Goal: Communication & Community: Answer question/provide support

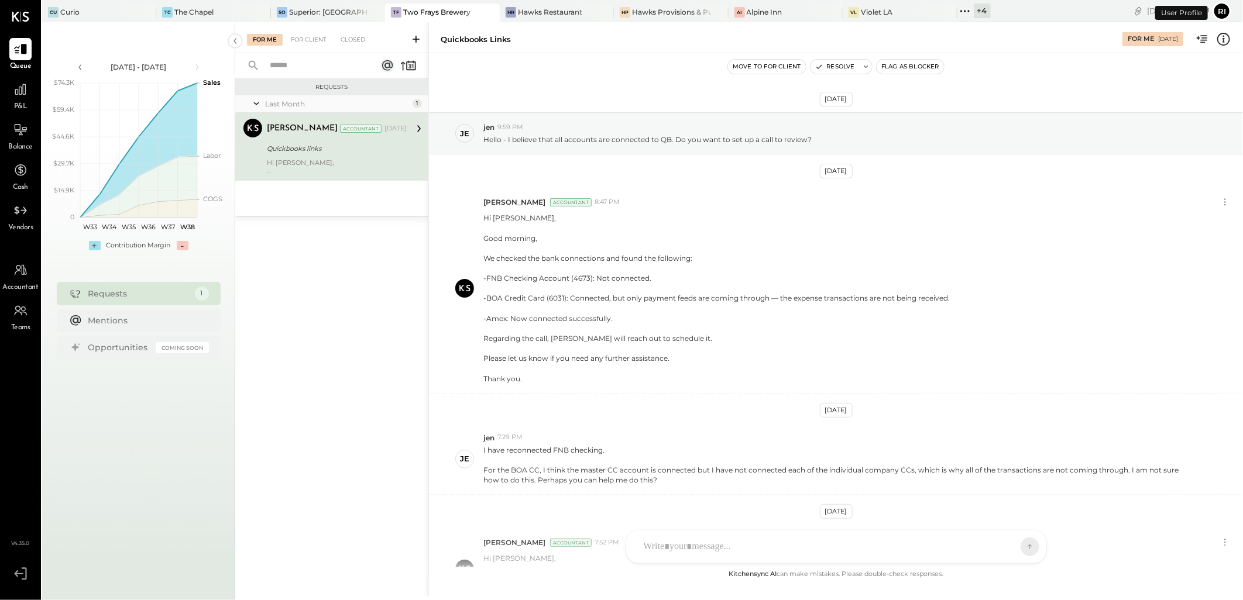
scroll to position [133, 0]
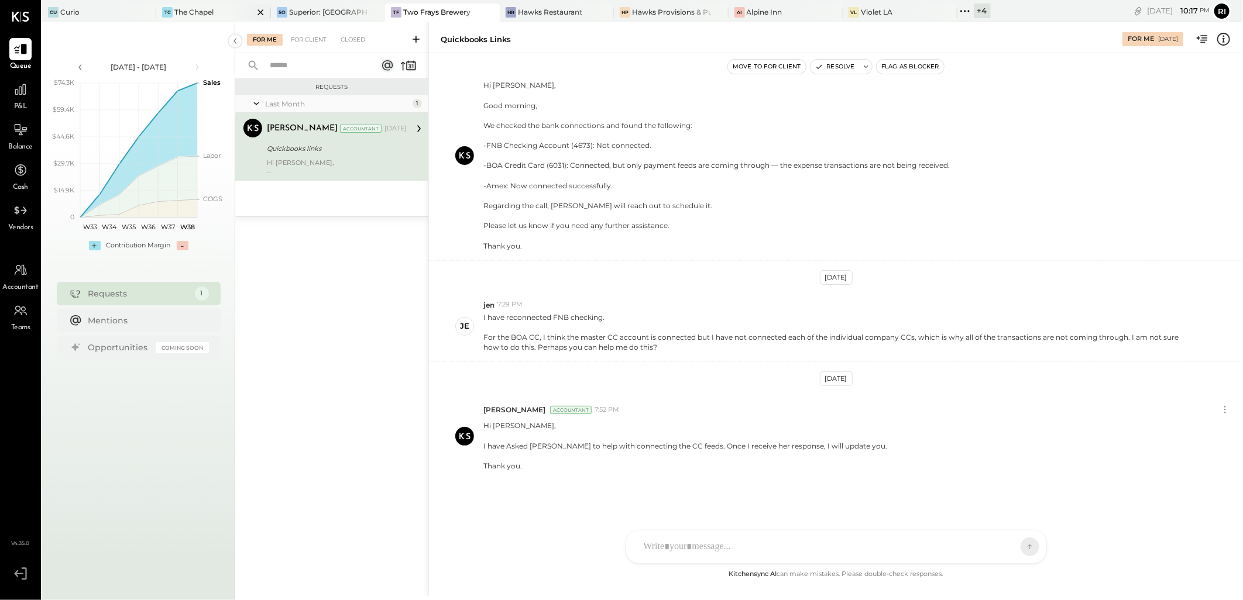
click at [182, 12] on div "The Chapel" at bounding box center [193, 12] width 39 height 10
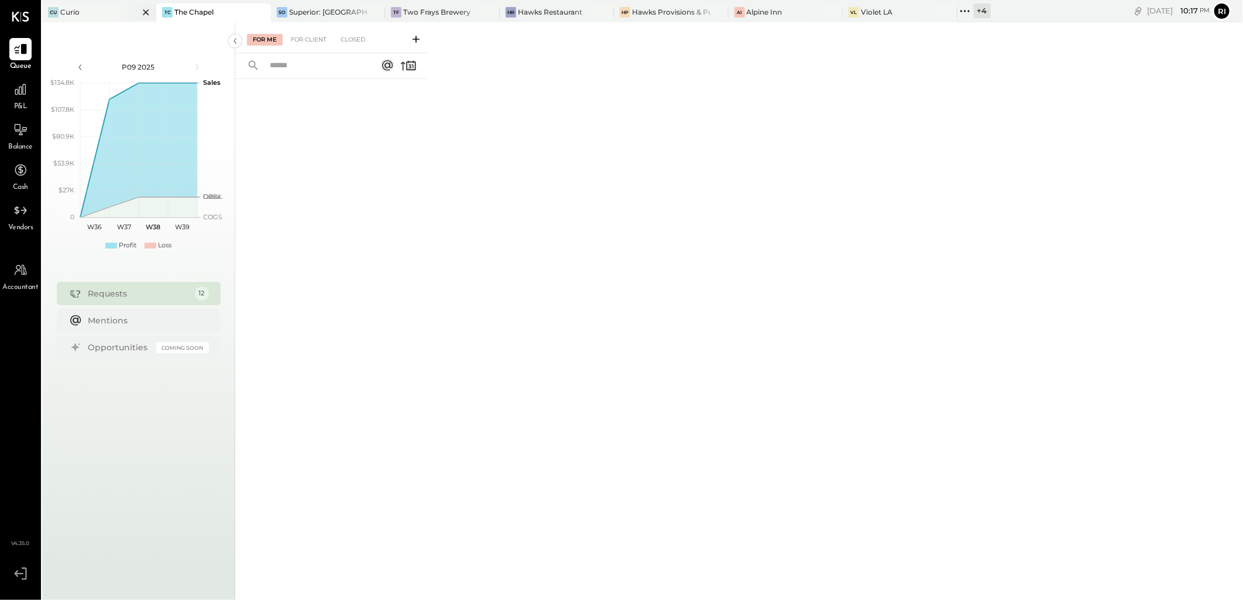
click at [91, 16] on div "Cu Curio" at bounding box center [90, 12] width 97 height 11
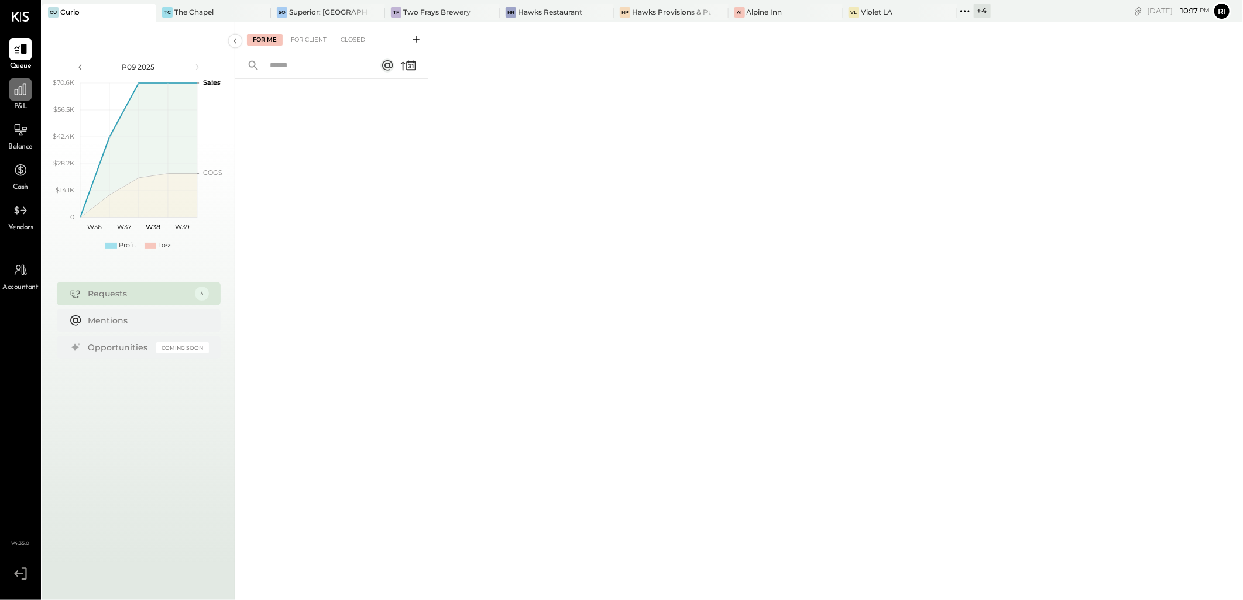
click at [25, 91] on icon at bounding box center [20, 89] width 15 height 15
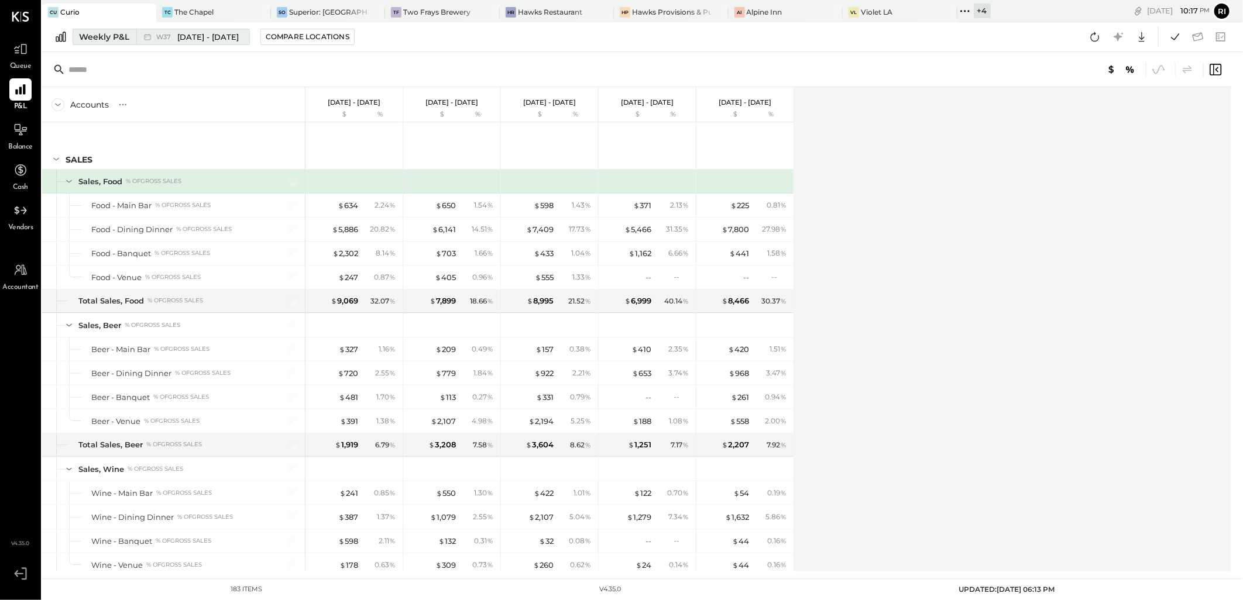
click at [98, 37] on div "Weekly P&L" at bounding box center [104, 37] width 50 height 12
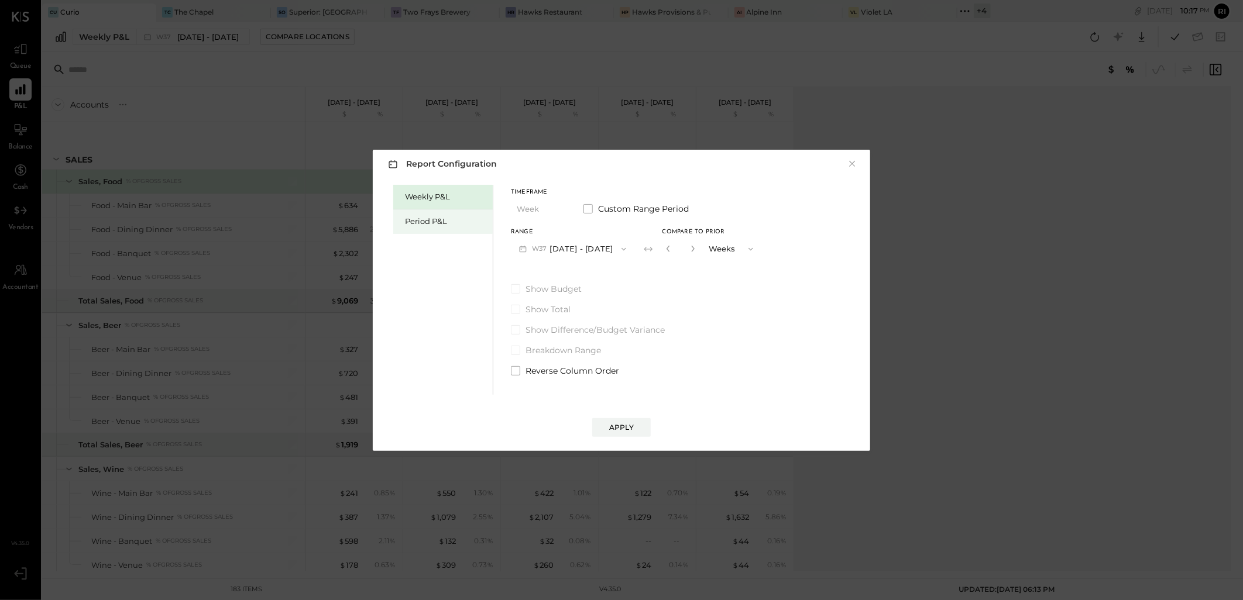
click at [434, 214] on div "Period P&L" at bounding box center [442, 221] width 99 height 25
click at [545, 253] on span "P09" at bounding box center [540, 249] width 16 height 9
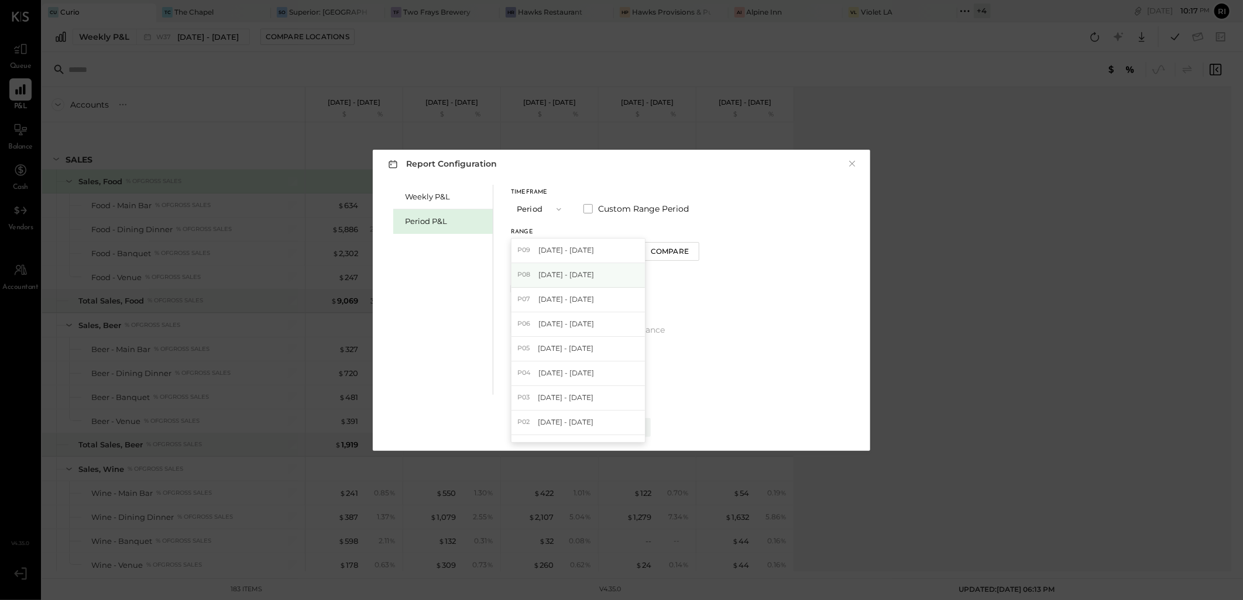
click at [565, 281] on div "P08 Aug 4 - 31, 2025" at bounding box center [577, 275] width 133 height 25
click at [652, 255] on div "Compare" at bounding box center [670, 251] width 38 height 10
click at [687, 246] on icon "button" at bounding box center [690, 248] width 7 height 7
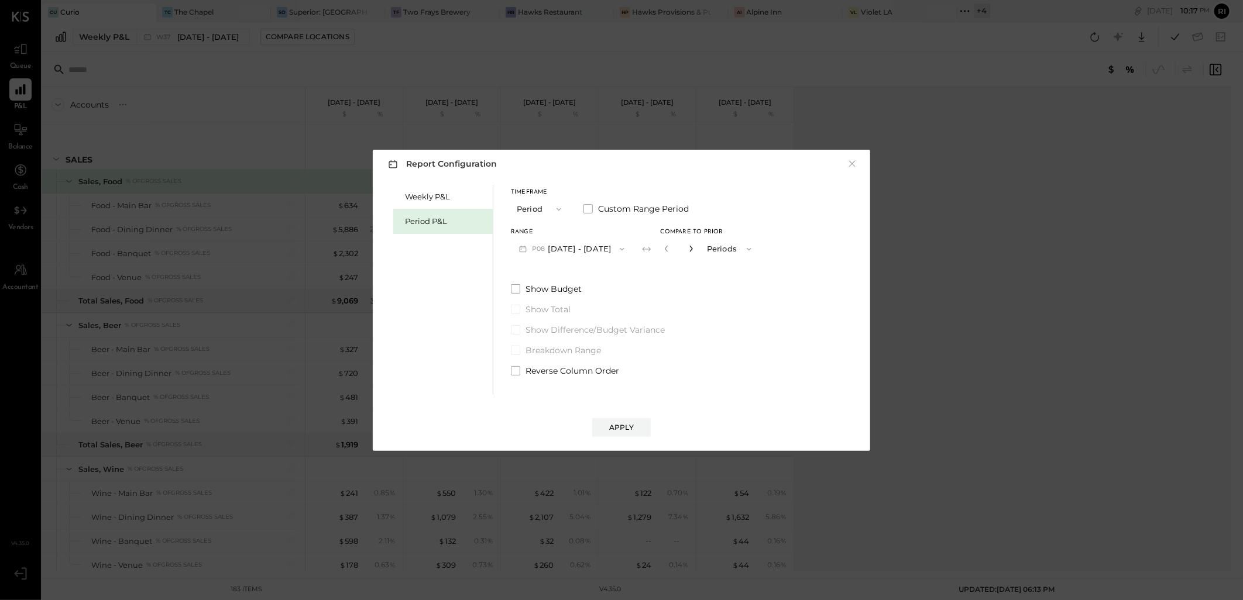
type input "*"
click at [627, 430] on div "Apply" at bounding box center [621, 427] width 25 height 10
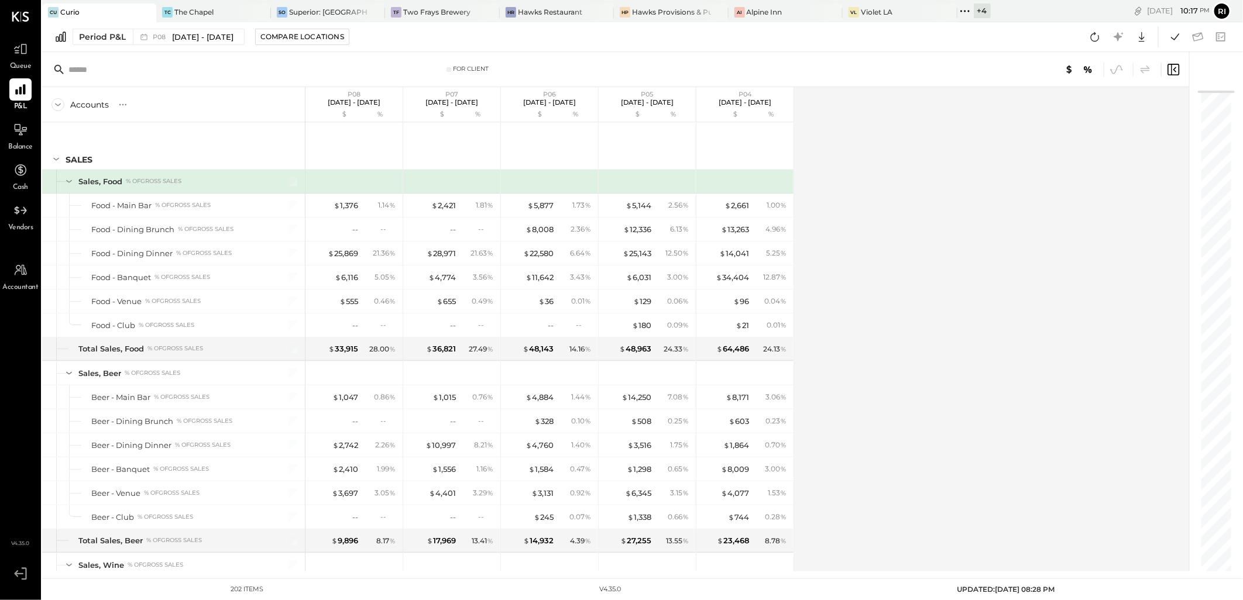
click at [828, 258] on div "Accounts S % GL P08 Aug 4 - 31, 2025 $ % P07 Jun 30 - Aug 3, 2025 $ % P06 Jun 2…" at bounding box center [616, 329] width 1149 height 484
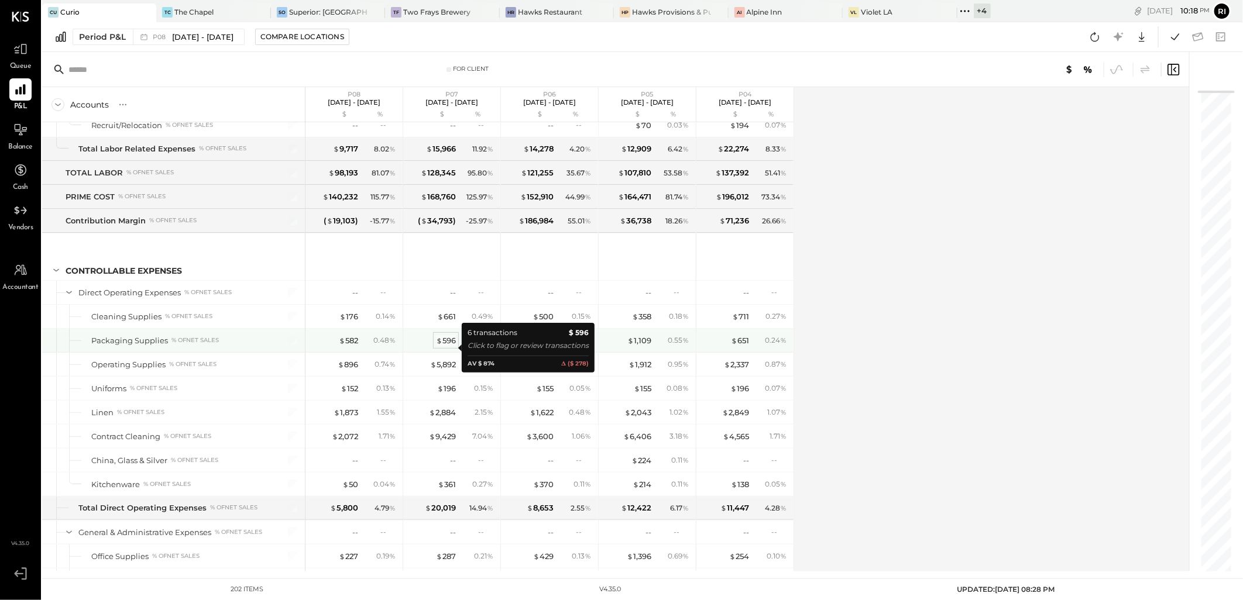
click at [453, 346] on div "$ 596" at bounding box center [446, 340] width 20 height 11
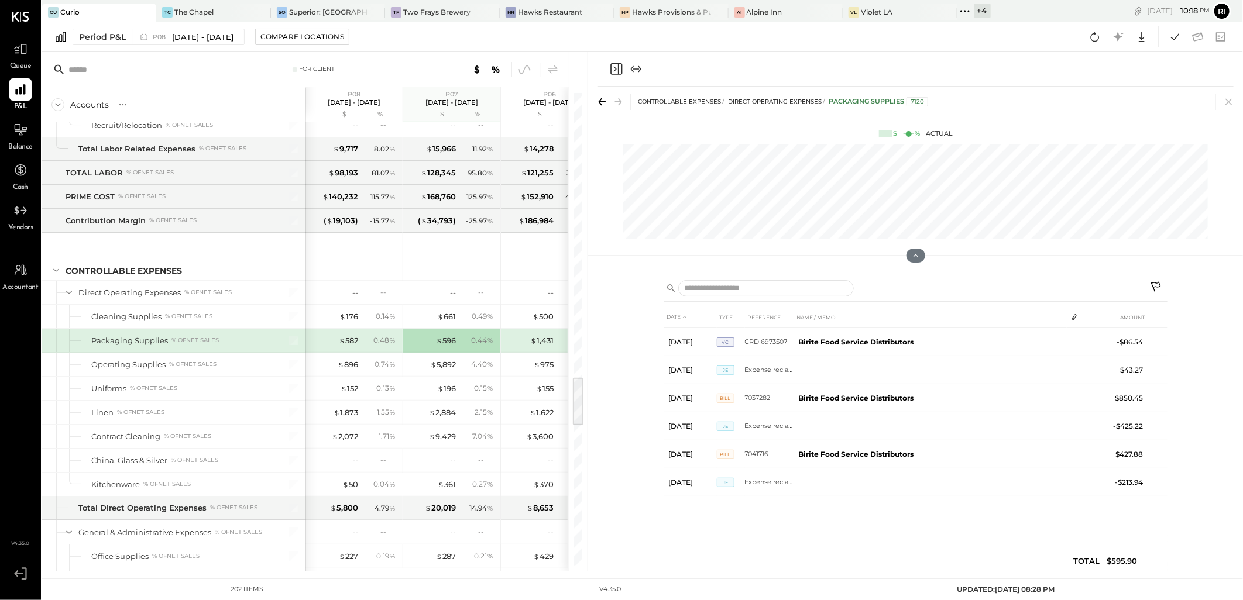
click at [1156, 284] on icon at bounding box center [1157, 288] width 14 height 14
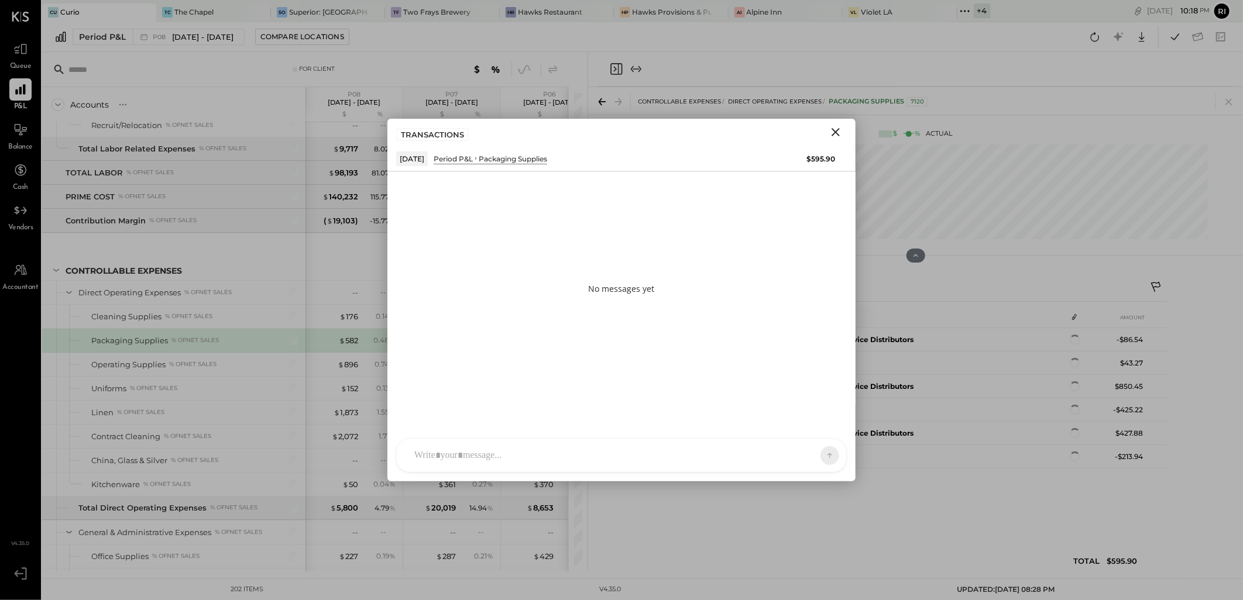
click at [458, 455] on div at bounding box center [621, 455] width 449 height 33
paste div
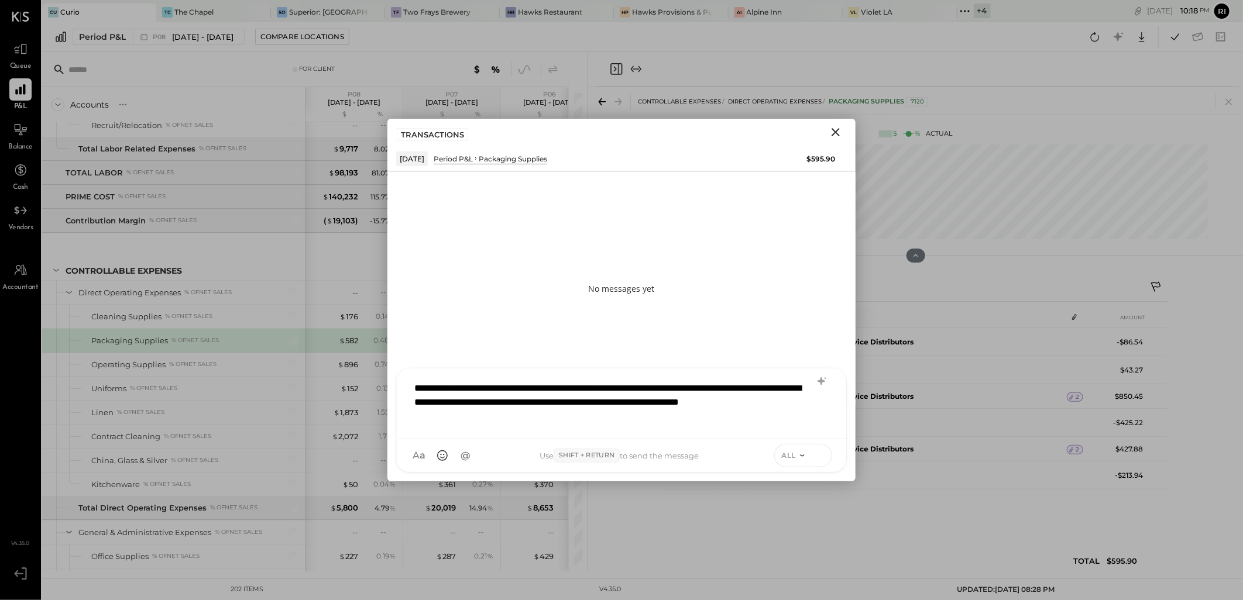
click at [820, 461] on button at bounding box center [820, 455] width 18 height 18
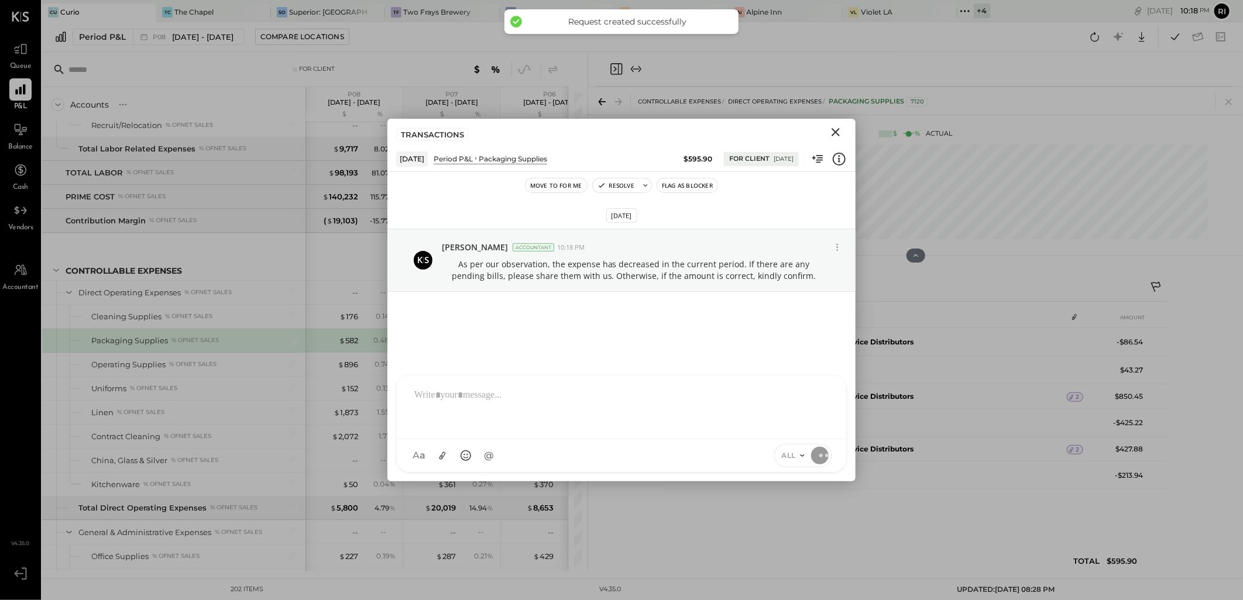
click at [693, 183] on button "Flag as Blocker" at bounding box center [687, 185] width 60 height 14
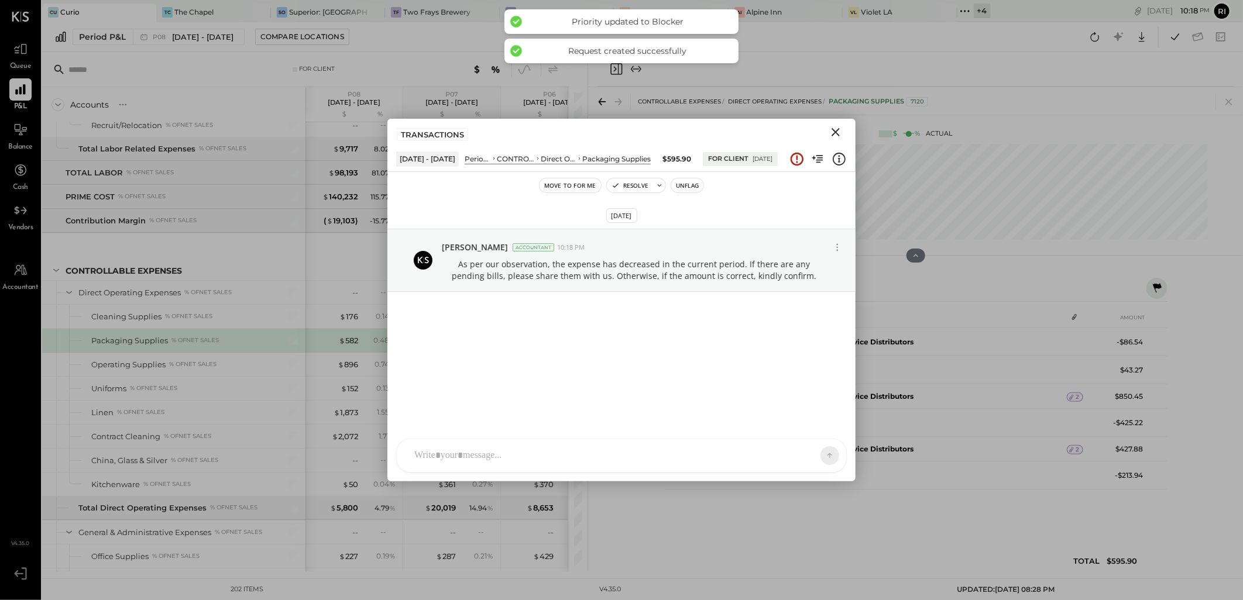
click at [836, 129] on icon "Close" at bounding box center [835, 132] width 14 height 14
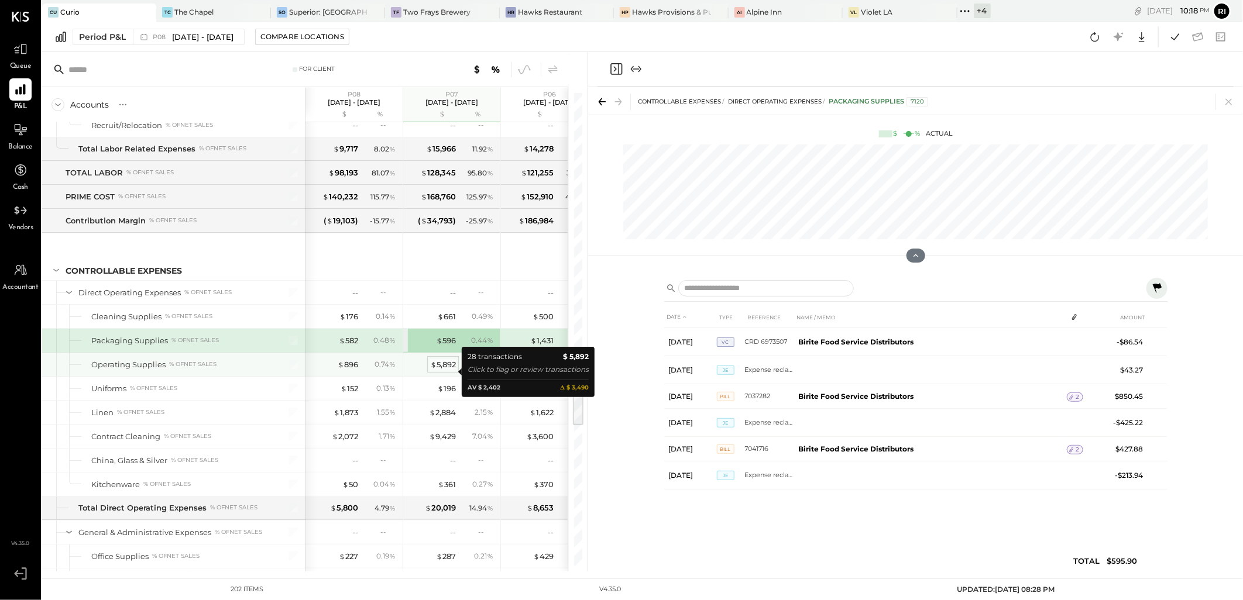
click at [448, 370] on div "$ 5,892" at bounding box center [443, 364] width 26 height 11
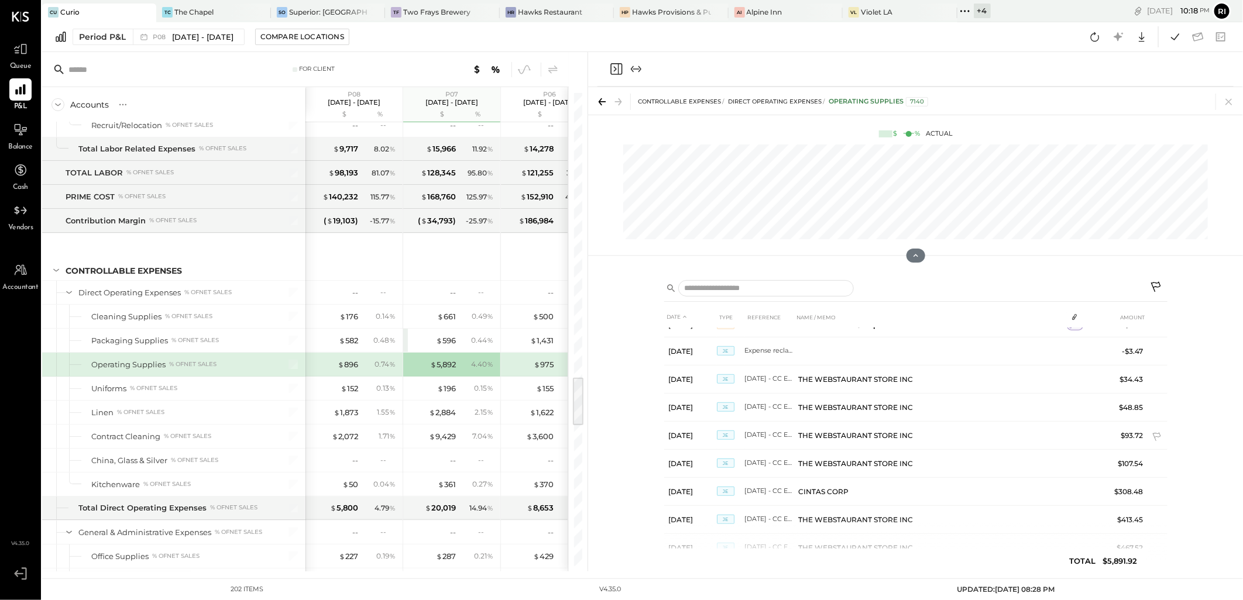
scroll to position [541, 0]
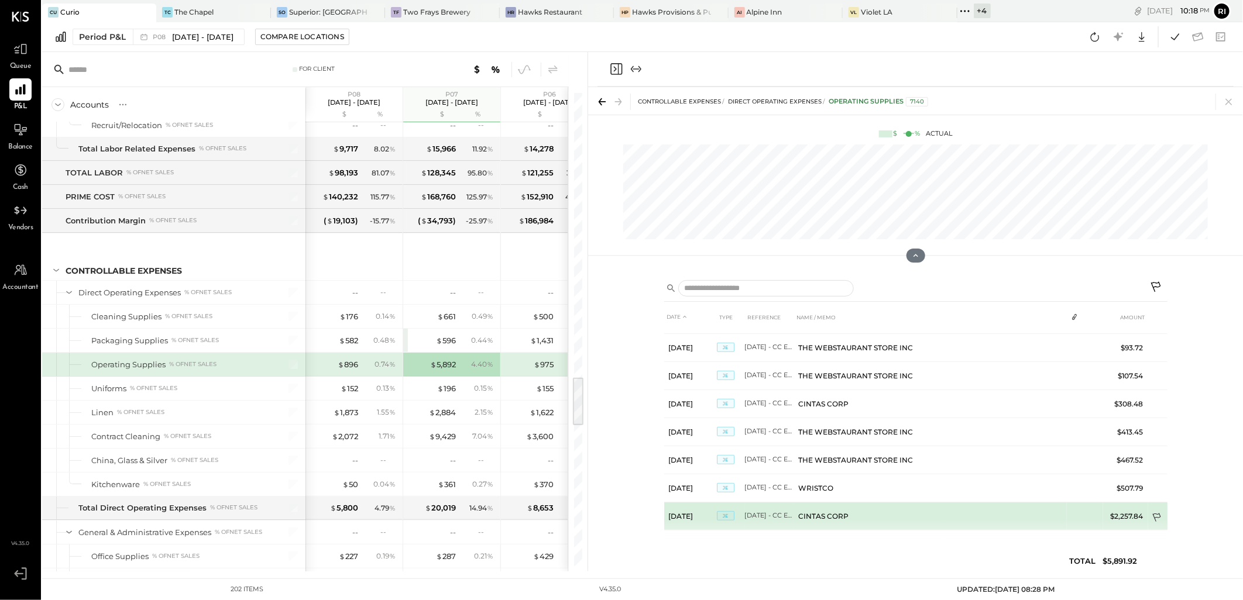
click at [1153, 514] on icon at bounding box center [1157, 517] width 8 height 9
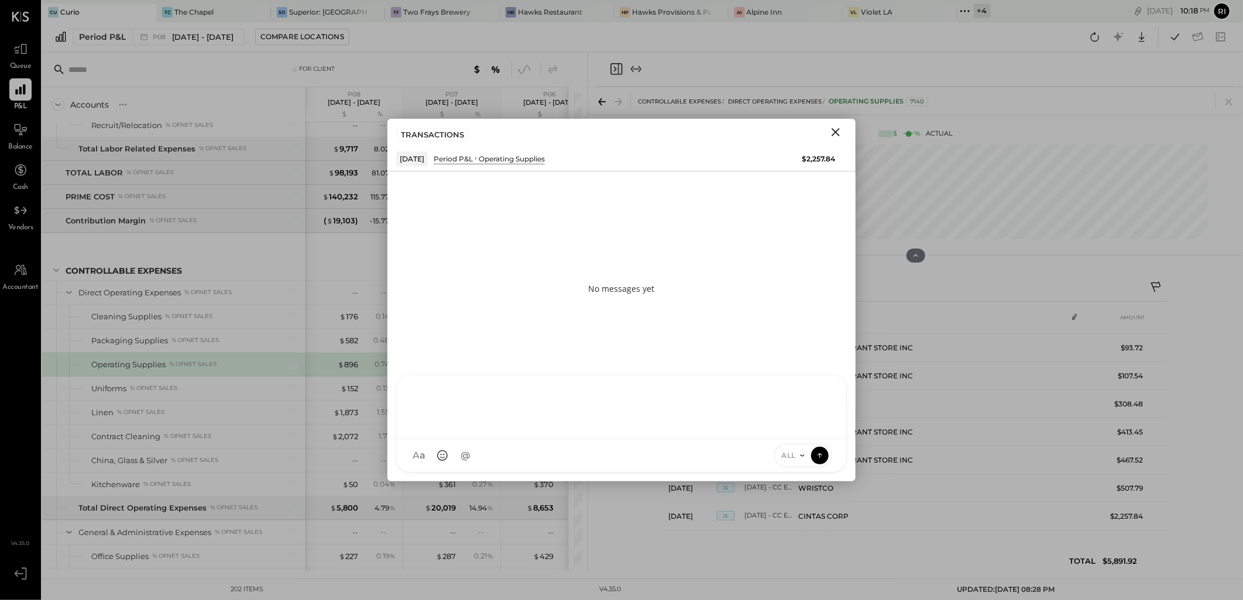
click at [483, 429] on div at bounding box center [621, 406] width 426 height 47
paste div
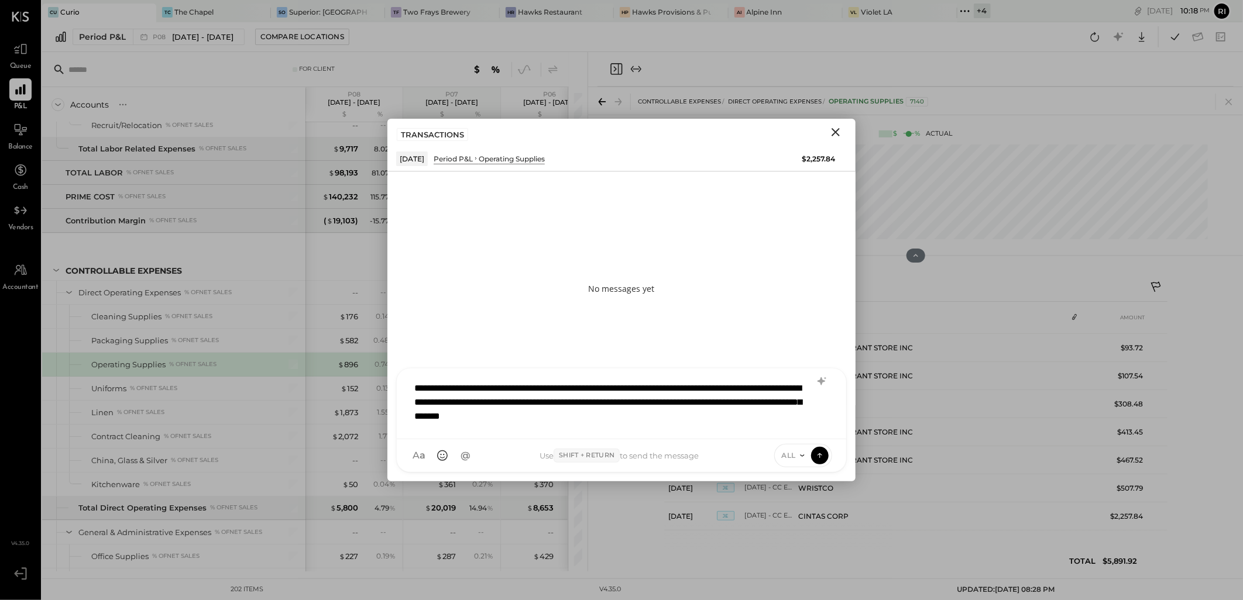
click at [836, 131] on icon "Close" at bounding box center [835, 132] width 8 height 8
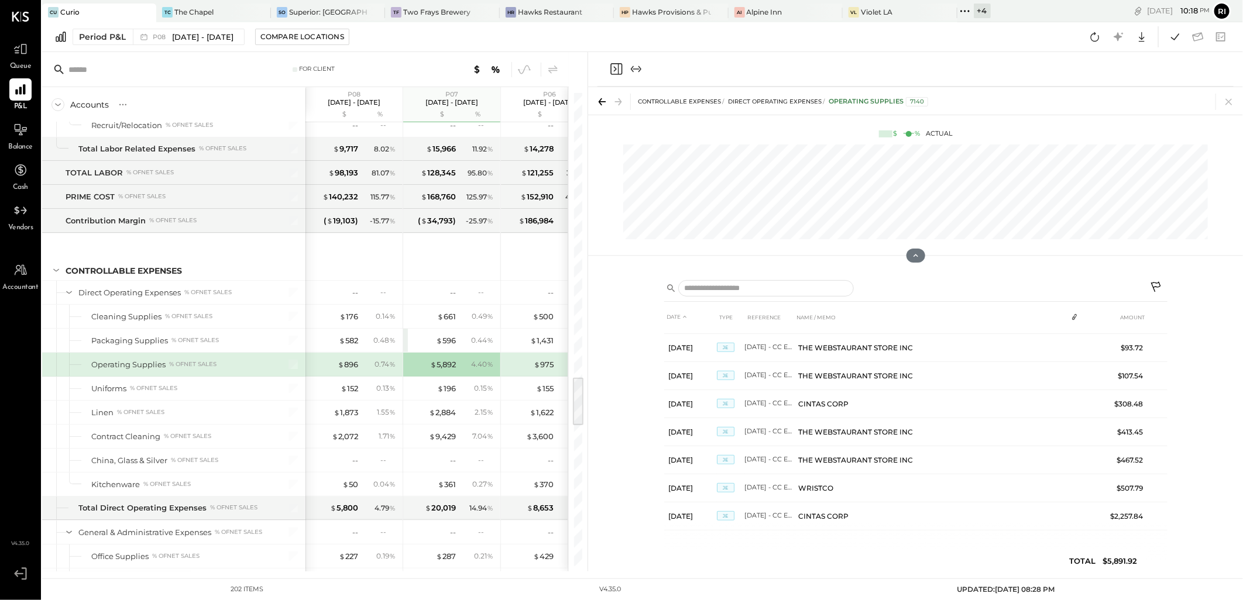
click at [1153, 284] on icon at bounding box center [1157, 288] width 14 height 14
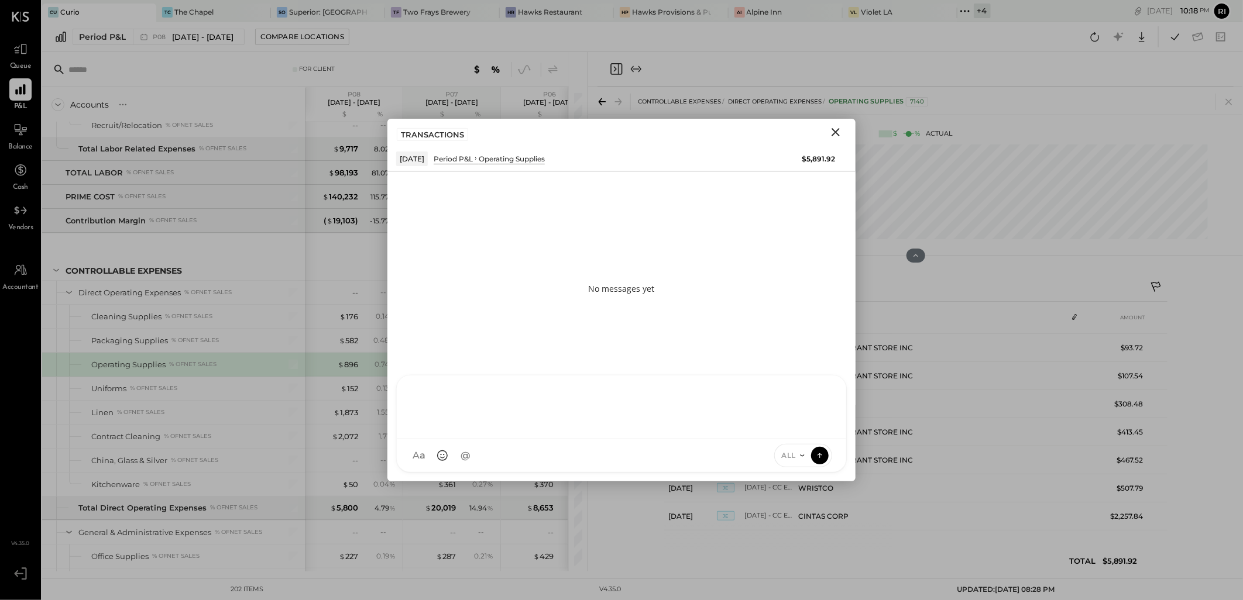
click at [506, 429] on div at bounding box center [621, 406] width 426 height 47
paste div
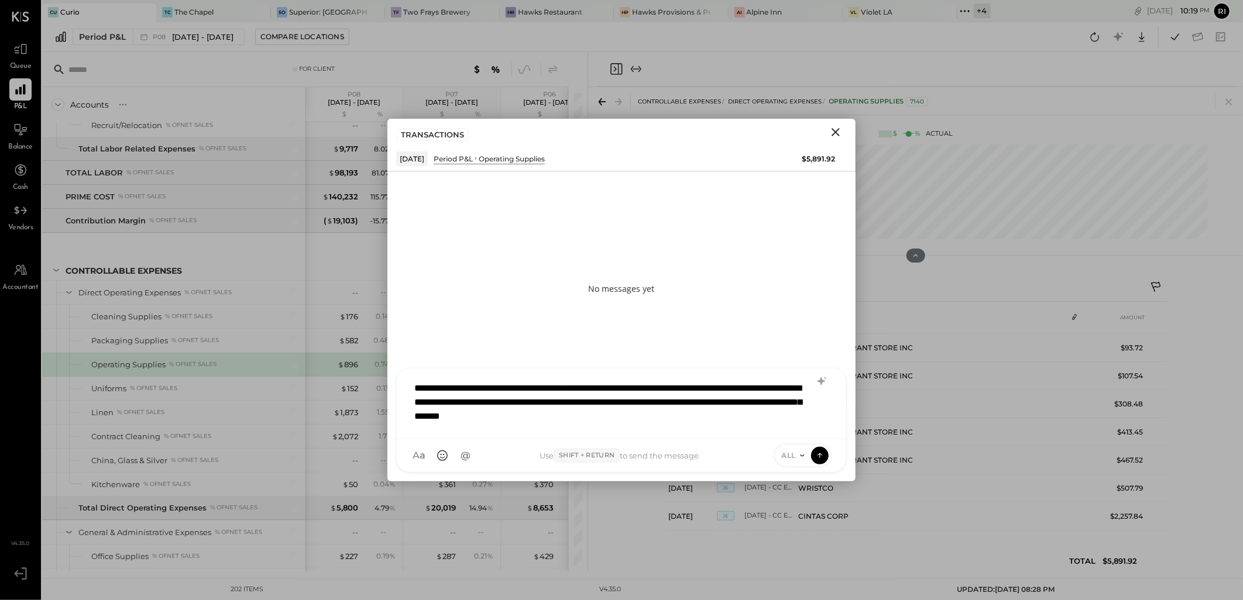
click at [502, 405] on div "**********" at bounding box center [621, 403] width 426 height 54
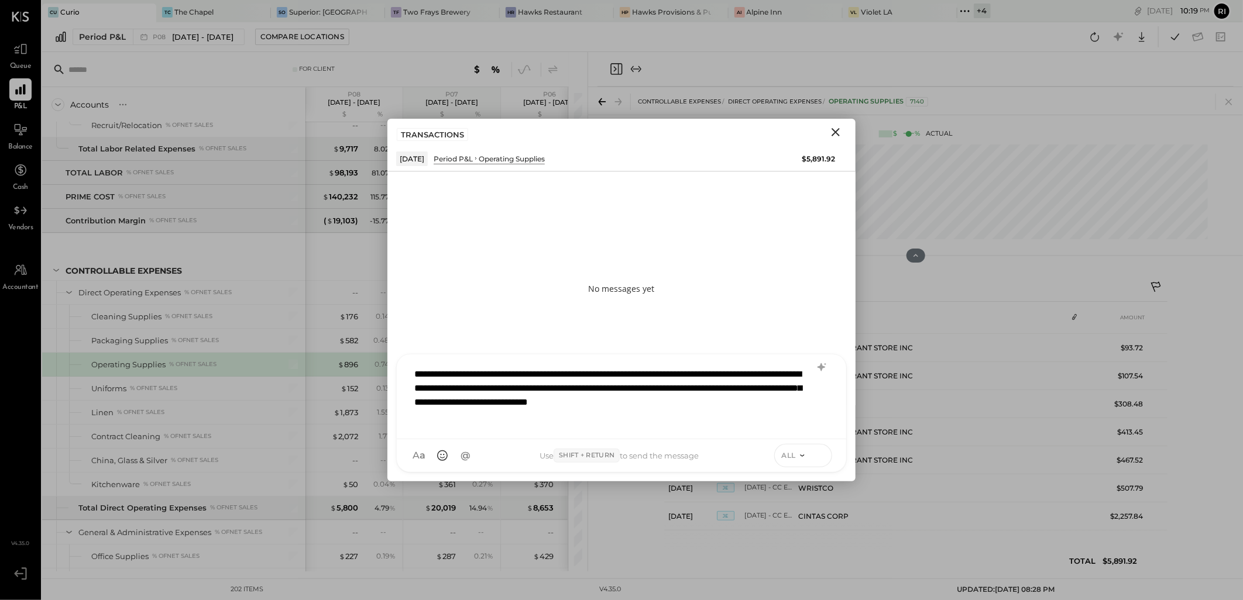
click at [820, 458] on icon at bounding box center [819, 455] width 11 height 12
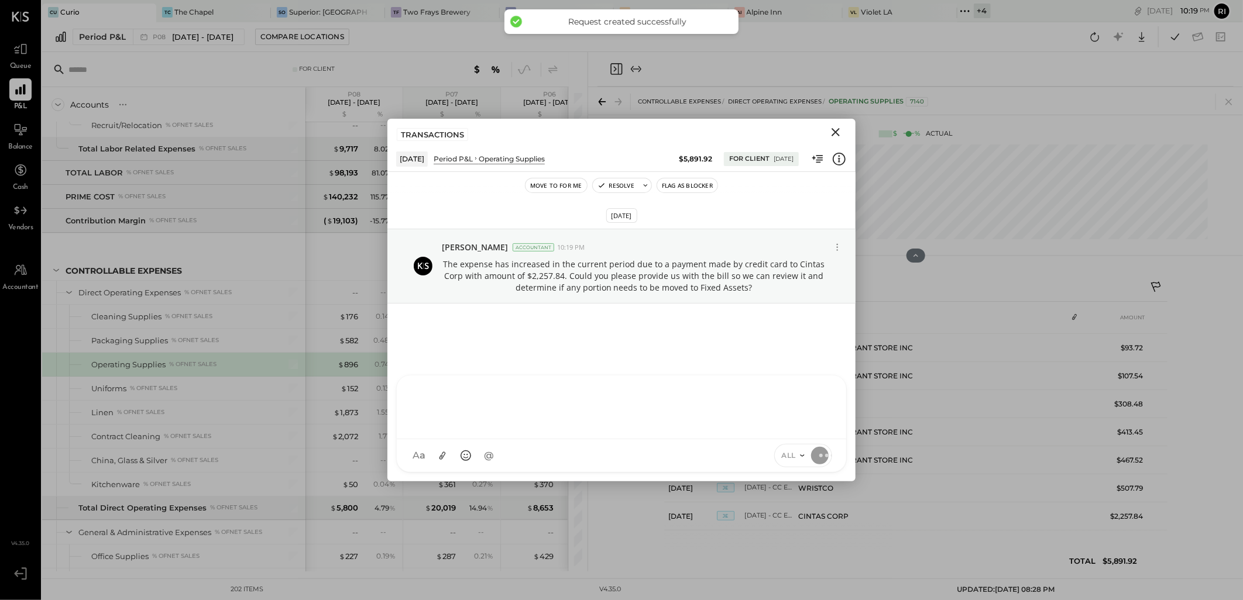
click at [695, 183] on button "Flag as Blocker" at bounding box center [687, 185] width 60 height 14
click at [837, 129] on icon "Close" at bounding box center [835, 132] width 14 height 14
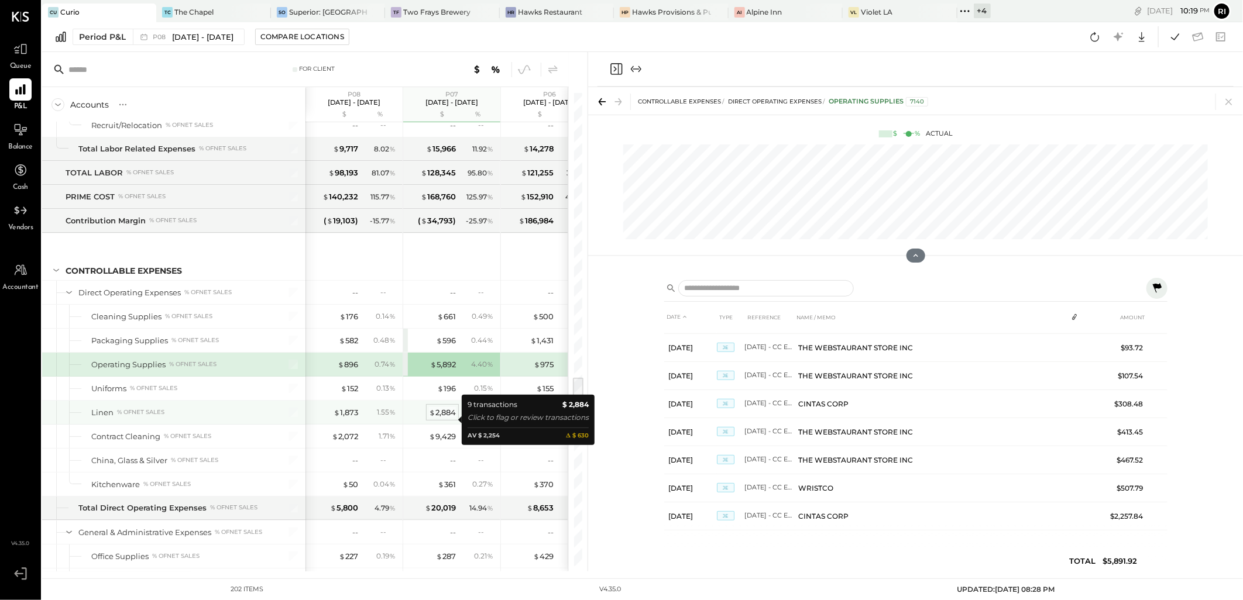
click at [452, 418] on div "$ 2,884" at bounding box center [442, 412] width 27 height 11
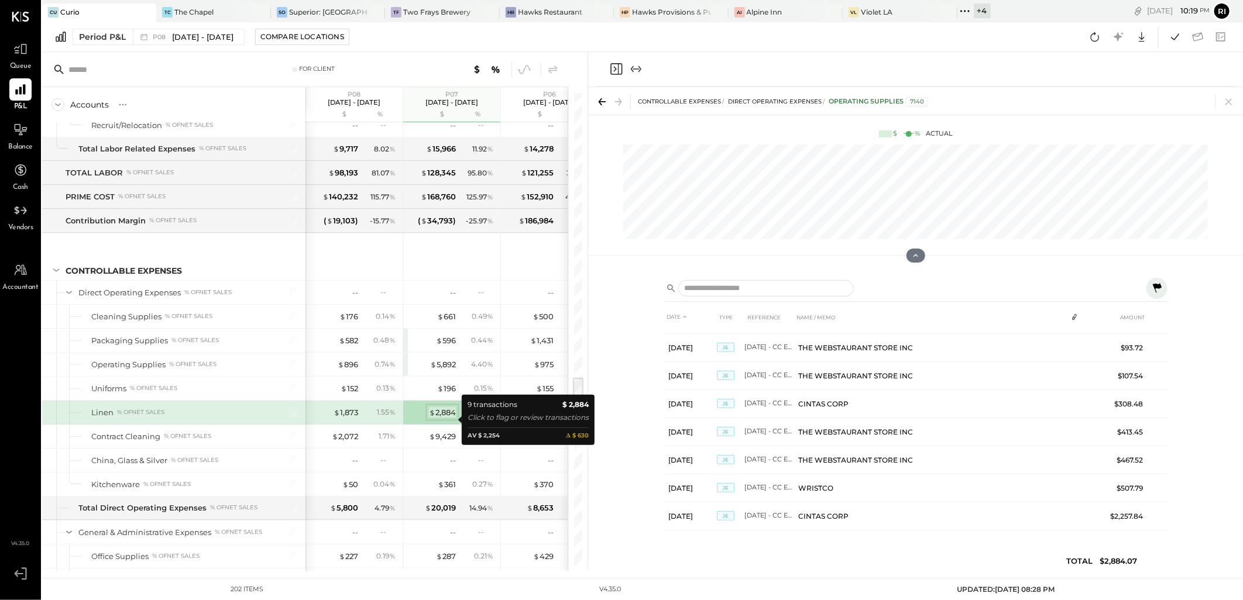
scroll to position [50, 0]
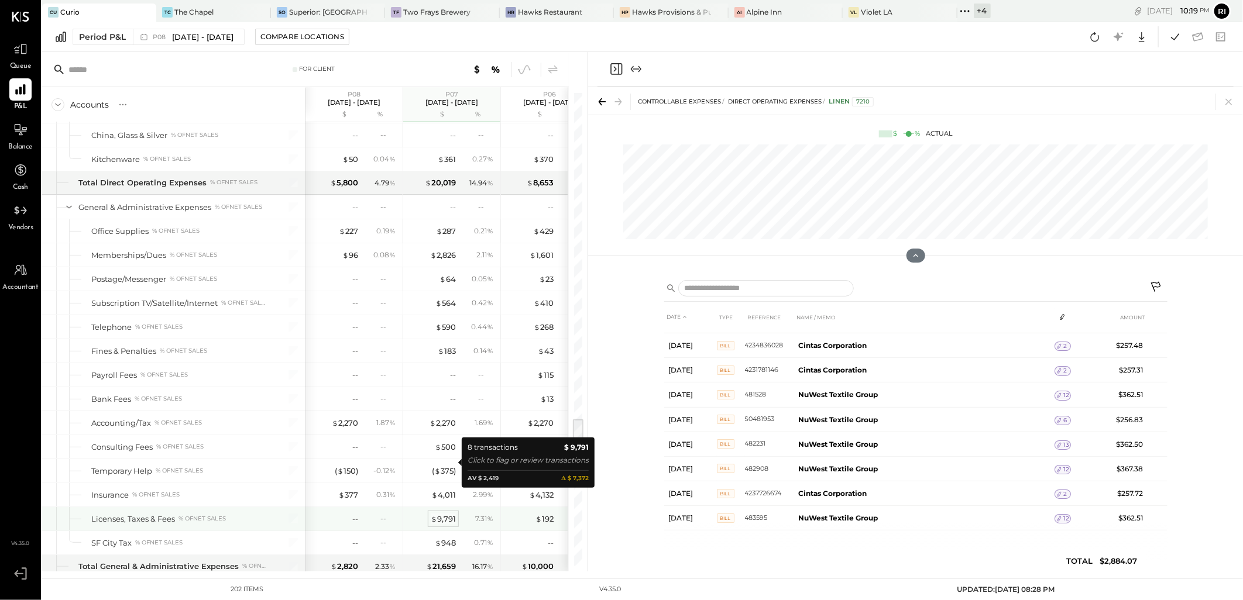
scroll to position [3084, 0]
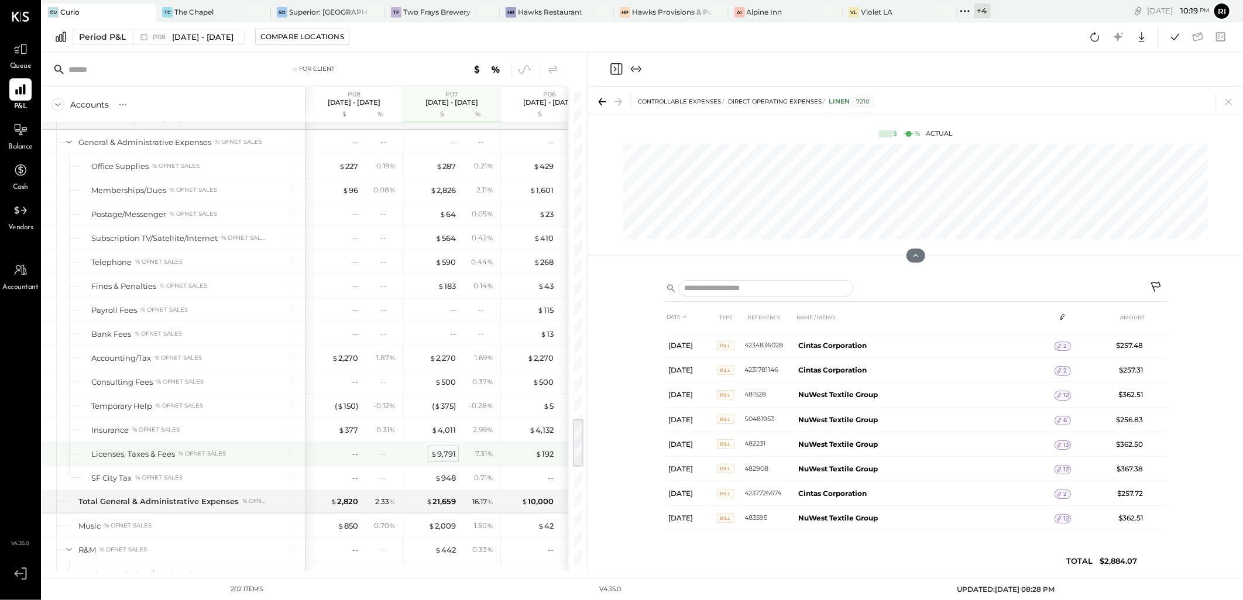
click at [445, 460] on div "$ 9,791" at bounding box center [443, 454] width 25 height 11
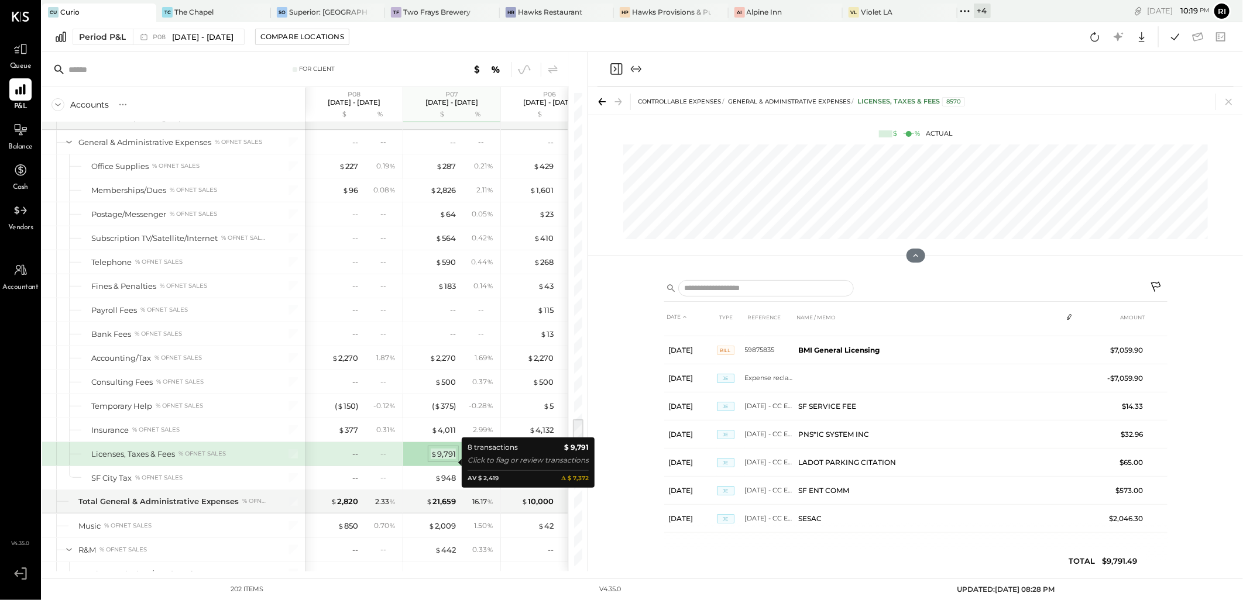
scroll to position [22, 0]
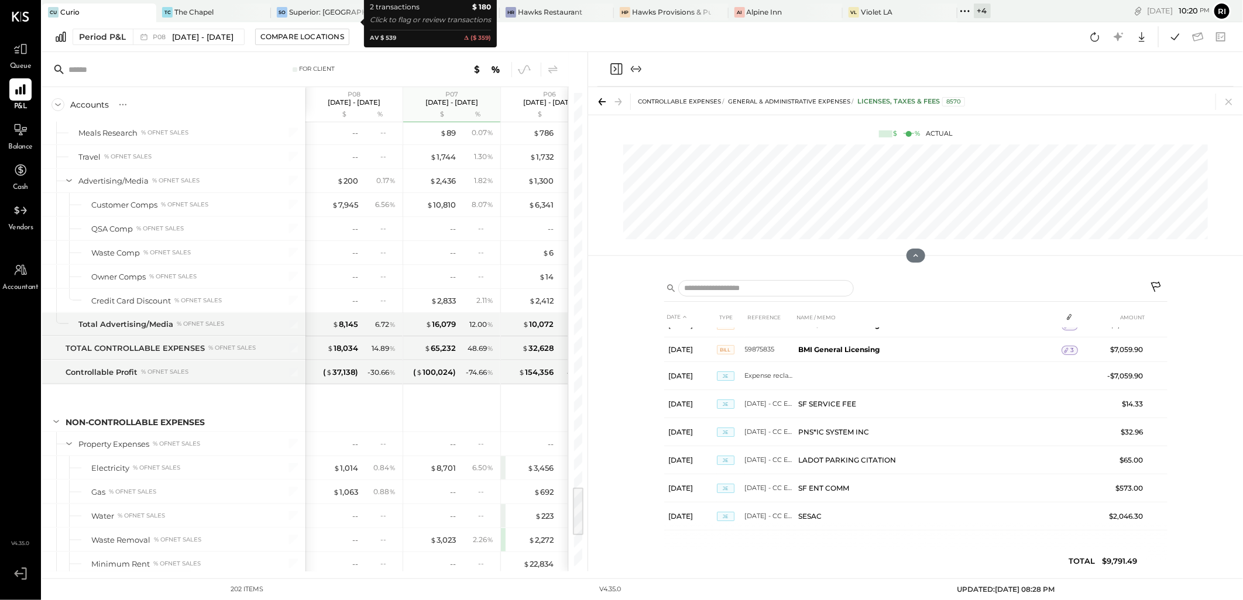
scroll to position [3734, 0]
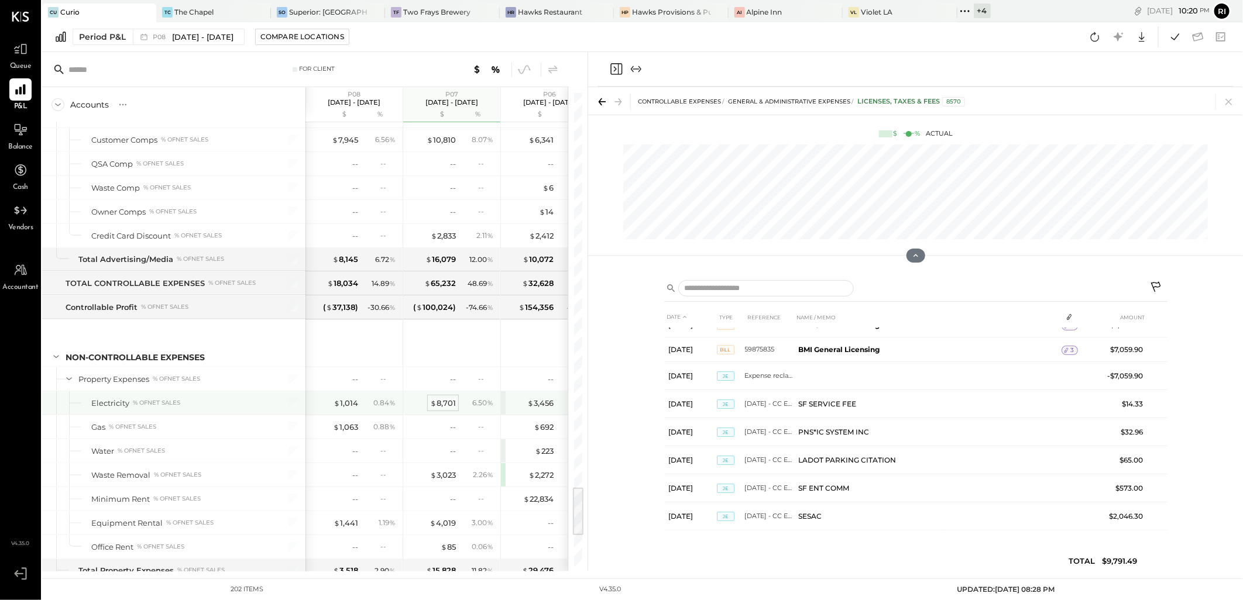
click at [442, 409] on div "$ 8,701" at bounding box center [443, 403] width 26 height 11
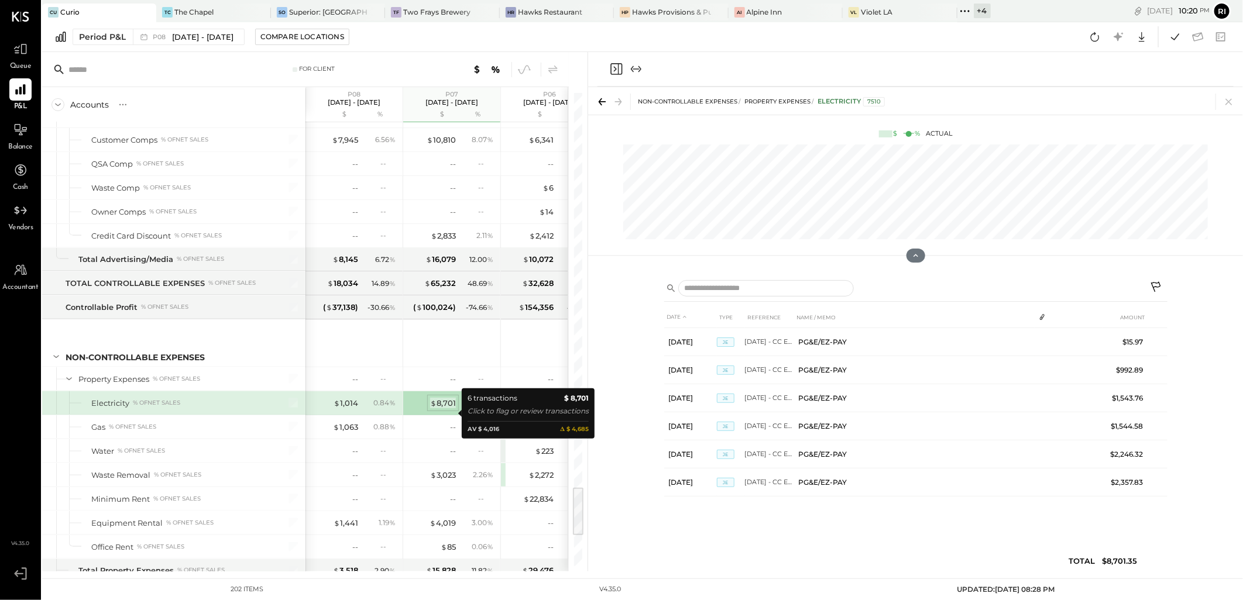
scroll to position [0, 0]
click at [1157, 283] on icon at bounding box center [1156, 287] width 10 height 10
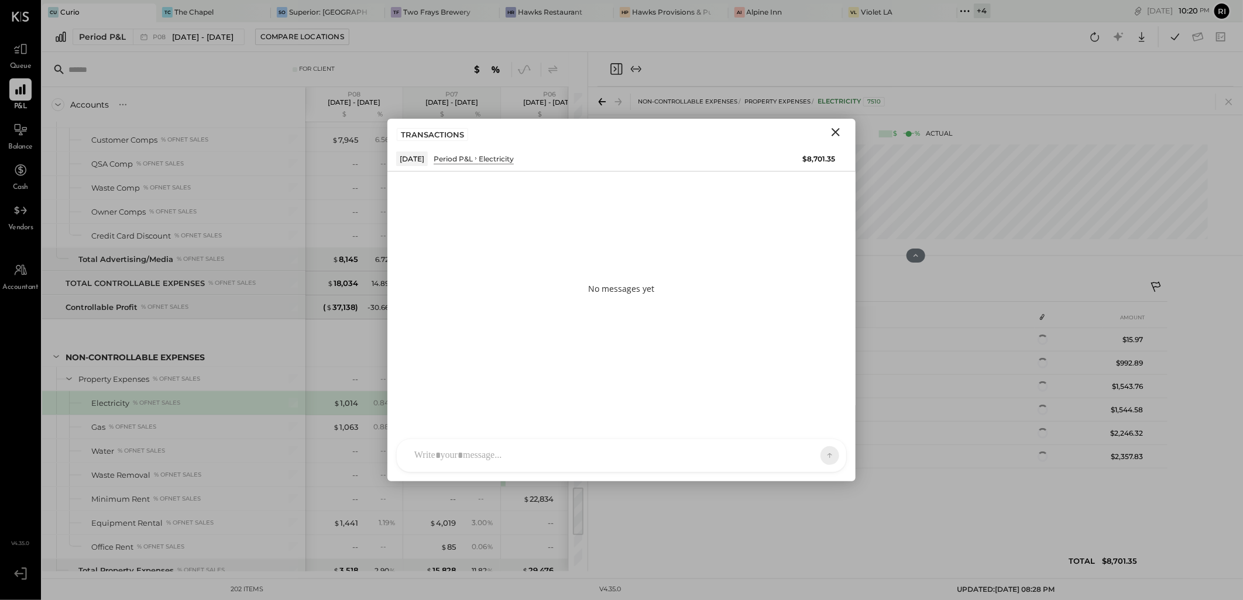
click at [460, 457] on div "NS Nishant Sadhu P patricia J jesus J jack.acote V vanessa CR Chintan R Dave T …" at bounding box center [621, 456] width 451 height 34
paste div
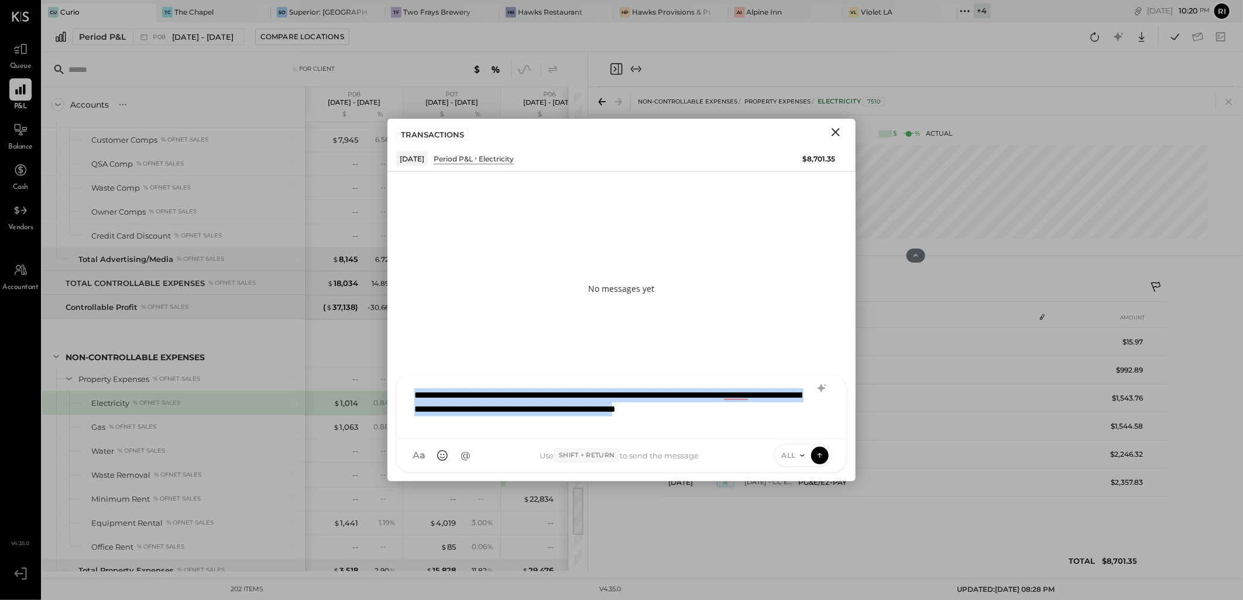
copy div "**********"
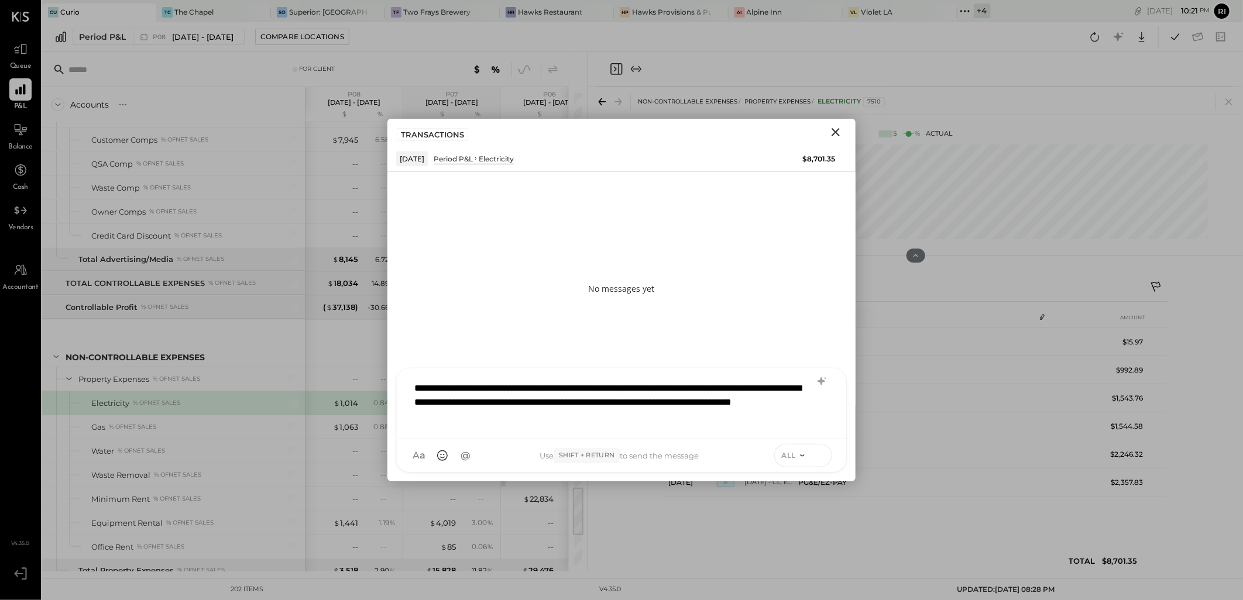
click at [823, 455] on icon at bounding box center [819, 455] width 11 height 12
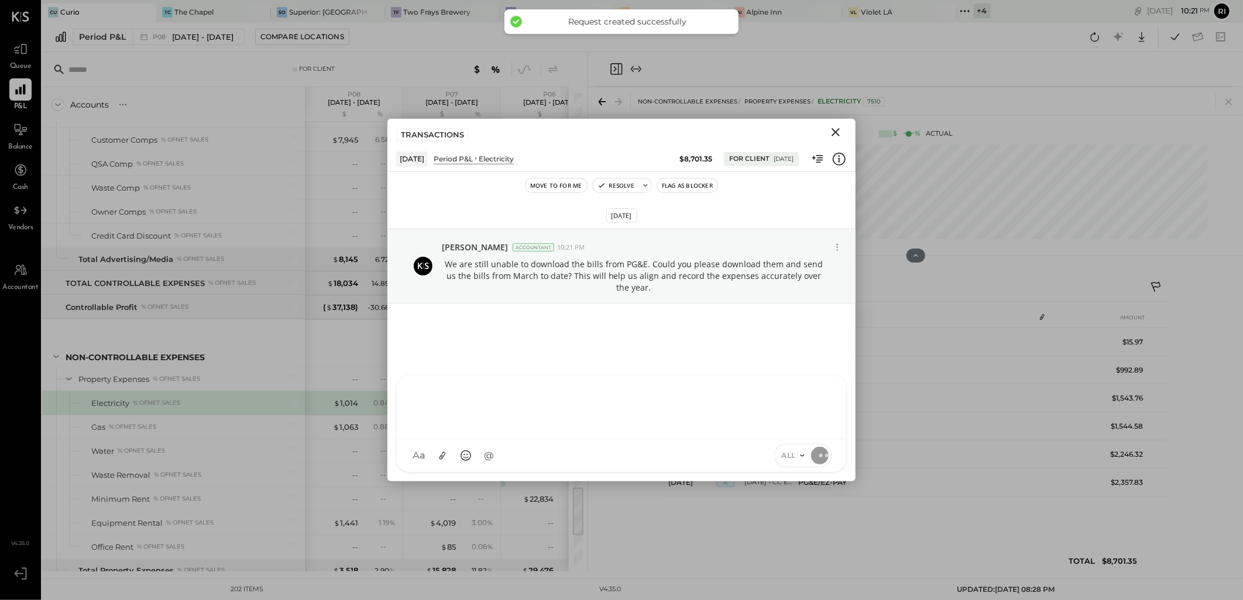
click at [692, 185] on button "Flag as Blocker" at bounding box center [687, 185] width 60 height 14
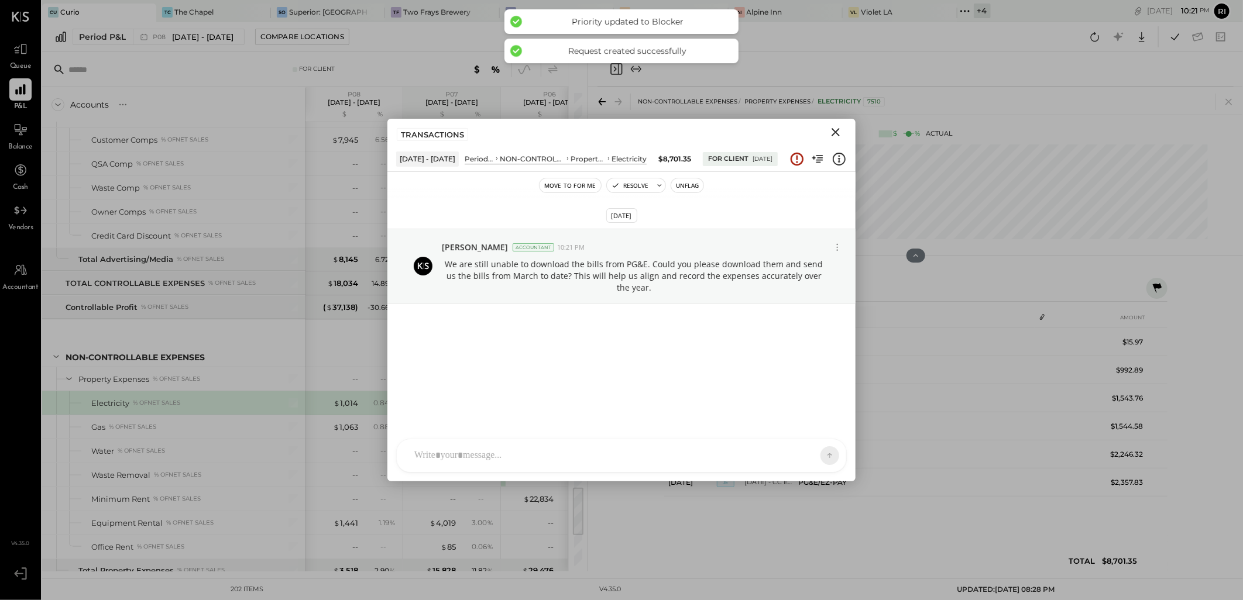
click at [834, 135] on icon "Close" at bounding box center [835, 132] width 8 height 8
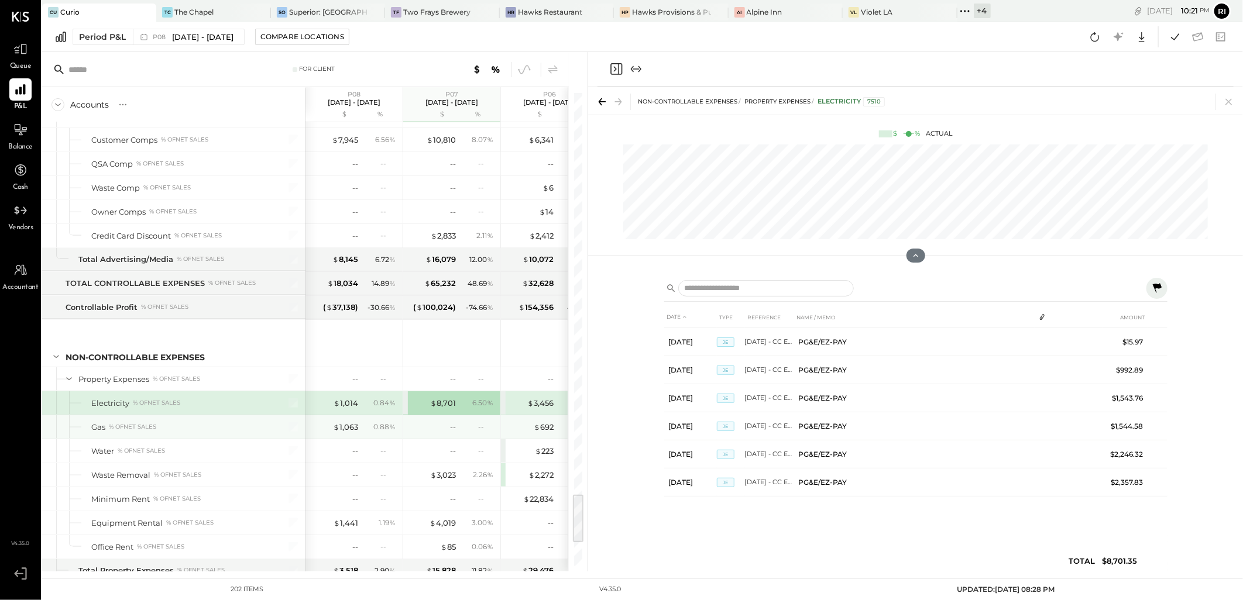
scroll to position [3799, 0]
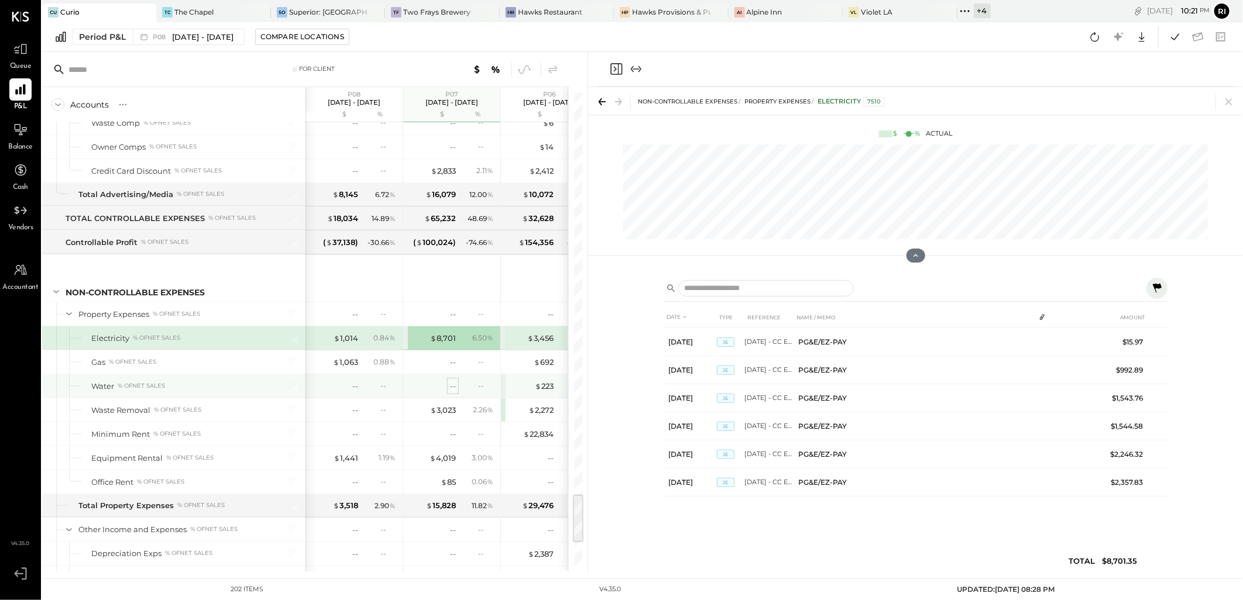
click at [452, 392] on div "--" at bounding box center [453, 386] width 6 height 11
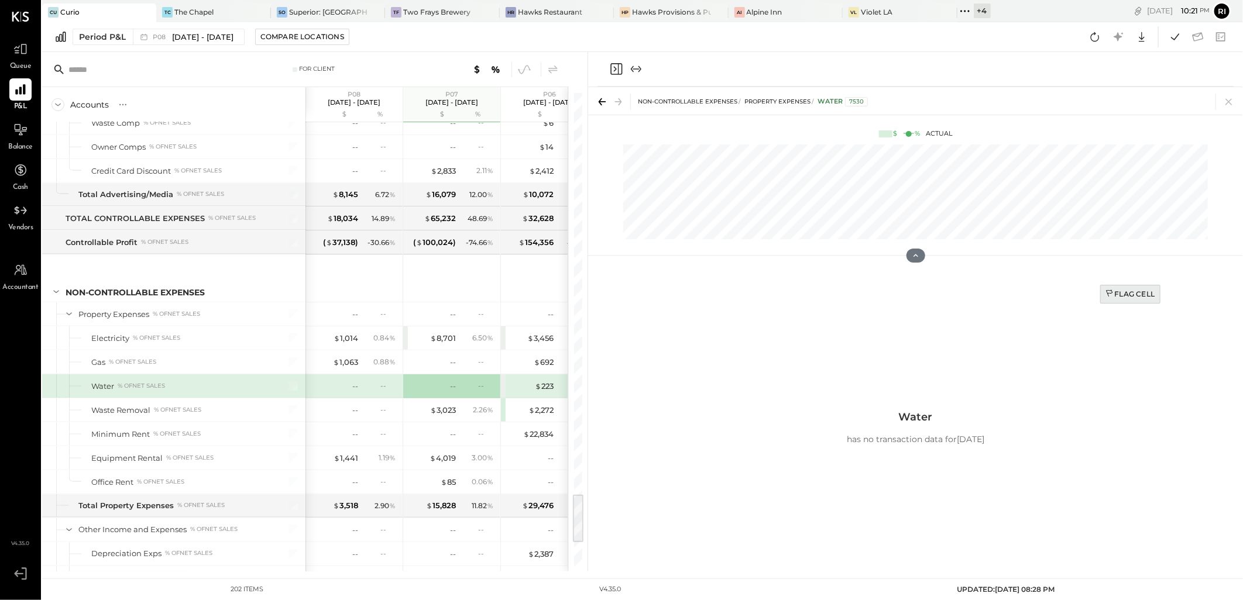
click at [1136, 295] on div "Flag Cell" at bounding box center [1130, 294] width 50 height 10
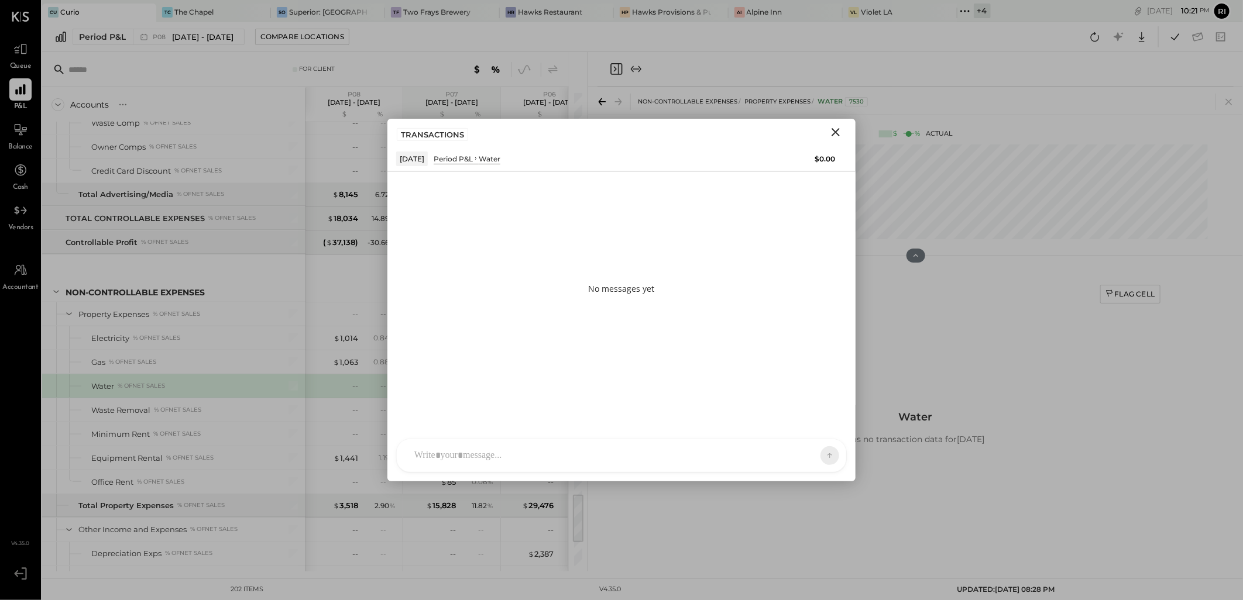
click at [506, 459] on div at bounding box center [621, 455] width 449 height 33
paste div
click at [817, 448] on button at bounding box center [820, 455] width 18 height 18
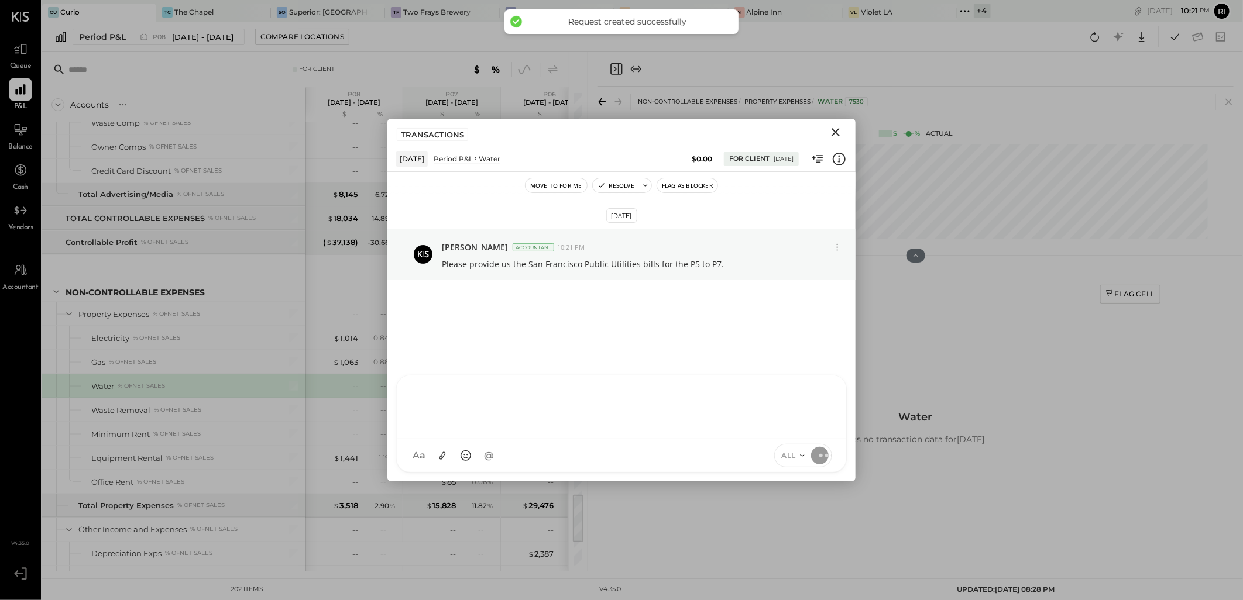
click at [698, 181] on button "Flag as Blocker" at bounding box center [687, 185] width 60 height 14
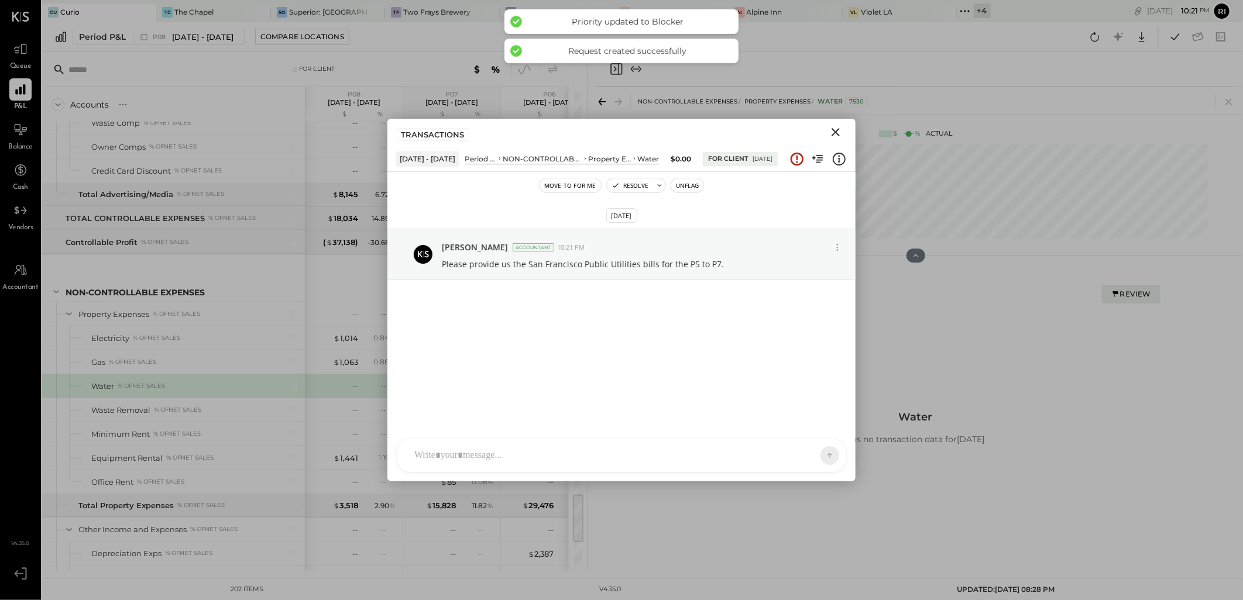
click at [838, 132] on icon "Close" at bounding box center [835, 132] width 14 height 14
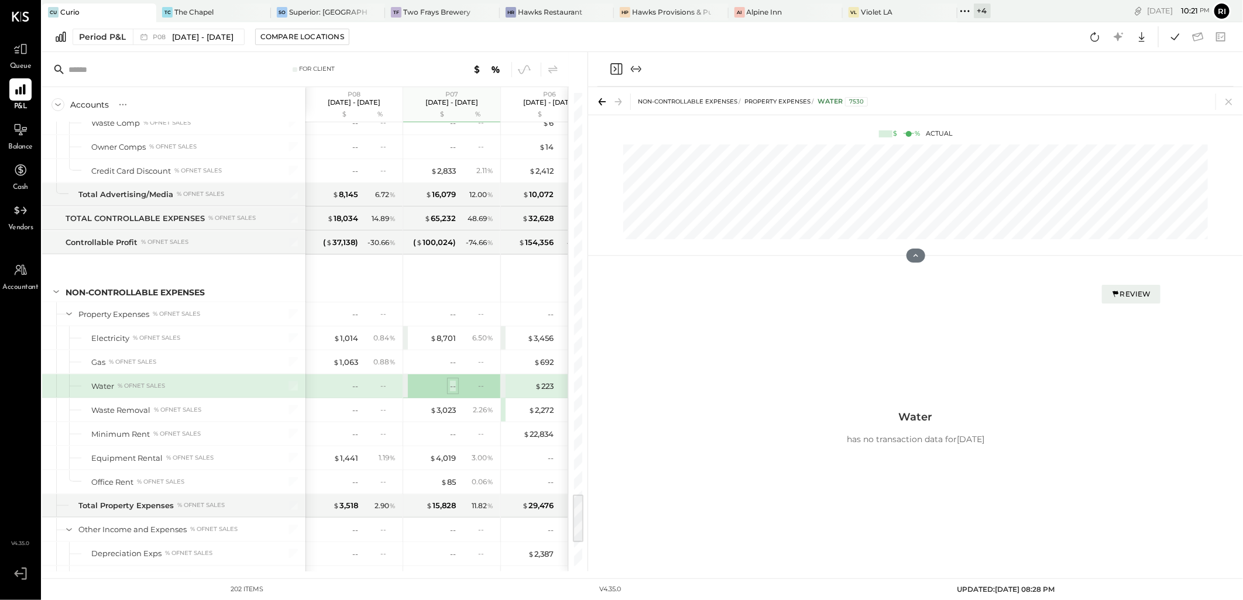
click at [455, 392] on div "--" at bounding box center [453, 386] width 6 height 11
click at [451, 392] on div "--" at bounding box center [453, 386] width 6 height 11
click at [1137, 296] on div "Review" at bounding box center [1131, 294] width 40 height 10
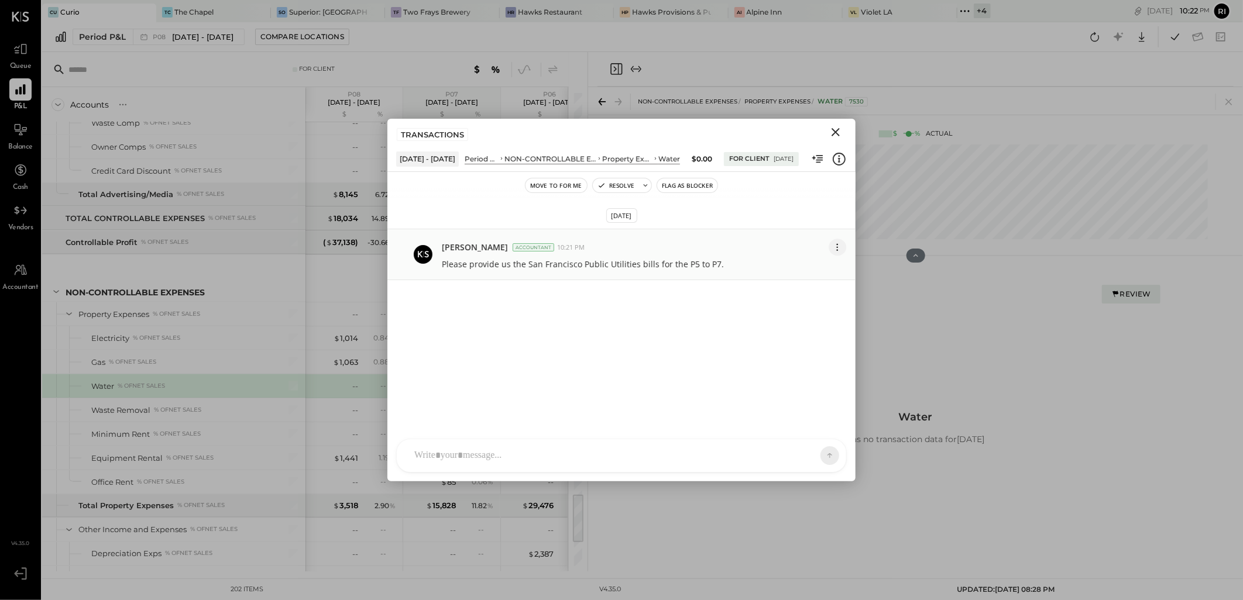
click at [838, 254] on button at bounding box center [838, 247] width 18 height 17
click at [814, 273] on button "Edit Message" at bounding box center [808, 267] width 75 height 21
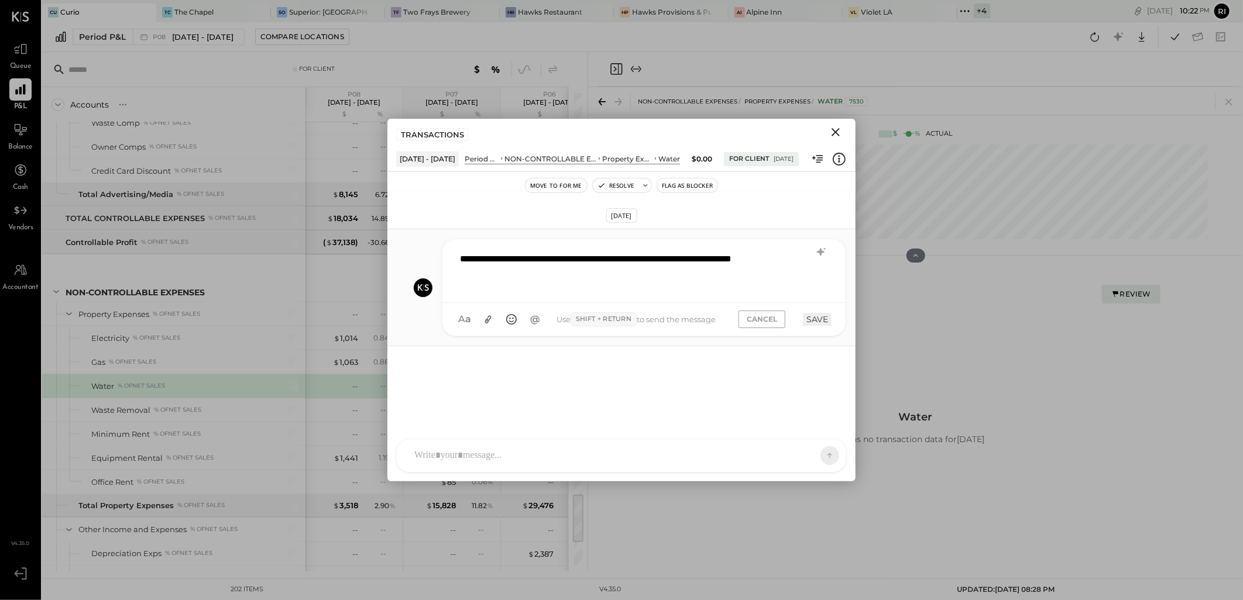
click at [456, 259] on div "**********" at bounding box center [644, 269] width 380 height 47
copy div "**********"
click at [813, 322] on button "SAVE" at bounding box center [817, 319] width 29 height 13
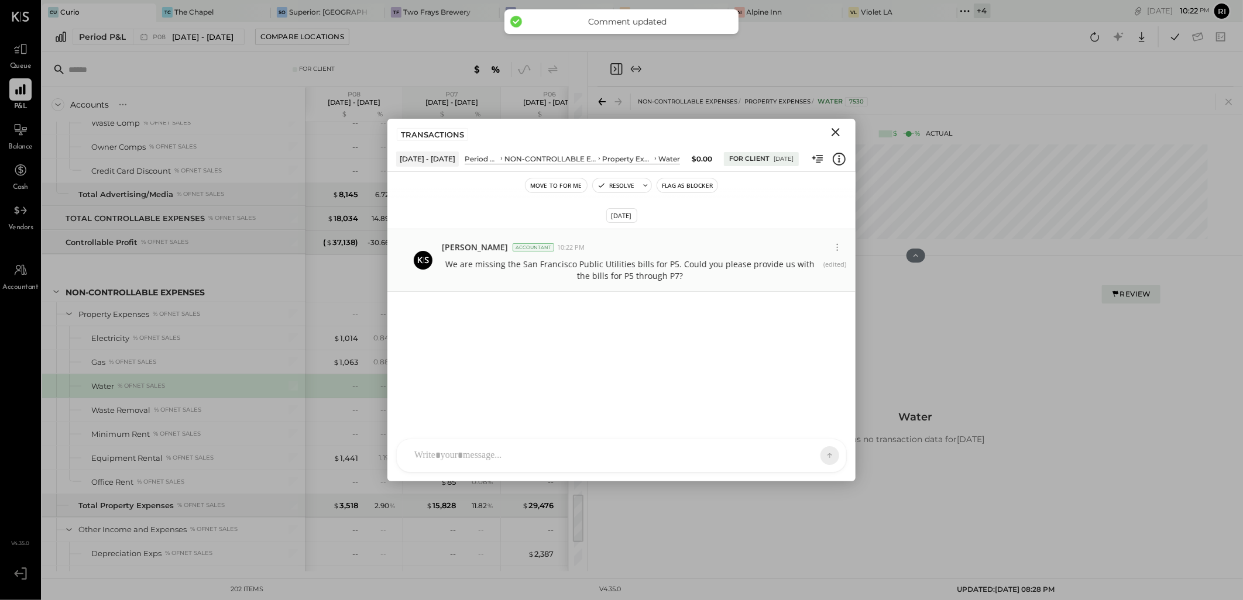
click at [681, 182] on button "Flag as Blocker" at bounding box center [687, 185] width 60 height 14
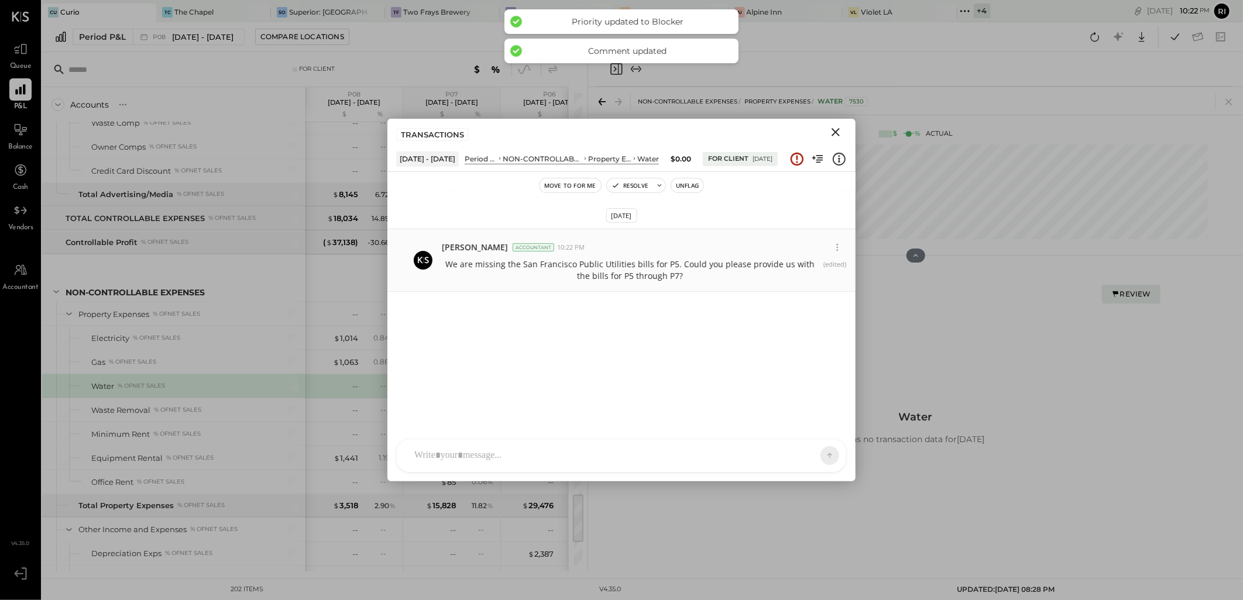
click at [831, 132] on icon "Close" at bounding box center [835, 132] width 14 height 14
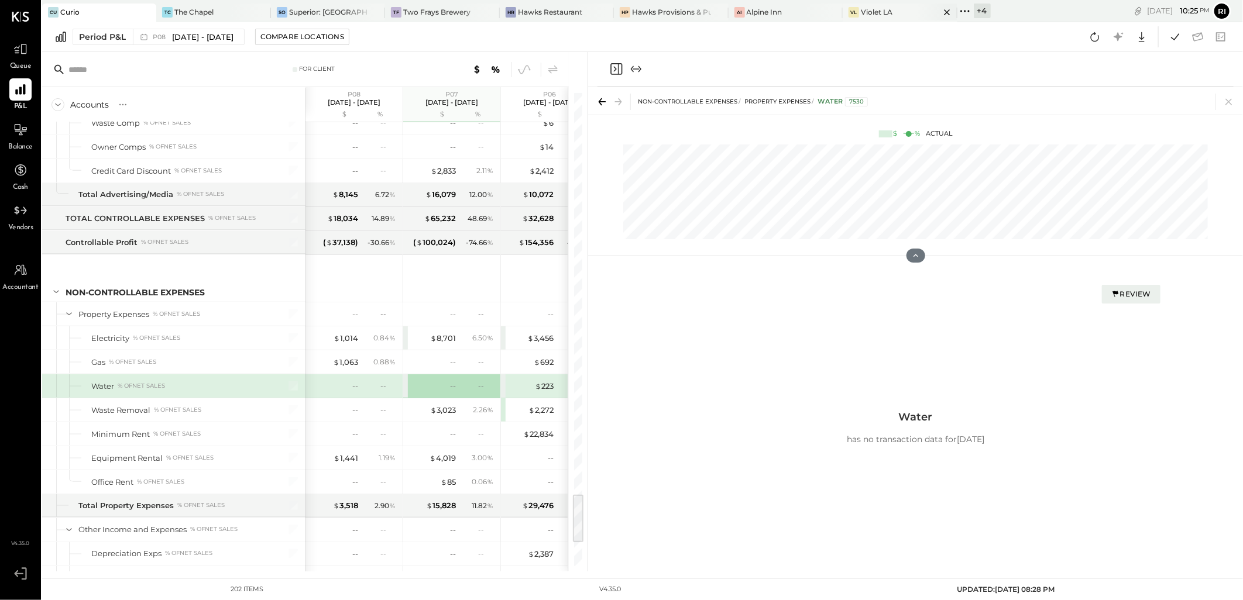
scroll to position [3199, 0]
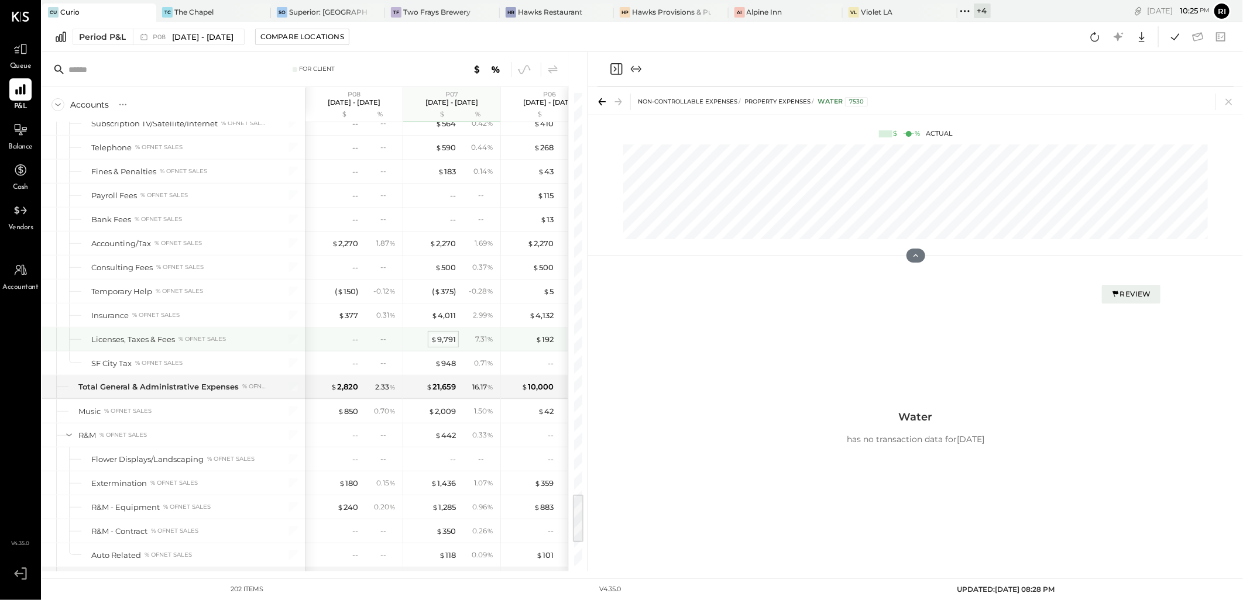
click at [452, 345] on div "$ 9,791" at bounding box center [443, 339] width 25 height 11
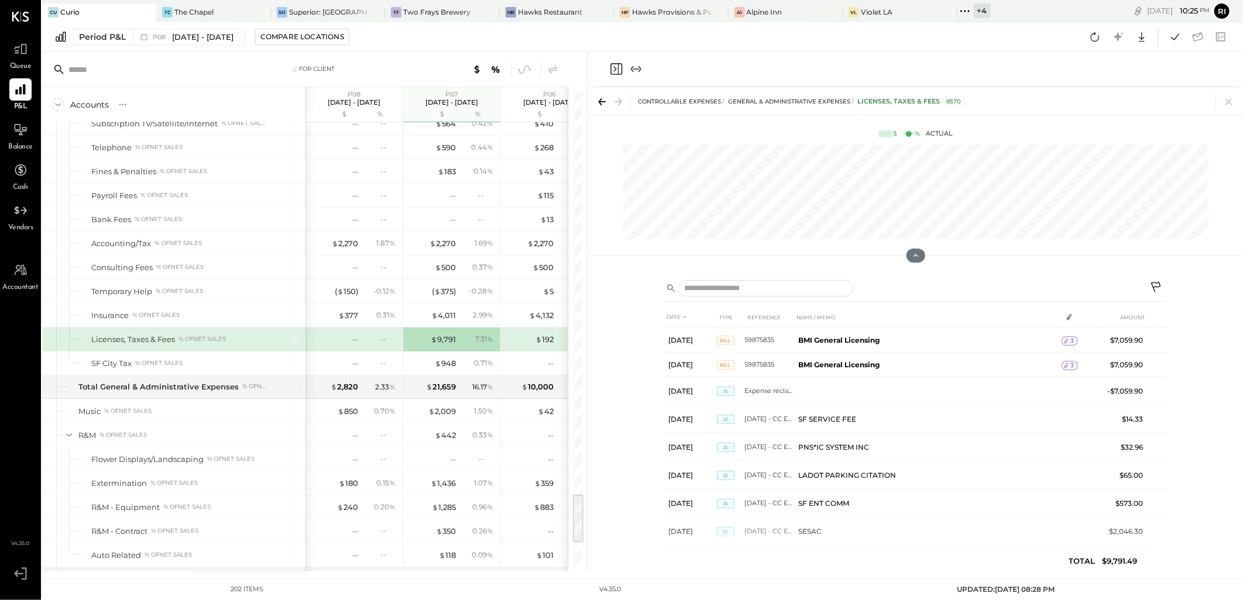
click at [1151, 286] on icon at bounding box center [1157, 288] width 14 height 14
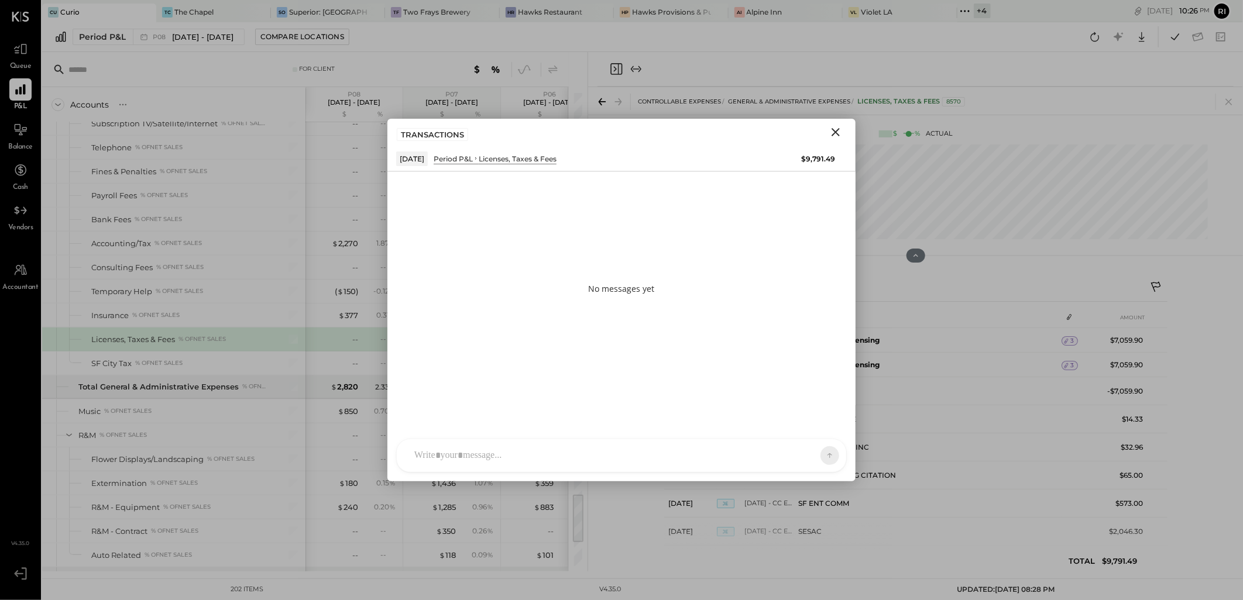
click at [489, 453] on div at bounding box center [610, 456] width 405 height 26
paste div
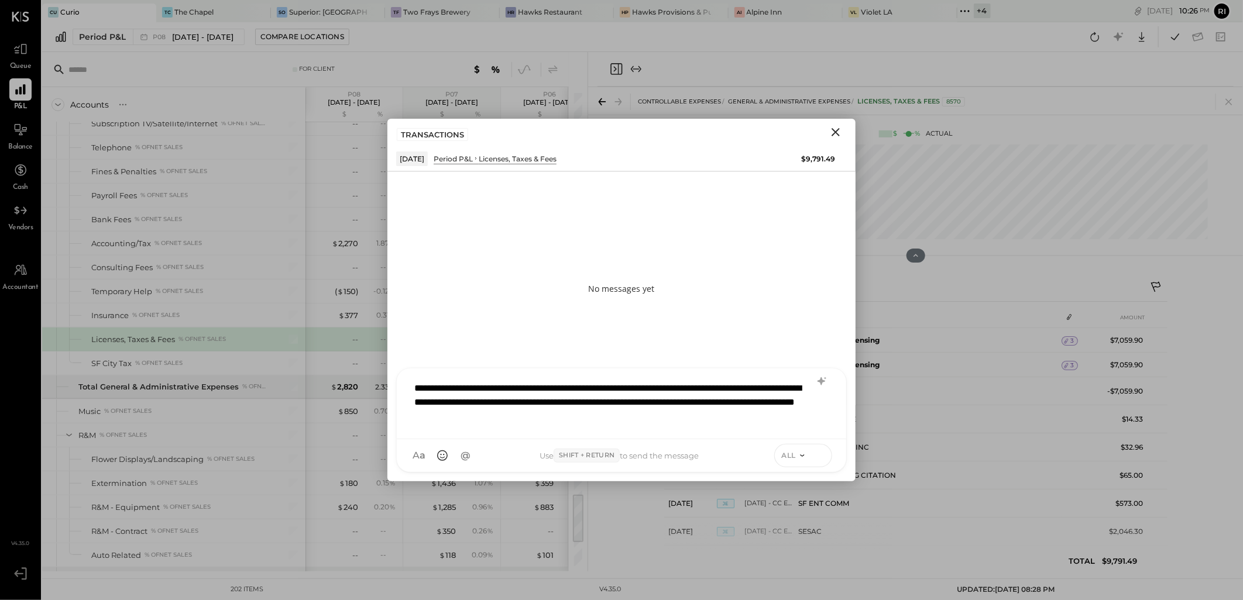
click at [822, 453] on icon at bounding box center [819, 455] width 11 height 12
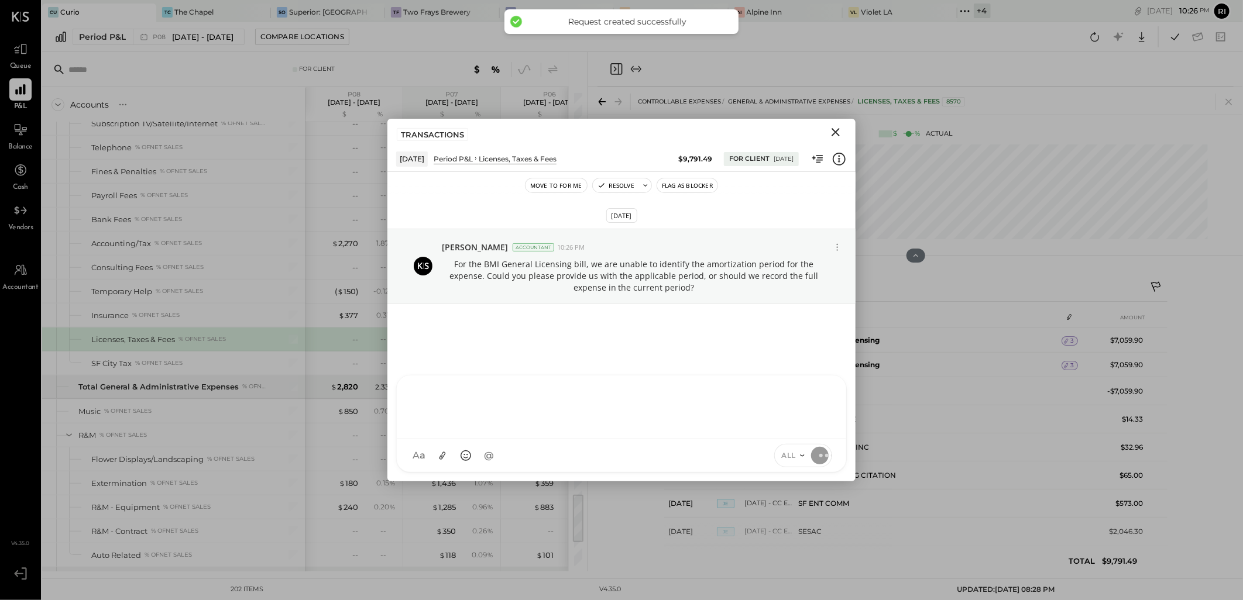
click at [701, 185] on button "Flag as Blocker" at bounding box center [687, 185] width 60 height 14
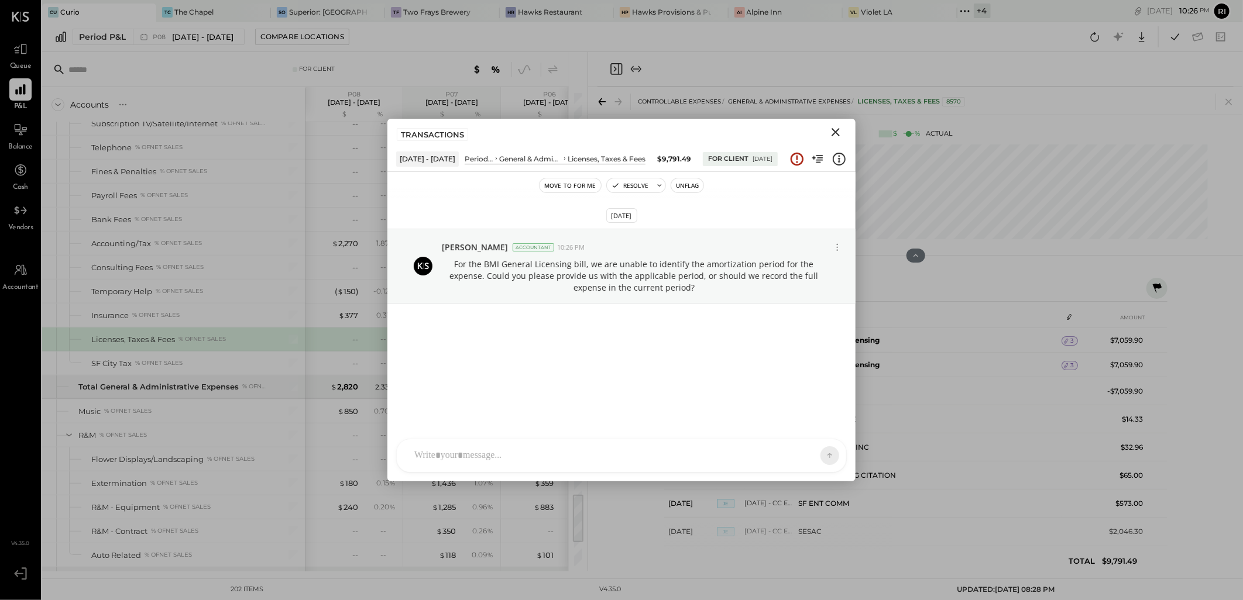
click at [837, 129] on icon "Close" at bounding box center [835, 132] width 14 height 14
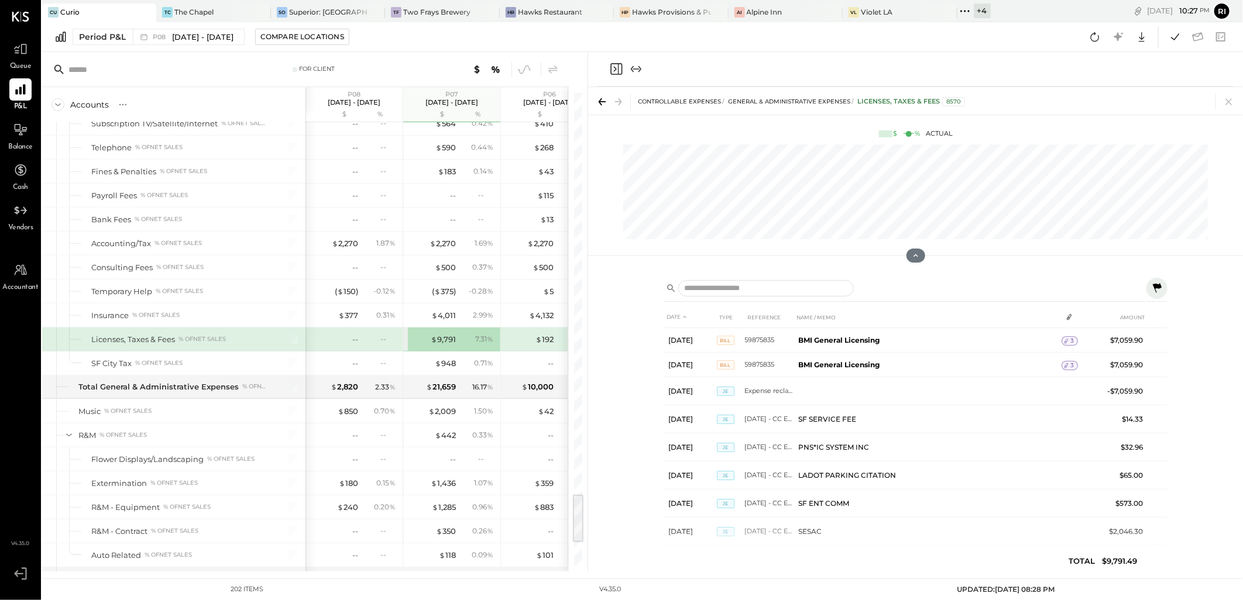
click at [1156, 290] on icon at bounding box center [1157, 288] width 14 height 14
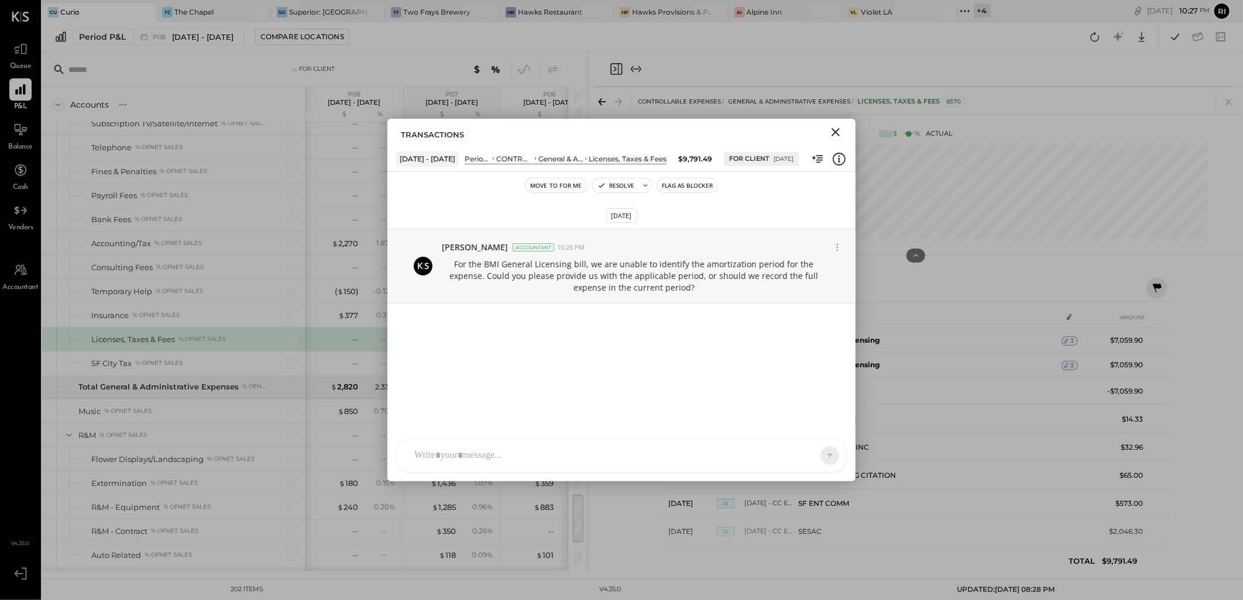
click at [683, 187] on button "Flag as Blocker" at bounding box center [687, 185] width 60 height 14
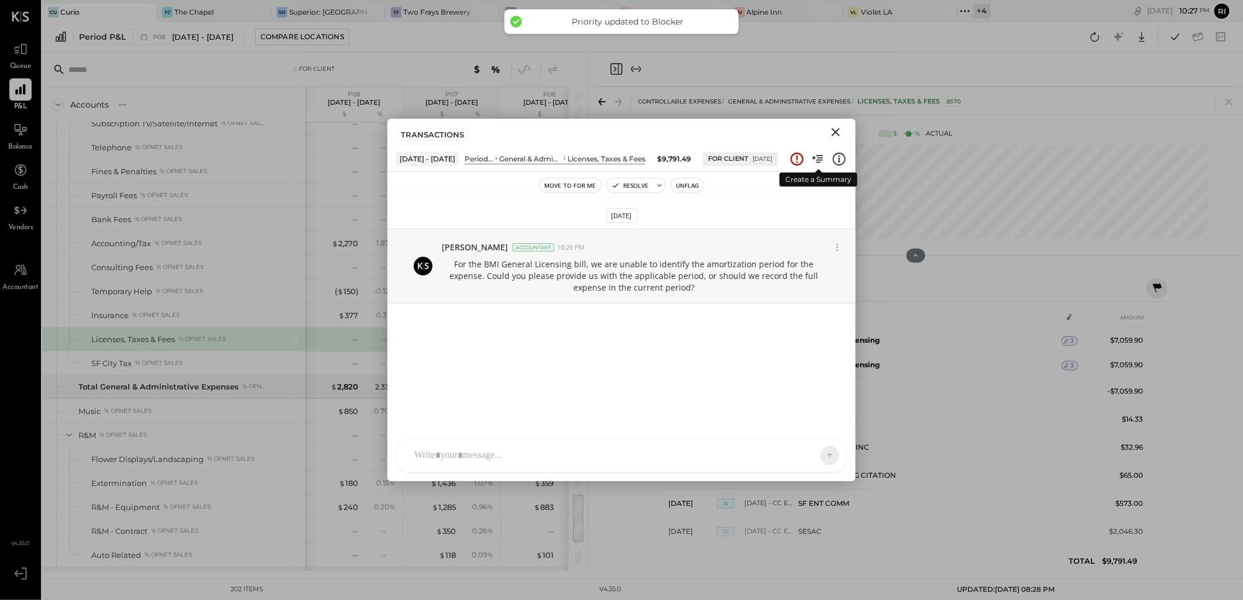
click at [840, 132] on icon "Close" at bounding box center [835, 132] width 14 height 14
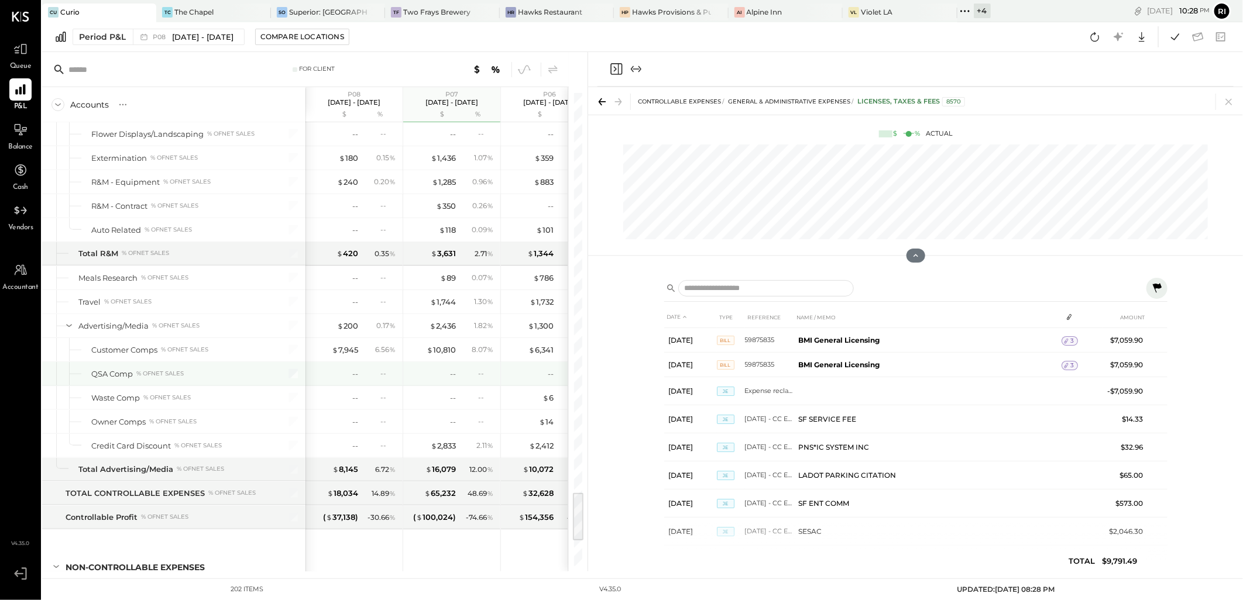
scroll to position [3784, 0]
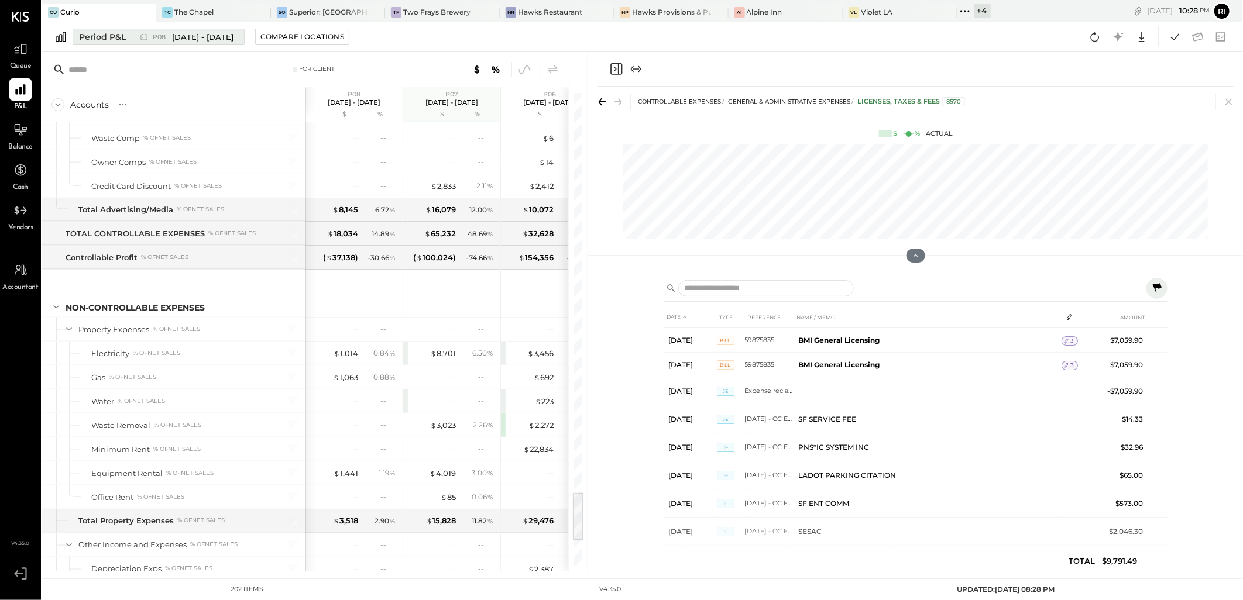
click at [89, 32] on div "Period P&L" at bounding box center [102, 37] width 47 height 12
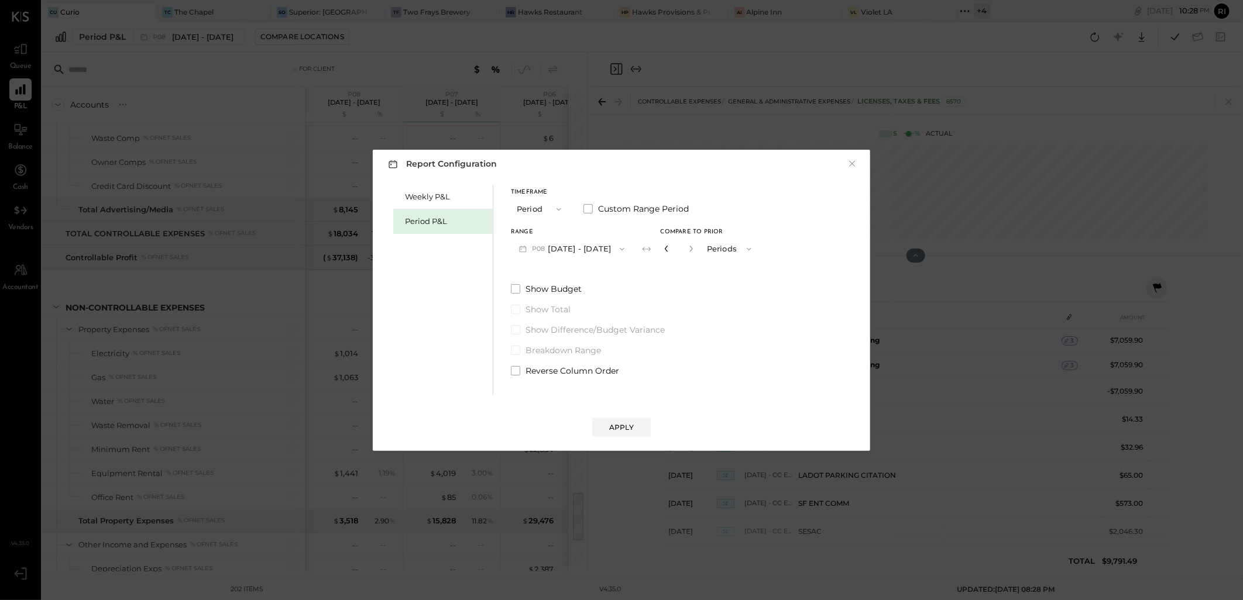
click at [663, 248] on icon "button" at bounding box center [666, 248] width 7 height 7
type input "*"
click at [663, 248] on icon "button" at bounding box center [666, 248] width 7 height 7
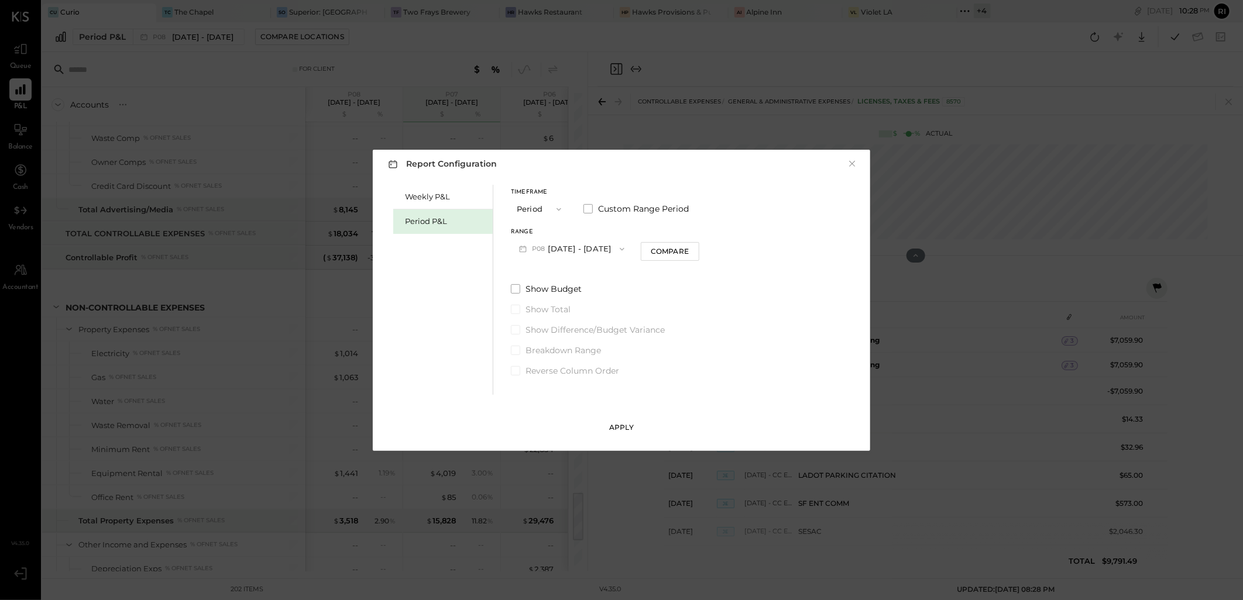
click at [624, 426] on div "Apply" at bounding box center [621, 427] width 25 height 10
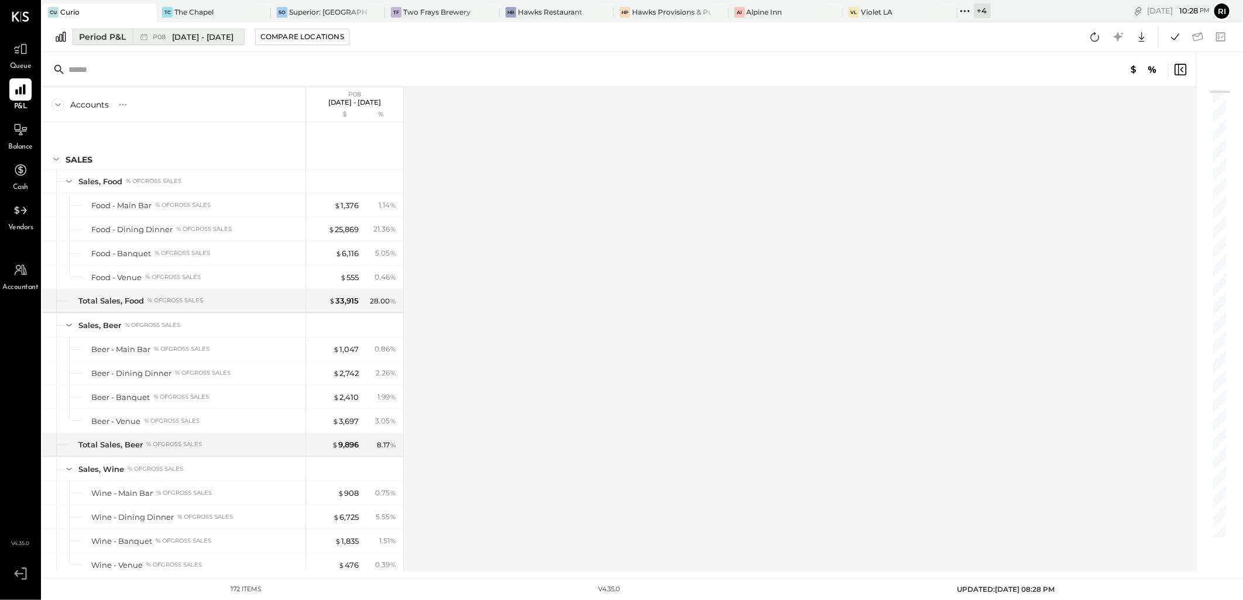
click at [153, 37] on span "P08" at bounding box center [161, 37] width 16 height 6
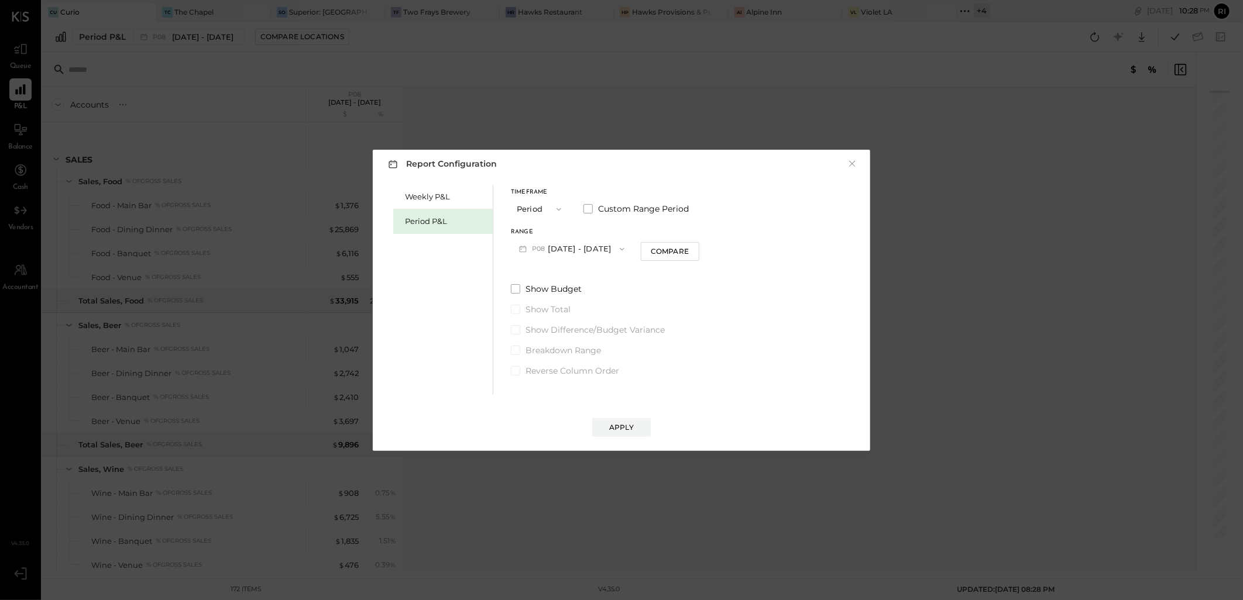
click at [541, 248] on span "P08" at bounding box center [540, 249] width 16 height 9
click at [549, 302] on span "[DATE] - [DATE]" at bounding box center [566, 299] width 56 height 10
click at [621, 425] on div "Apply" at bounding box center [621, 427] width 25 height 10
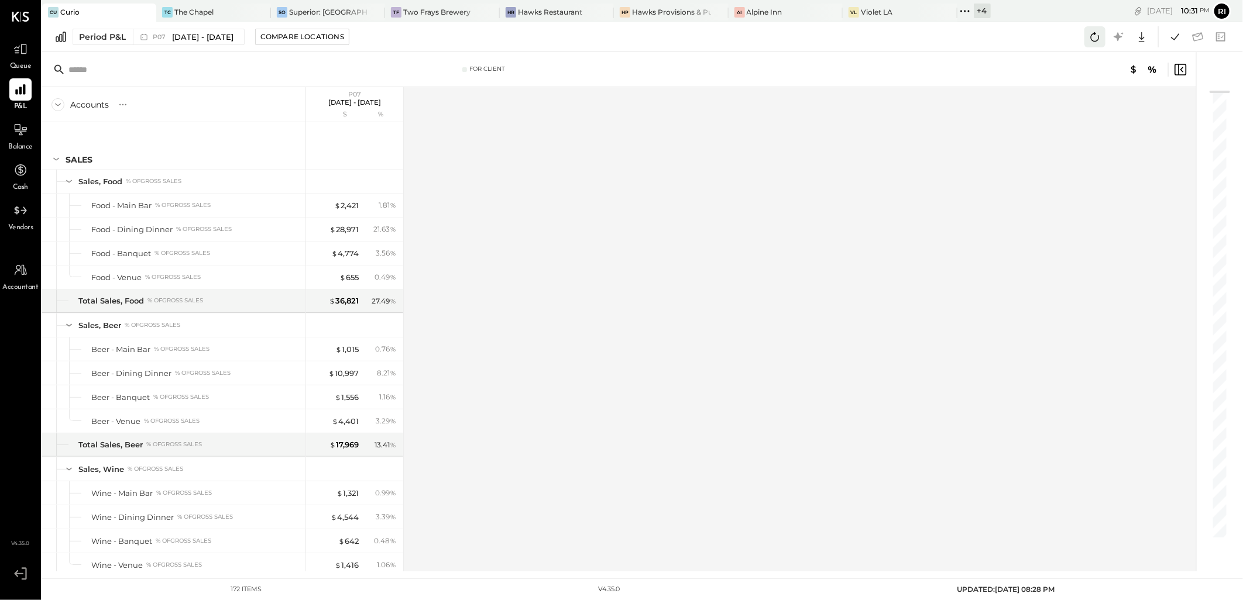
click at [1100, 41] on icon at bounding box center [1094, 36] width 15 height 15
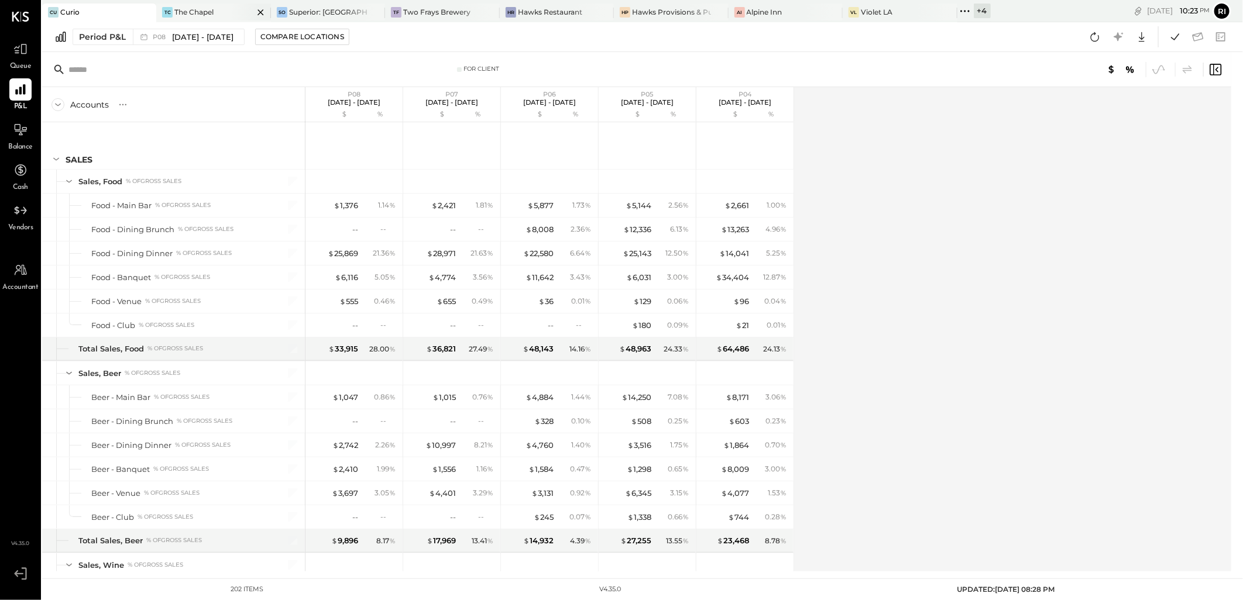
click at [195, 8] on div "The Chapel" at bounding box center [193, 12] width 39 height 10
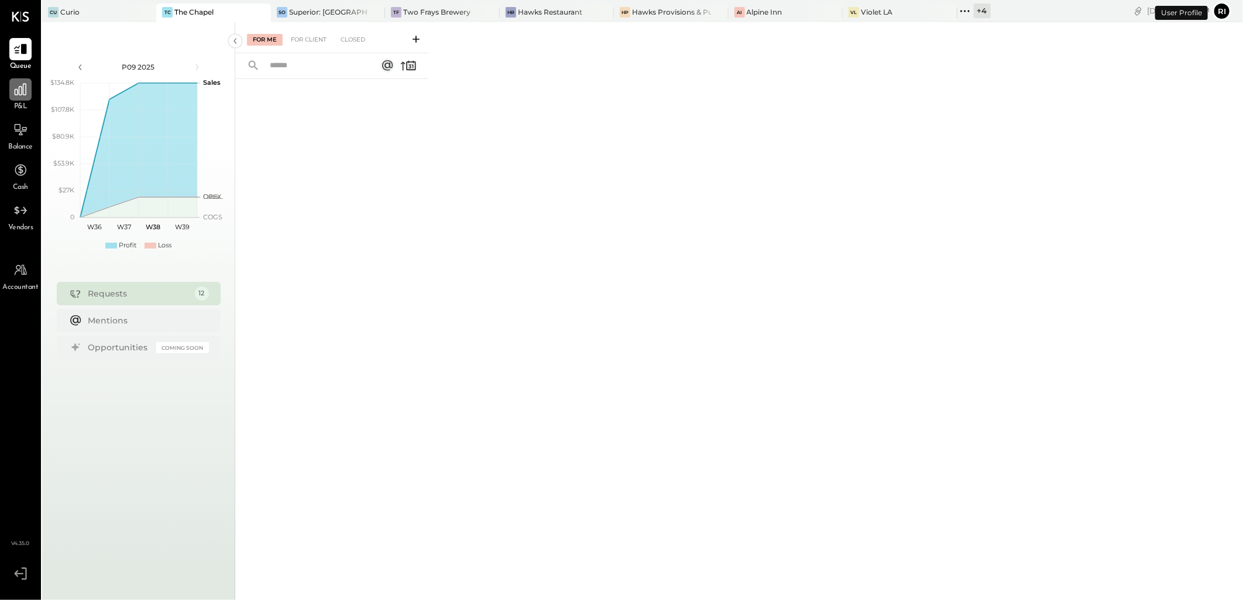
click at [28, 99] on div at bounding box center [20, 89] width 22 height 22
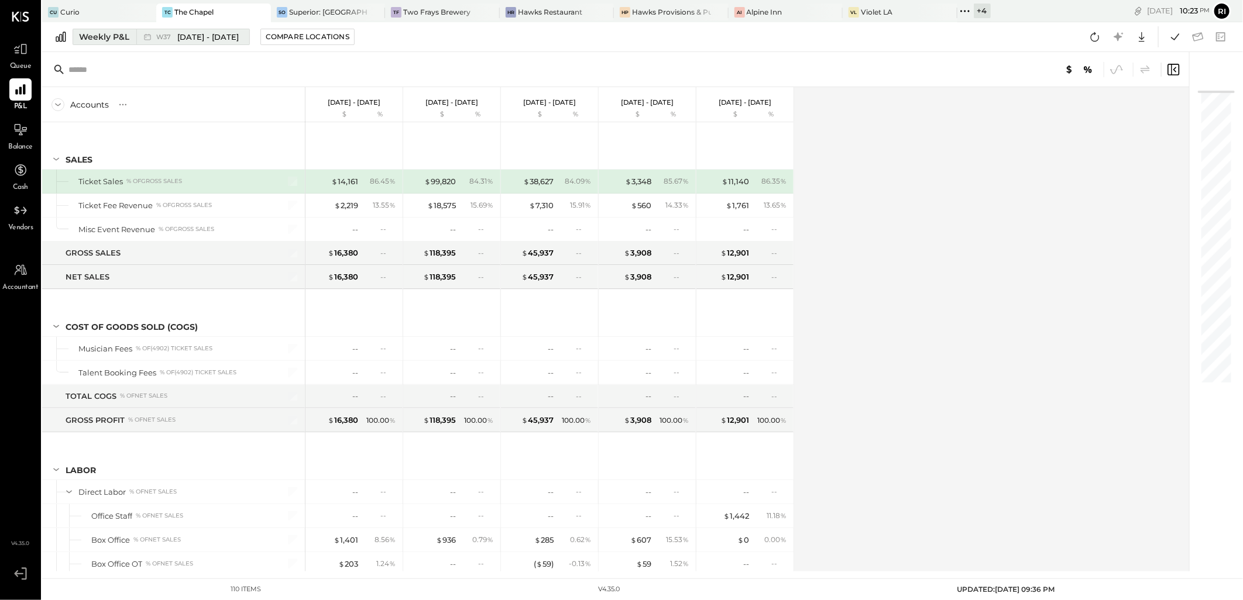
click at [109, 40] on div "Weekly P&L" at bounding box center [104, 37] width 50 height 12
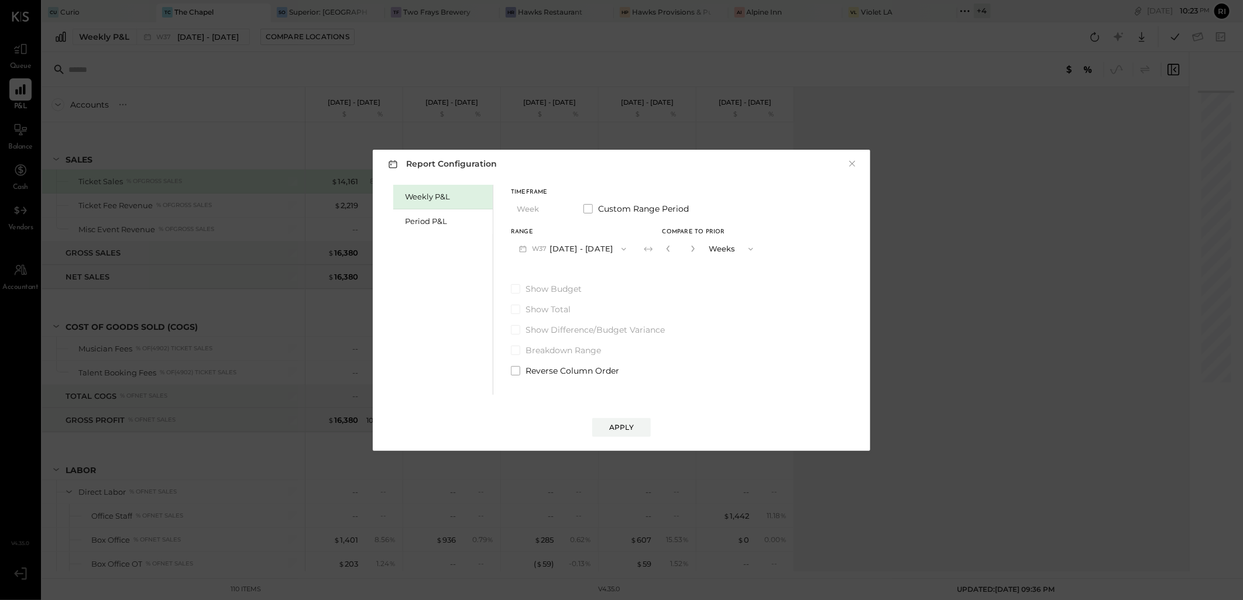
click at [570, 249] on button "W37 Sep 8 - 14, 2025" at bounding box center [572, 249] width 123 height 22
click at [441, 224] on div "Period P&L" at bounding box center [446, 221] width 82 height 11
click at [611, 253] on span "button" at bounding box center [618, 249] width 15 height 9
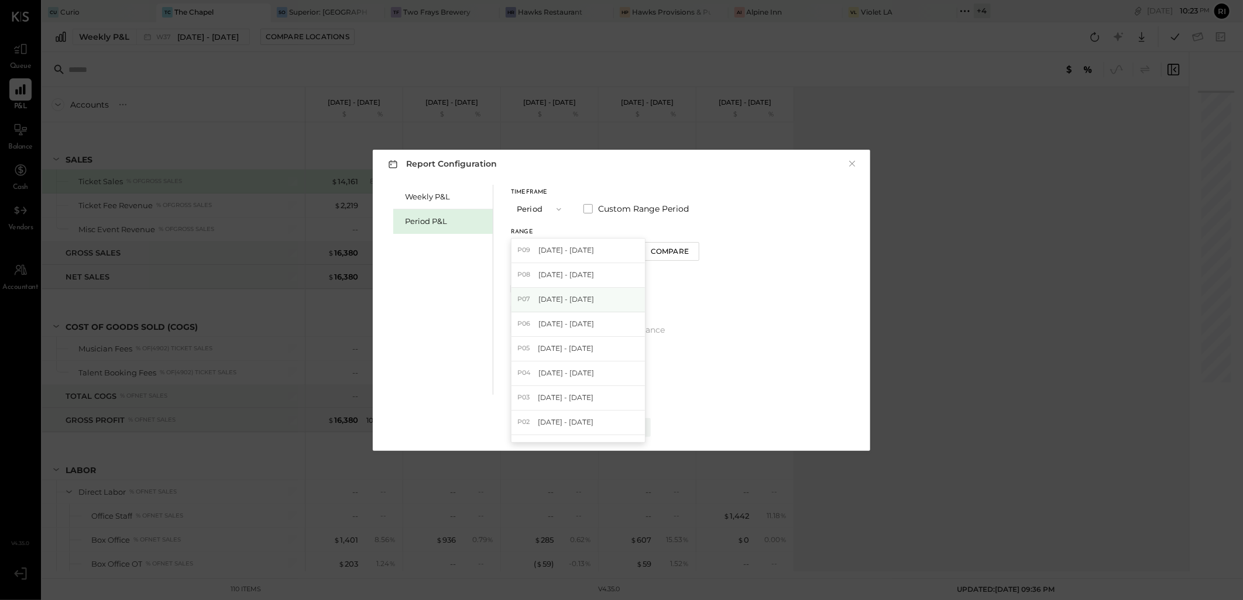
click at [572, 298] on span "[DATE] - [DATE]" at bounding box center [566, 299] width 56 height 10
click at [673, 255] on div "Compare" at bounding box center [670, 251] width 38 height 10
click at [695, 247] on icon "button" at bounding box center [690, 248] width 7 height 7
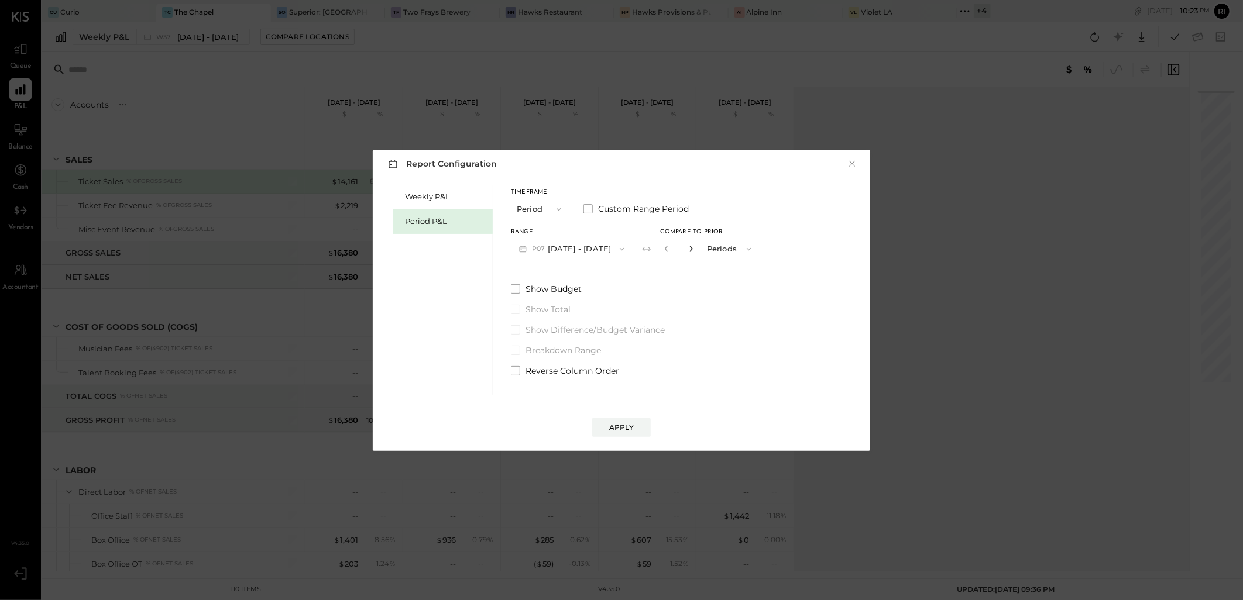
type input "*"
click at [624, 421] on button "Apply" at bounding box center [621, 427] width 59 height 19
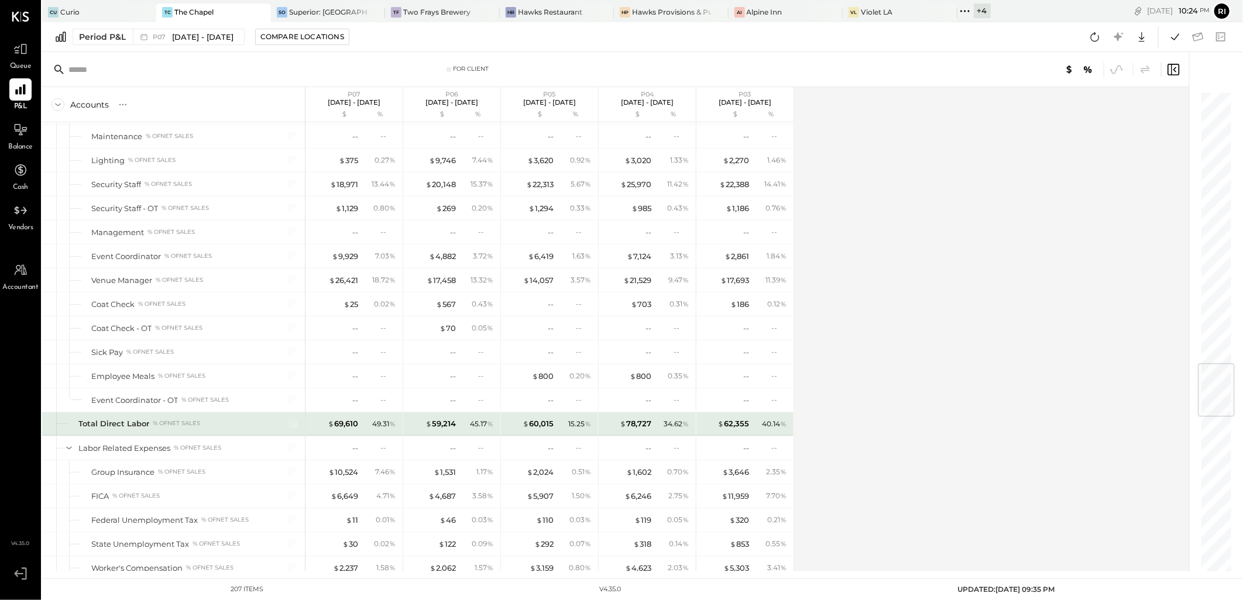
scroll to position [2405, 0]
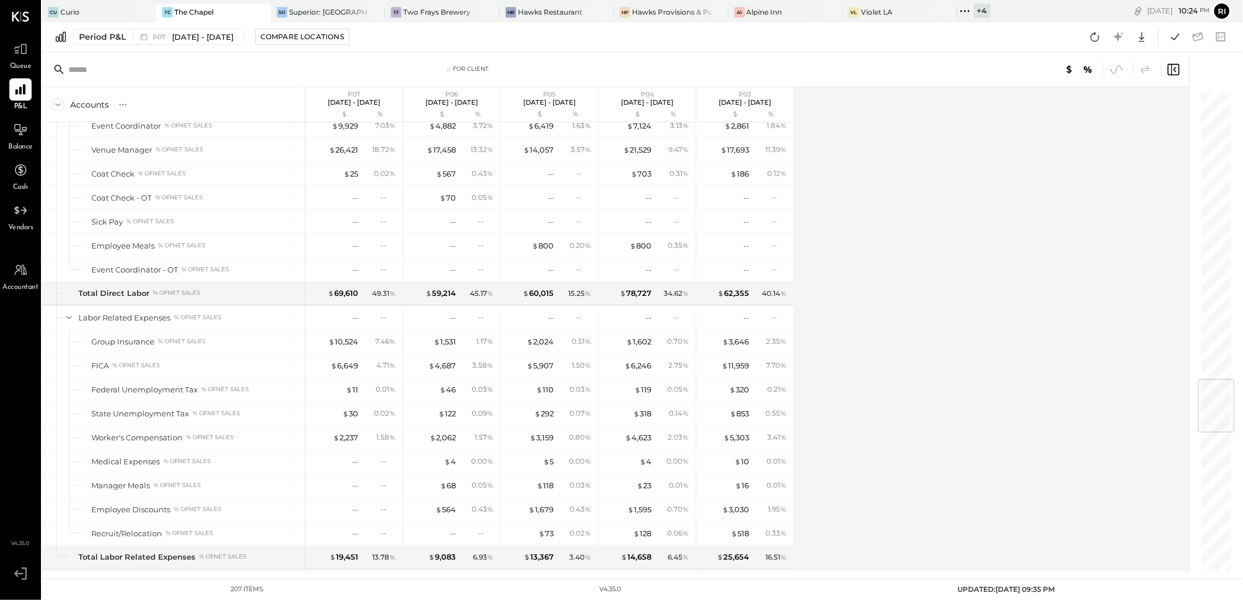
click at [1034, 308] on div "Accounts S % GL P07 Jun 30 - Aug 3, 2025 $ % P06 Jun 2 - 29, 2025 $ % P05 May 5…" at bounding box center [616, 329] width 1149 height 484
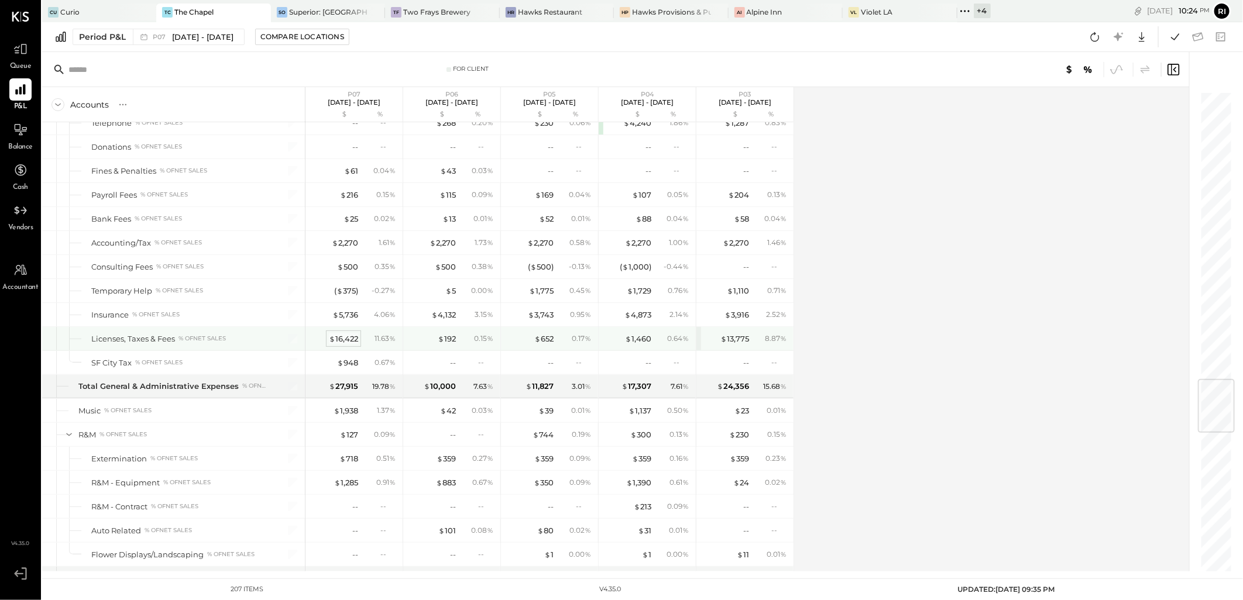
click at [348, 345] on div "$ 16,422" at bounding box center [343, 339] width 29 height 11
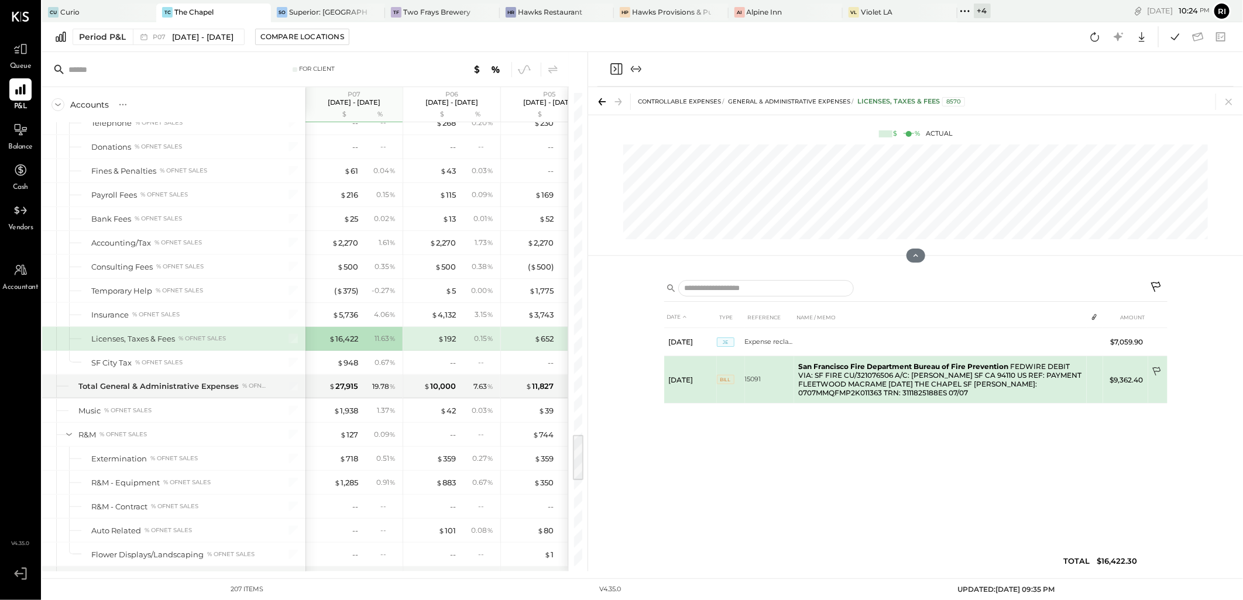
click at [1157, 370] on icon at bounding box center [1157, 373] width 12 height 12
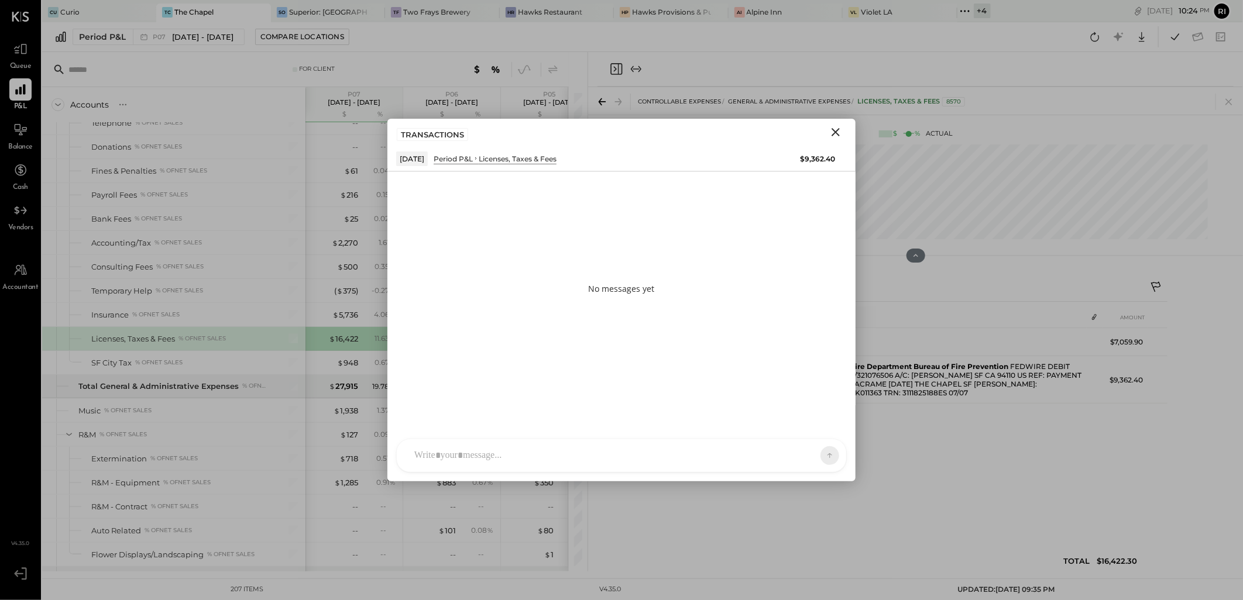
click at [559, 460] on div at bounding box center [610, 456] width 405 height 26
paste div
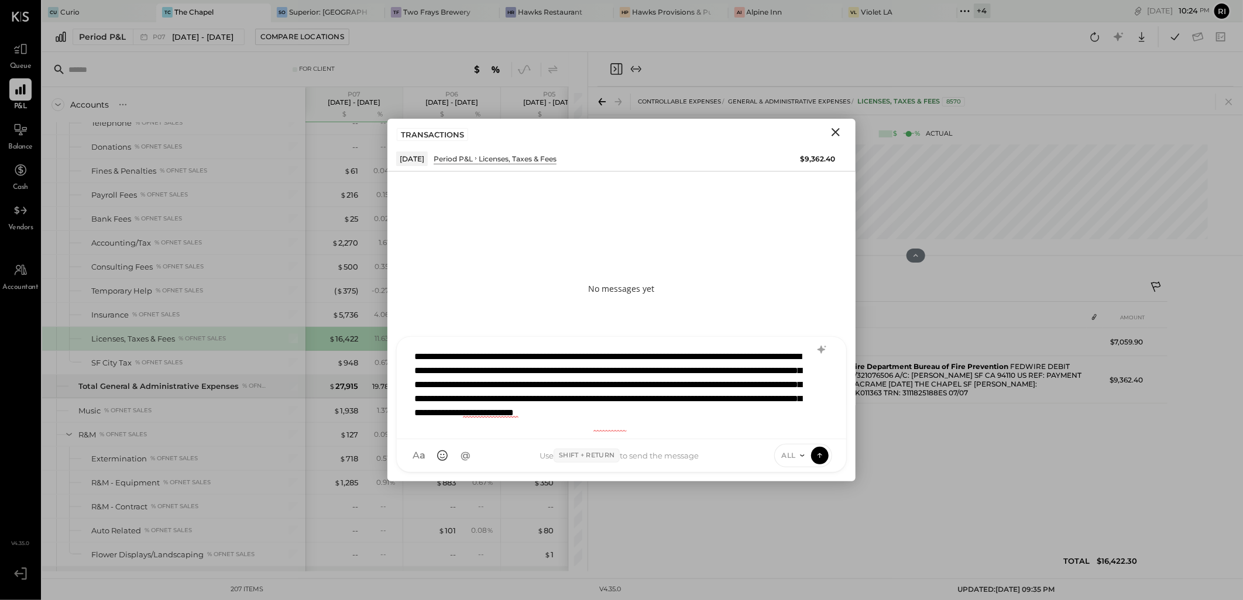
scroll to position [2, 0]
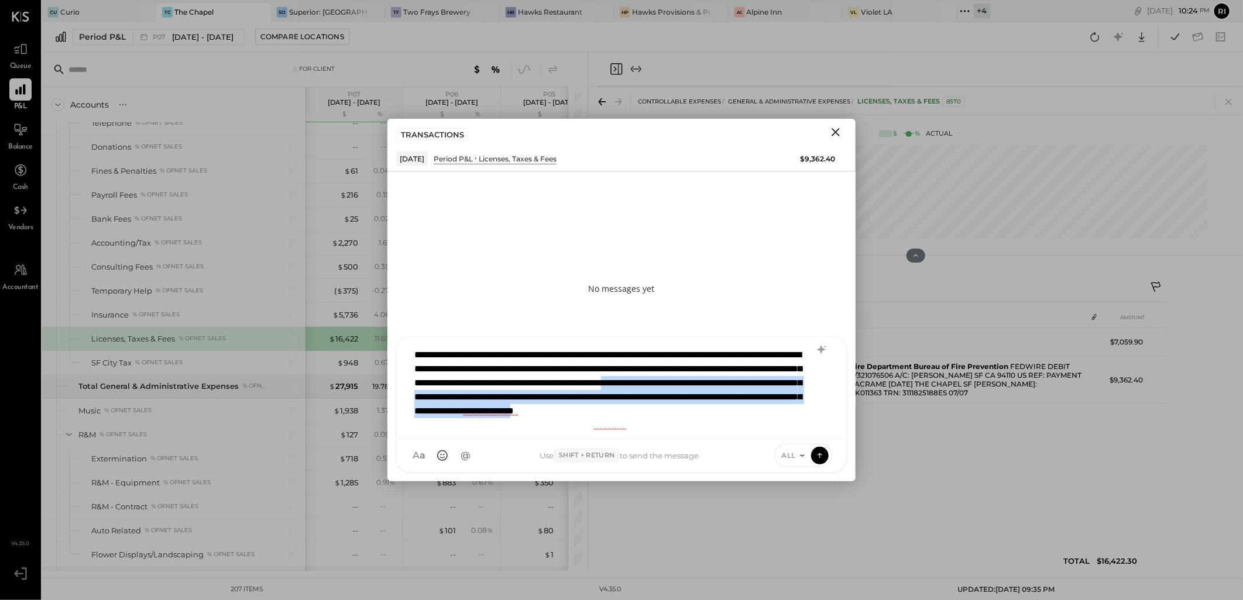
drag, startPoint x: 556, startPoint y: 396, endPoint x: 752, endPoint y: 434, distance: 199.2
click at [752, 434] on div "**********" at bounding box center [621, 388] width 449 height 102
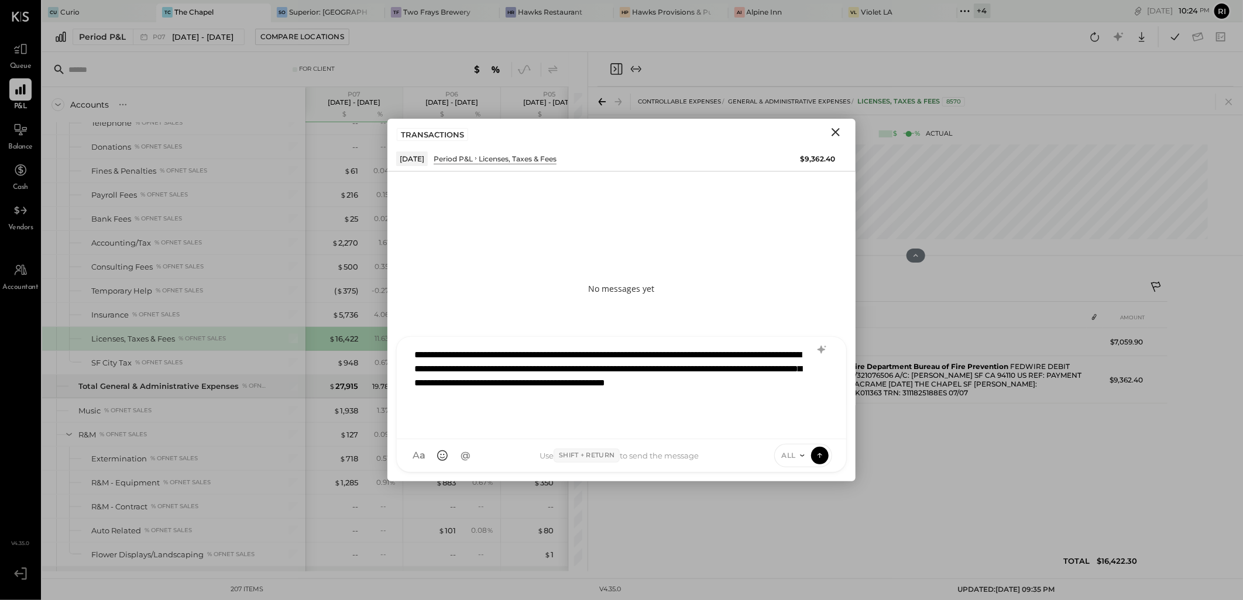
scroll to position [0, 0]
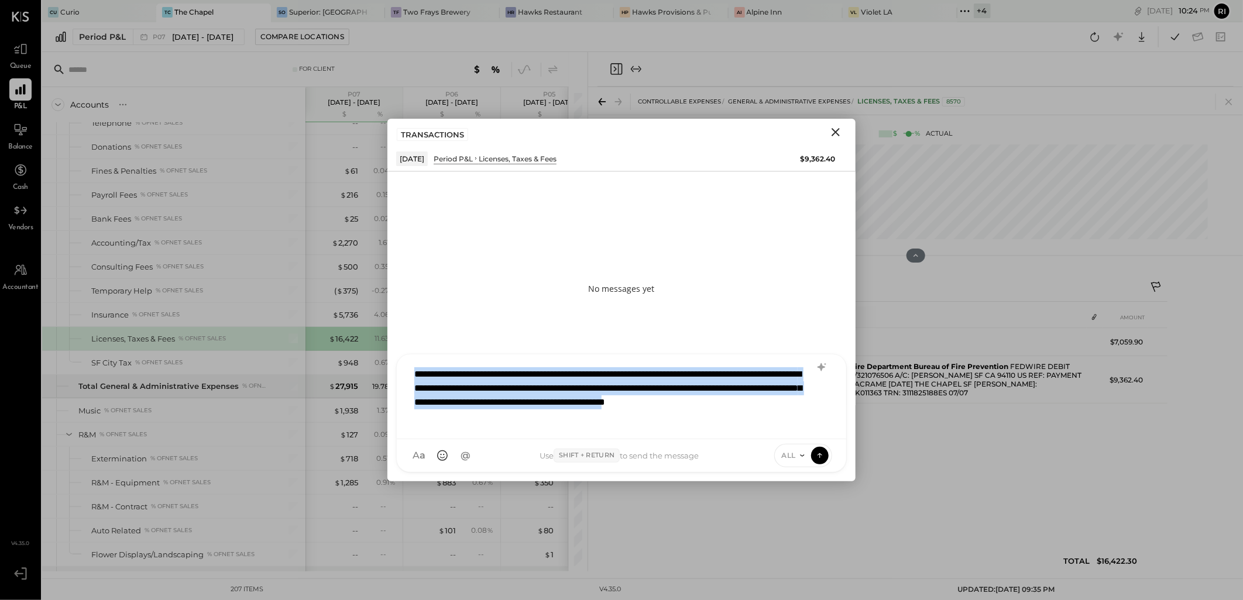
drag, startPoint x: 580, startPoint y: 422, endPoint x: 395, endPoint y: 361, distance: 195.4
click at [395, 361] on div "**********" at bounding box center [621, 413] width 468 height 136
click at [839, 129] on icon "Close" at bounding box center [835, 132] width 8 height 8
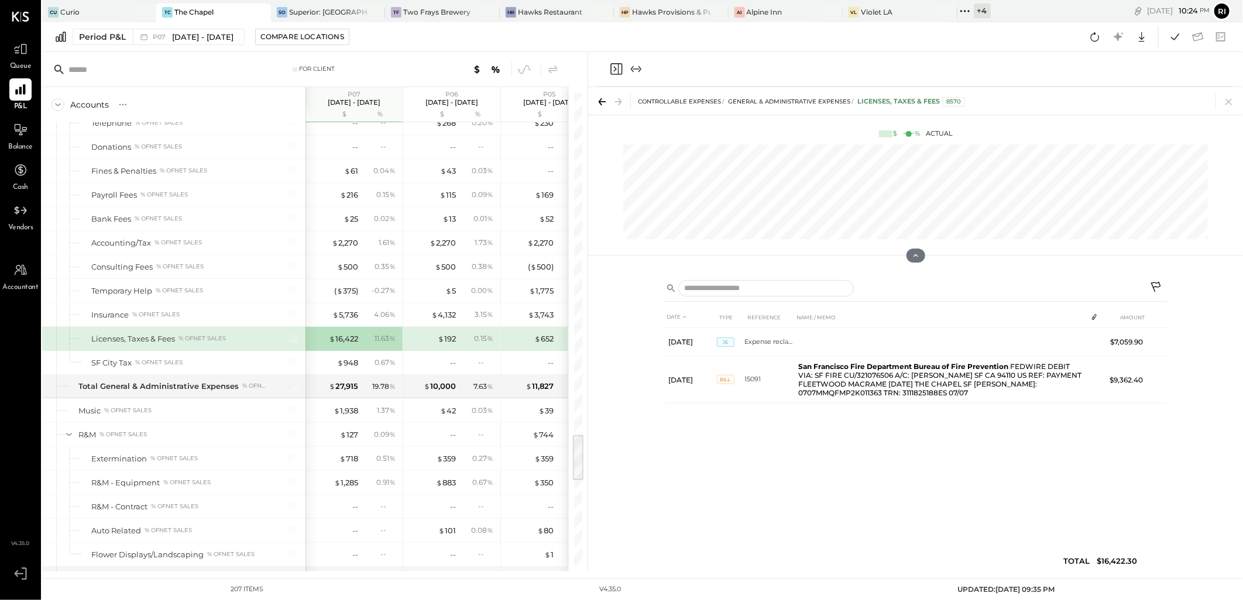
click at [1157, 284] on icon at bounding box center [1157, 288] width 14 height 14
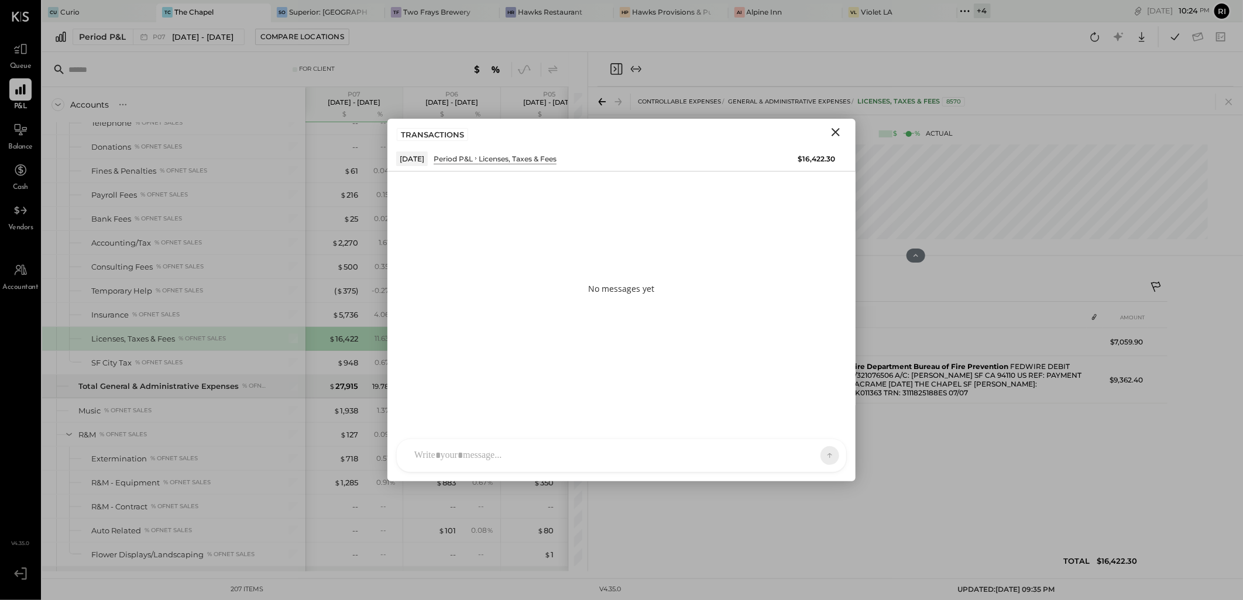
click at [829, 130] on icon "Close" at bounding box center [835, 132] width 14 height 14
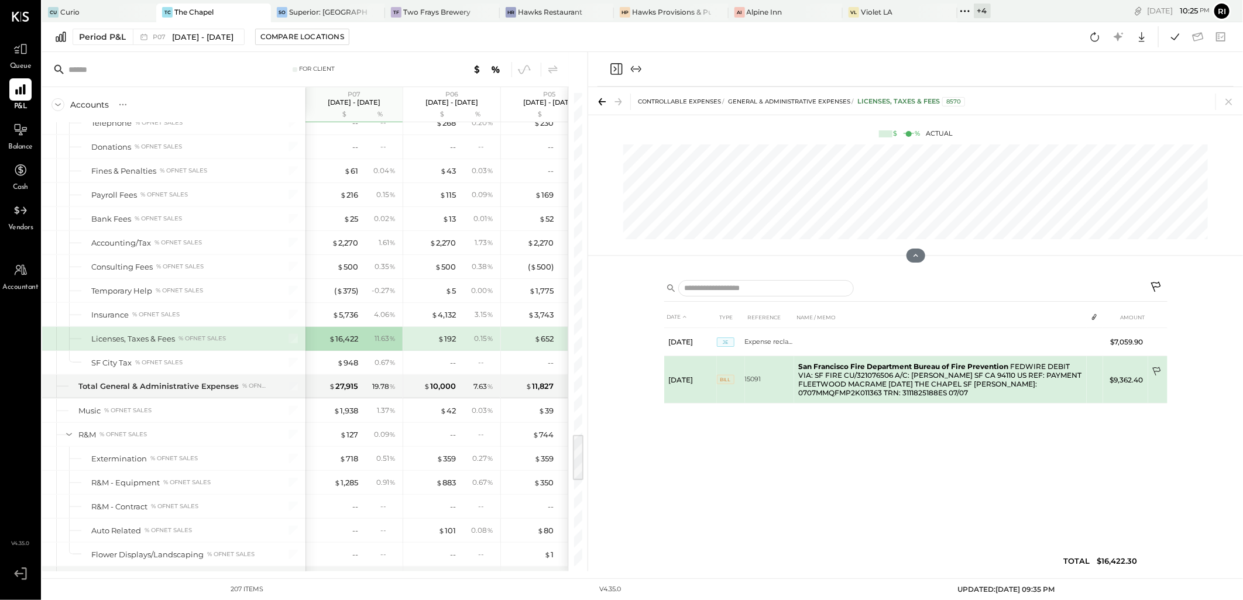
click at [1156, 374] on icon at bounding box center [1157, 373] width 12 height 12
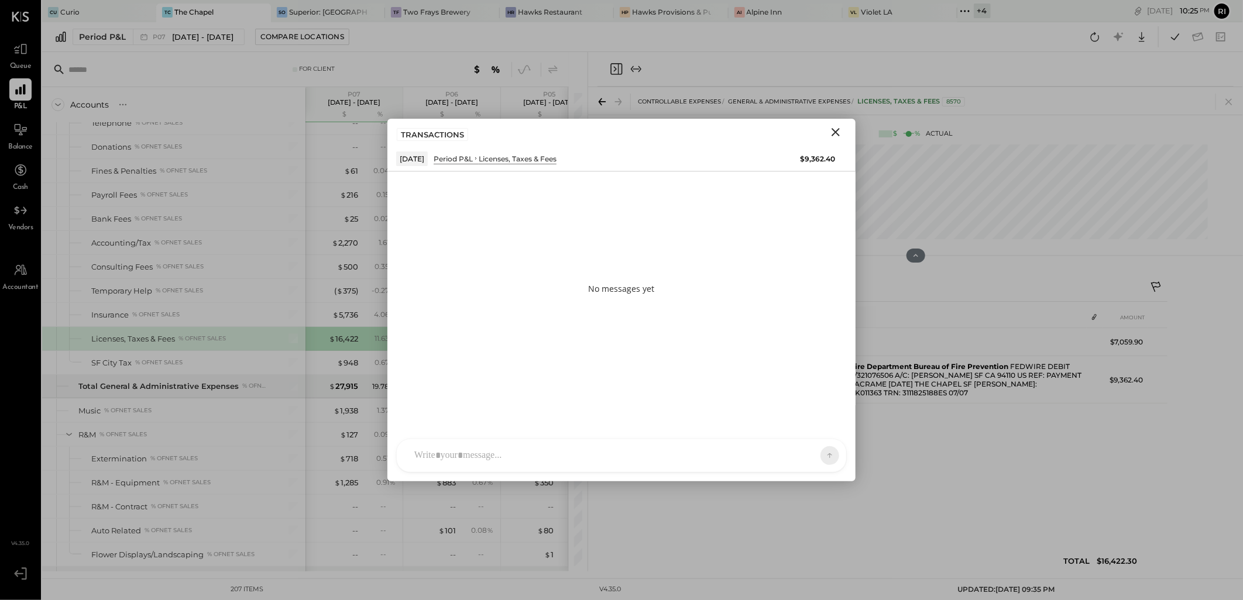
click at [507, 445] on div at bounding box center [610, 456] width 405 height 26
paste div
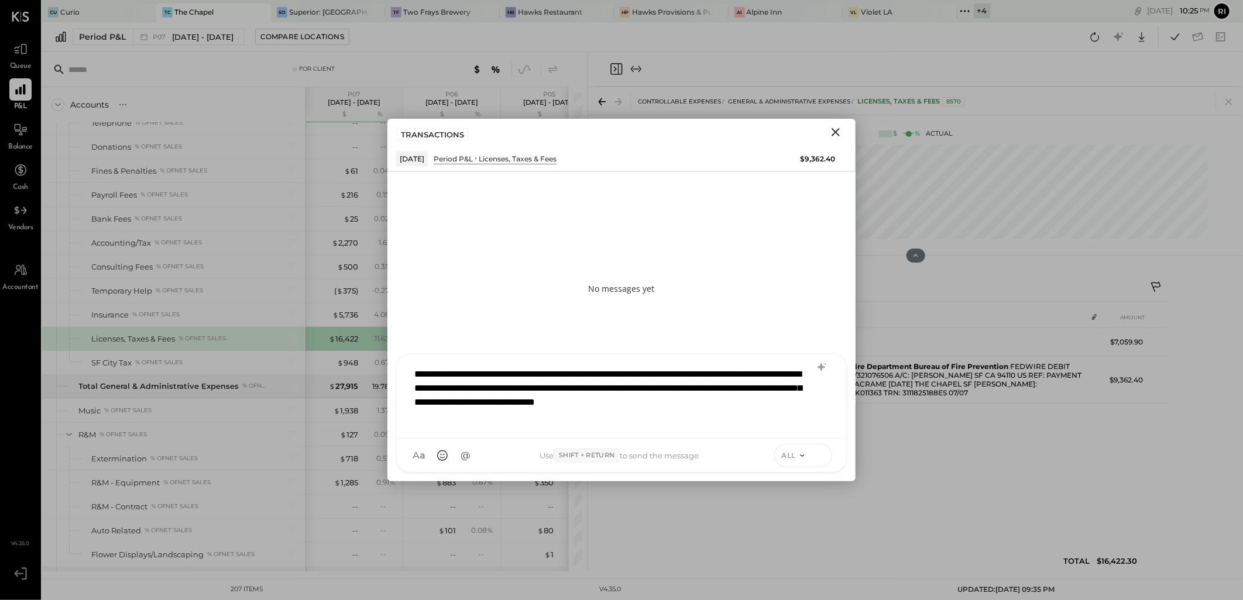
click at [817, 455] on icon at bounding box center [819, 455] width 11 height 12
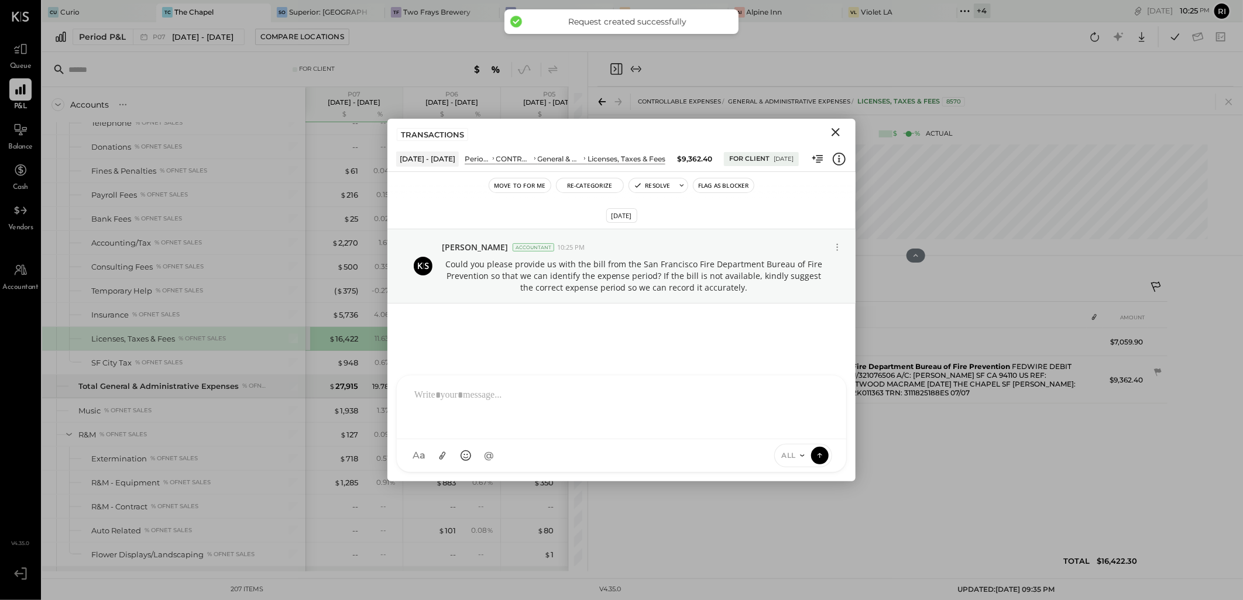
click at [721, 185] on button "Flag as Blocker" at bounding box center [723, 185] width 60 height 14
click at [831, 132] on icon "Close" at bounding box center [835, 132] width 14 height 14
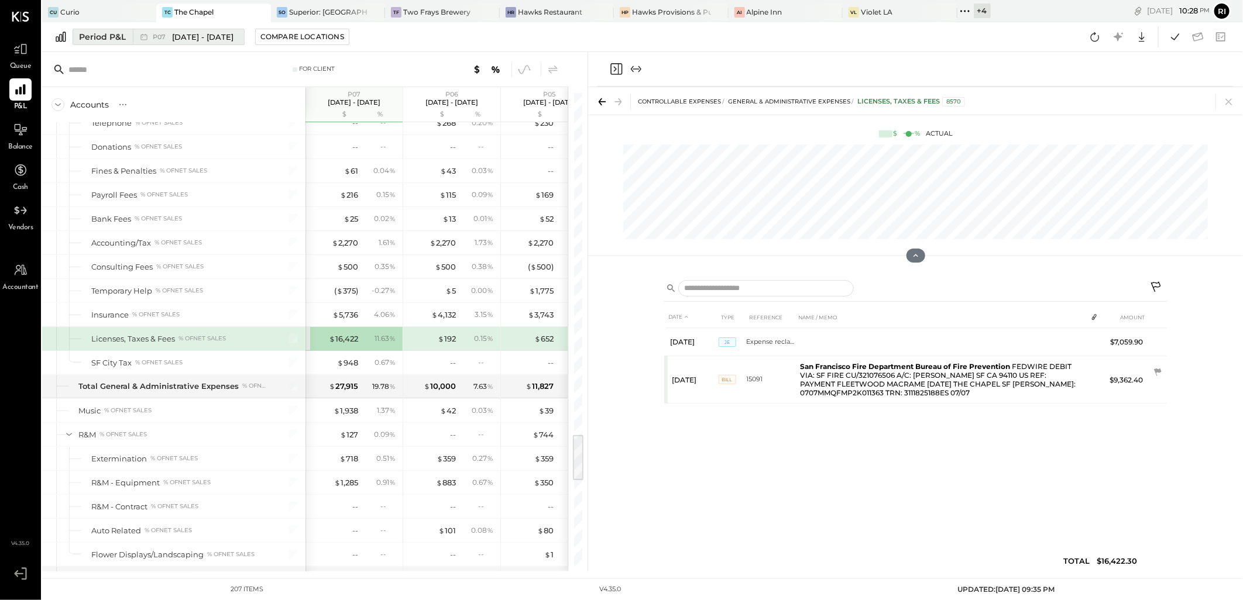
click at [80, 42] on div "Period P&L" at bounding box center [102, 37] width 47 height 12
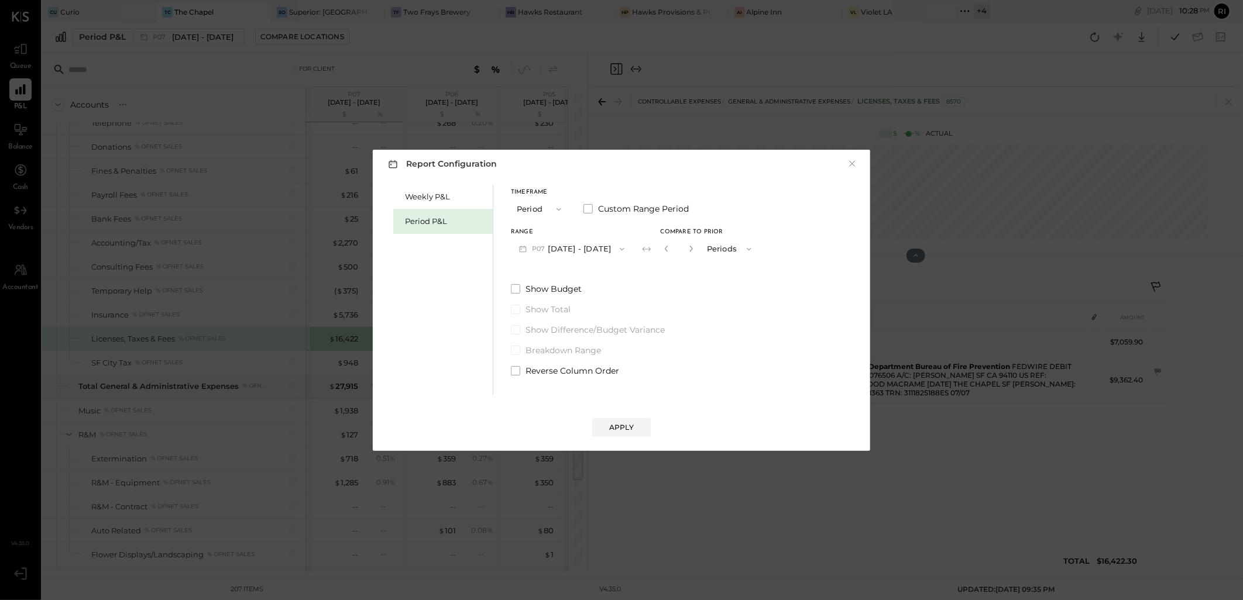
click at [676, 248] on div "*" at bounding box center [679, 249] width 36 height 22
click at [676, 247] on div "*" at bounding box center [679, 249] width 36 height 22
click at [670, 247] on icon "button" at bounding box center [666, 248] width 7 height 7
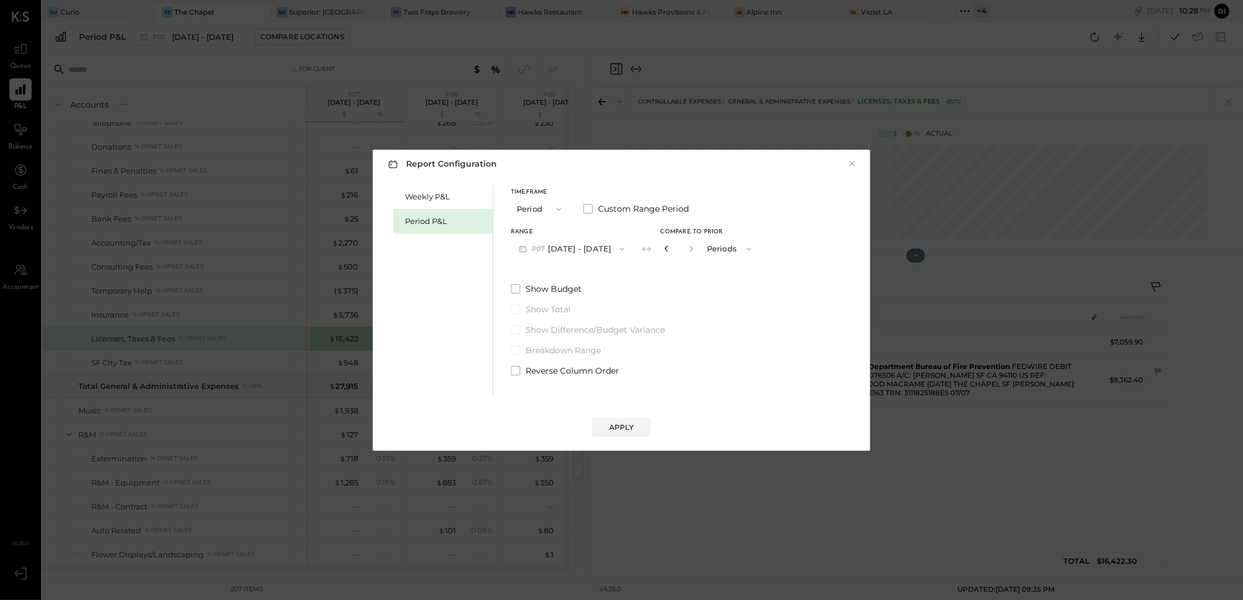
type input "*"
click at [670, 247] on icon "button" at bounding box center [666, 248] width 7 height 7
click at [632, 424] on div "Apply" at bounding box center [621, 427] width 25 height 10
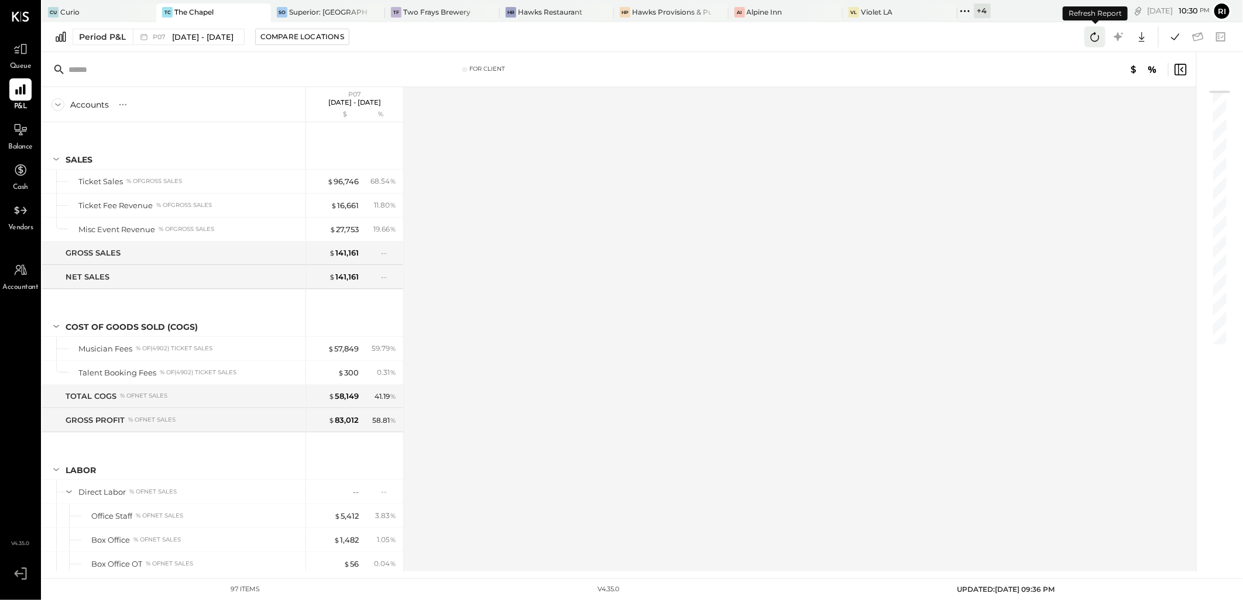
click at [1093, 43] on icon at bounding box center [1094, 36] width 15 height 15
click at [1176, 40] on icon at bounding box center [1174, 36] width 15 height 15
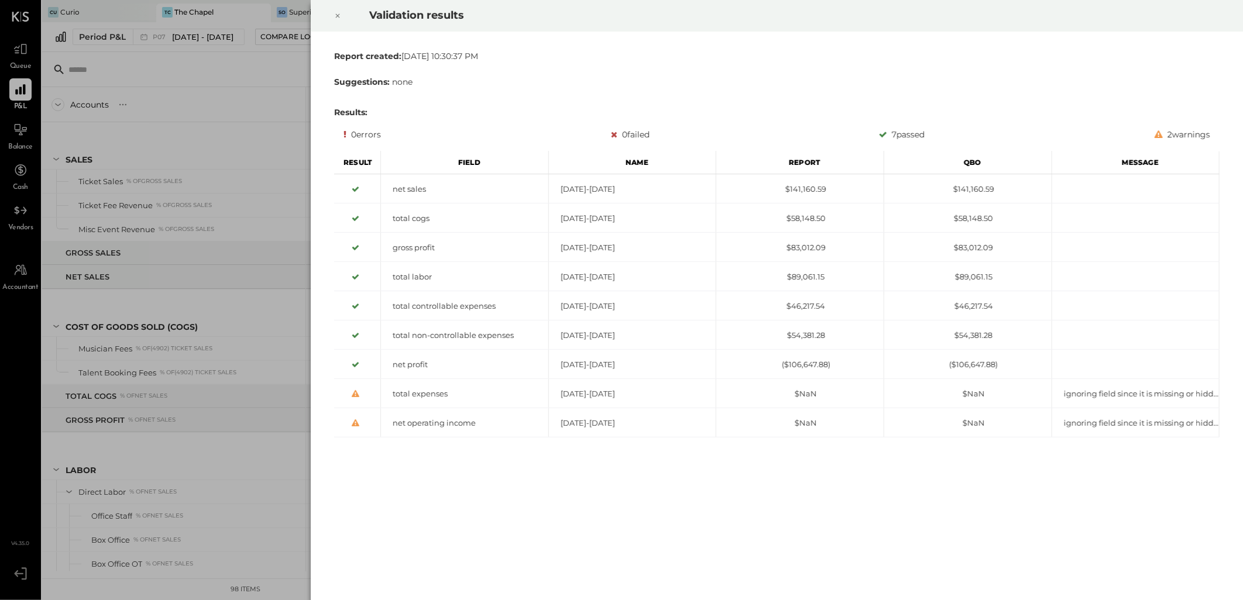
click at [340, 18] on icon at bounding box center [337, 16] width 7 height 14
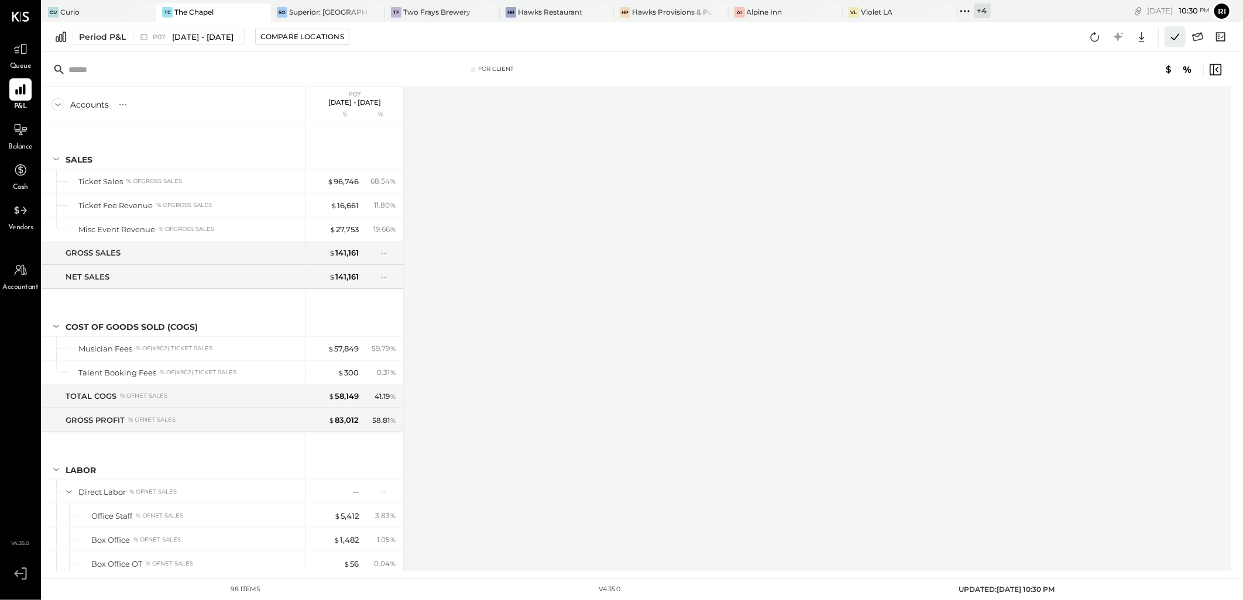
click at [1177, 38] on icon at bounding box center [1174, 36] width 15 height 15
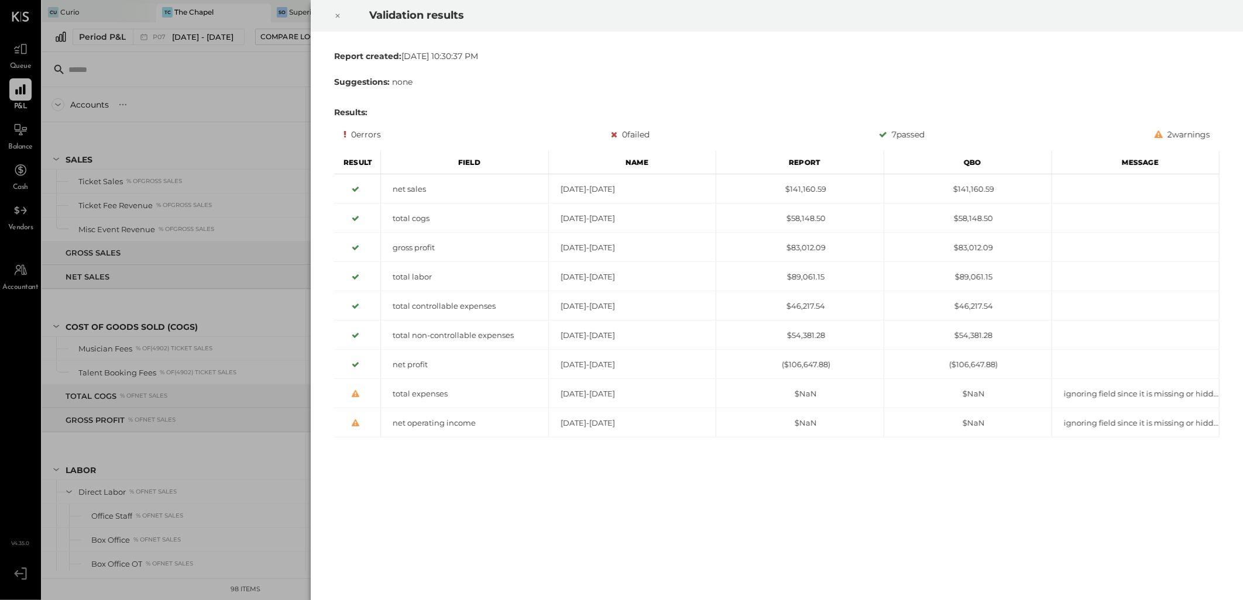
click at [338, 16] on icon at bounding box center [338, 16] width 4 height 4
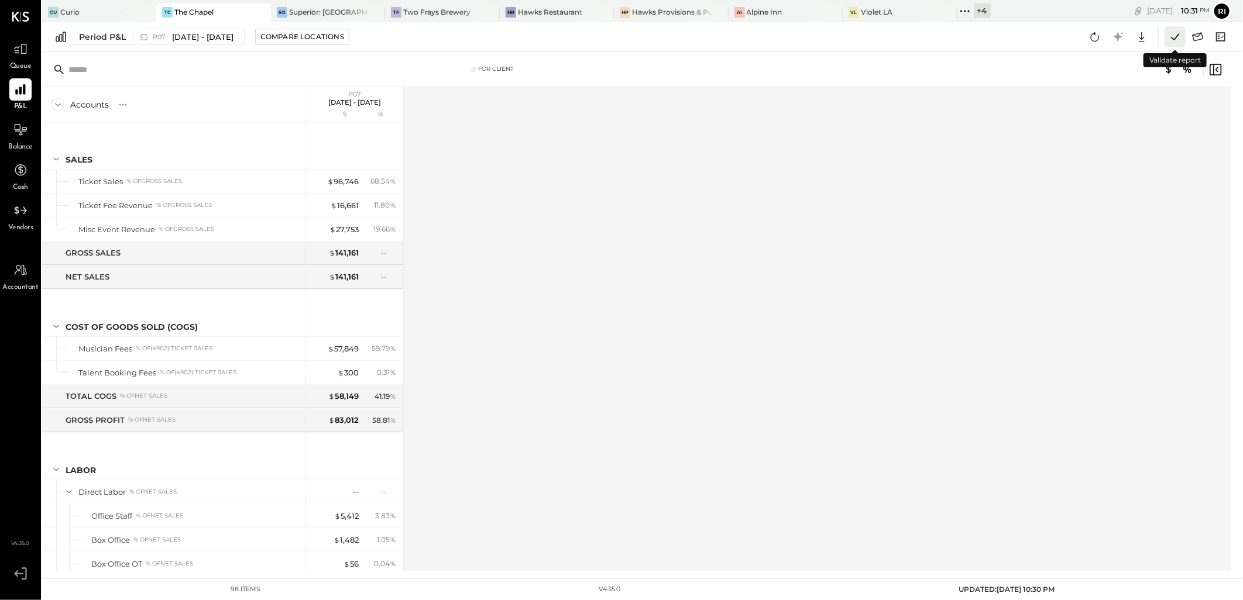
click at [1174, 43] on icon at bounding box center [1174, 36] width 15 height 15
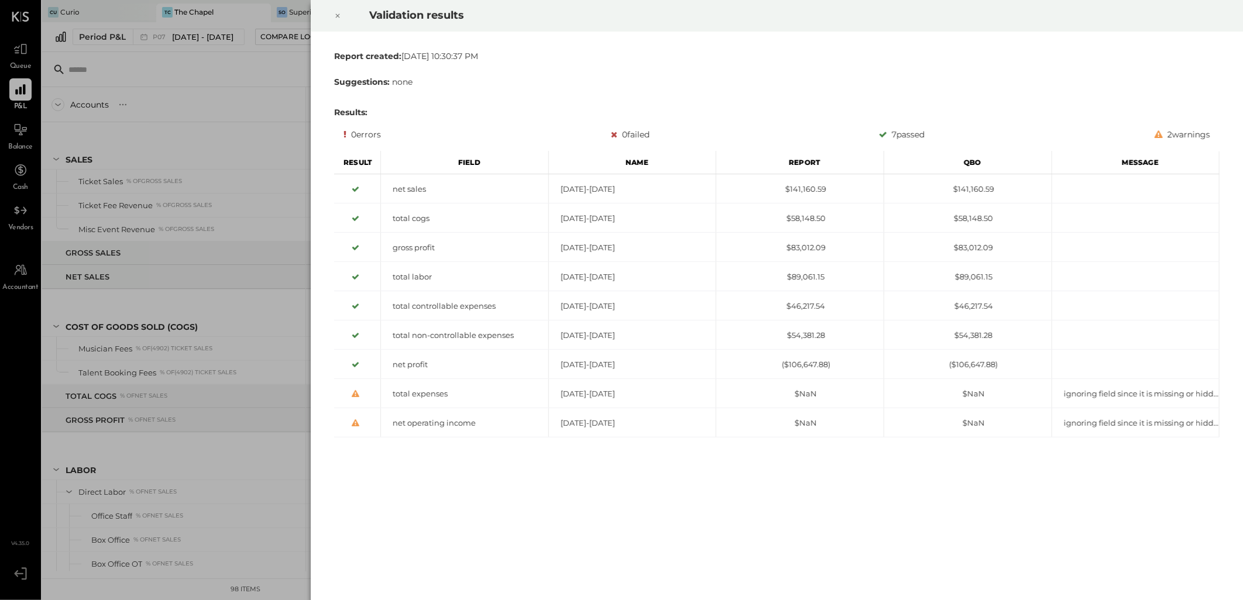
click at [343, 14] on div at bounding box center [338, 15] width 26 height 33
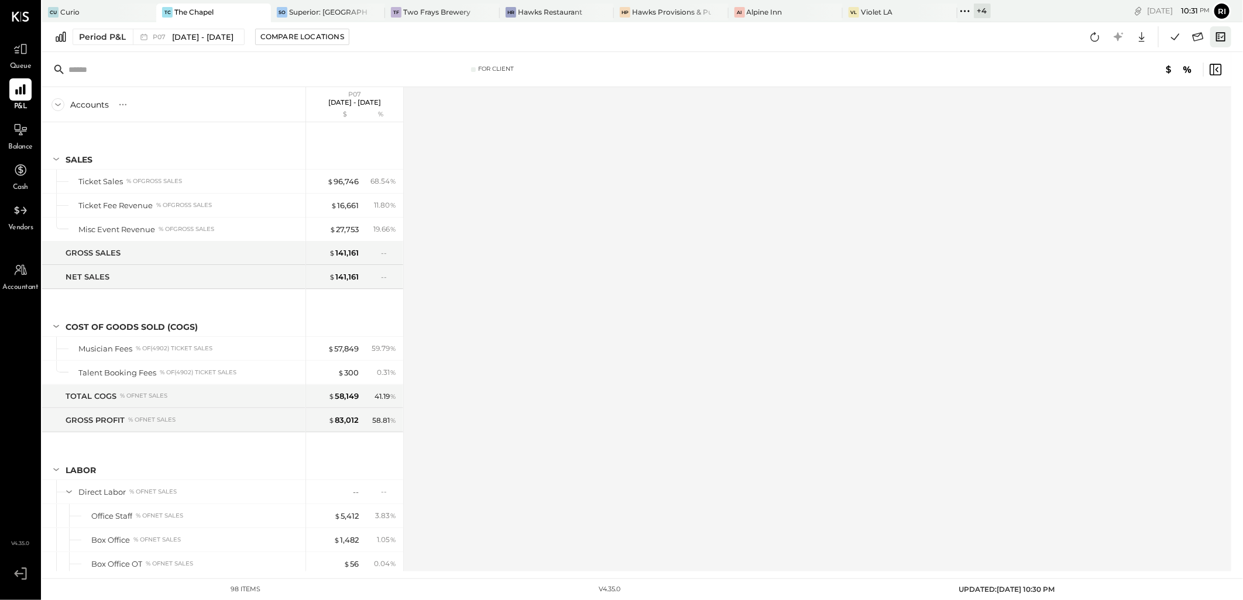
click at [1226, 40] on icon at bounding box center [1220, 36] width 15 height 15
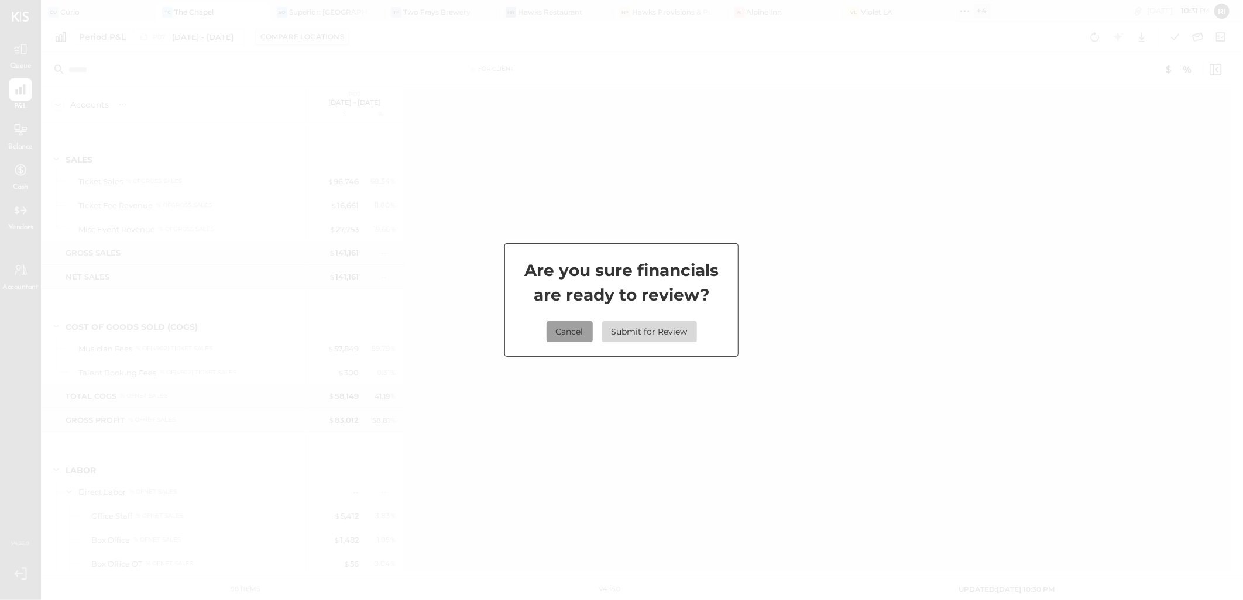
click at [569, 329] on button "Cancel" at bounding box center [569, 331] width 46 height 21
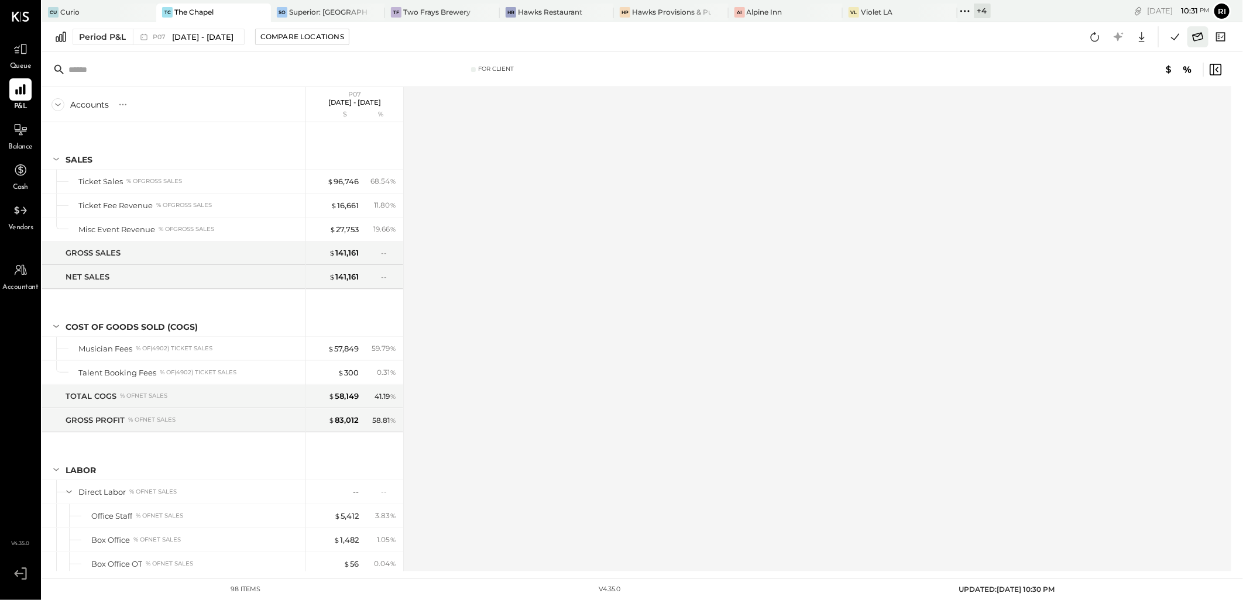
click at [1198, 33] on icon at bounding box center [1197, 36] width 11 height 9
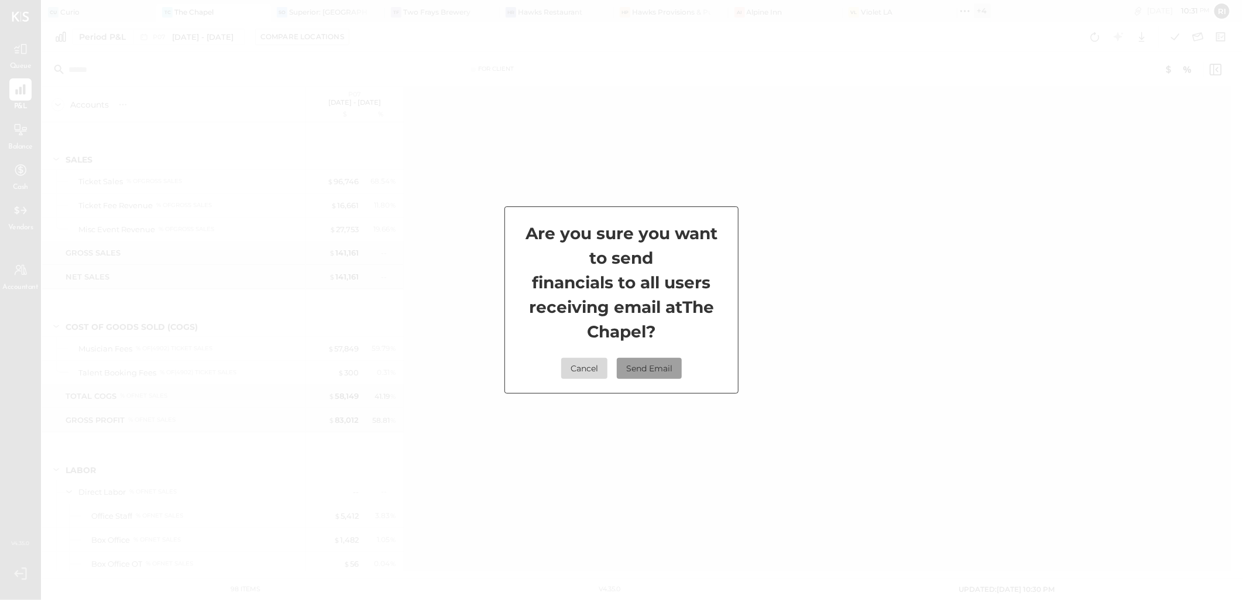
click at [663, 367] on button "Send Email" at bounding box center [649, 368] width 65 height 21
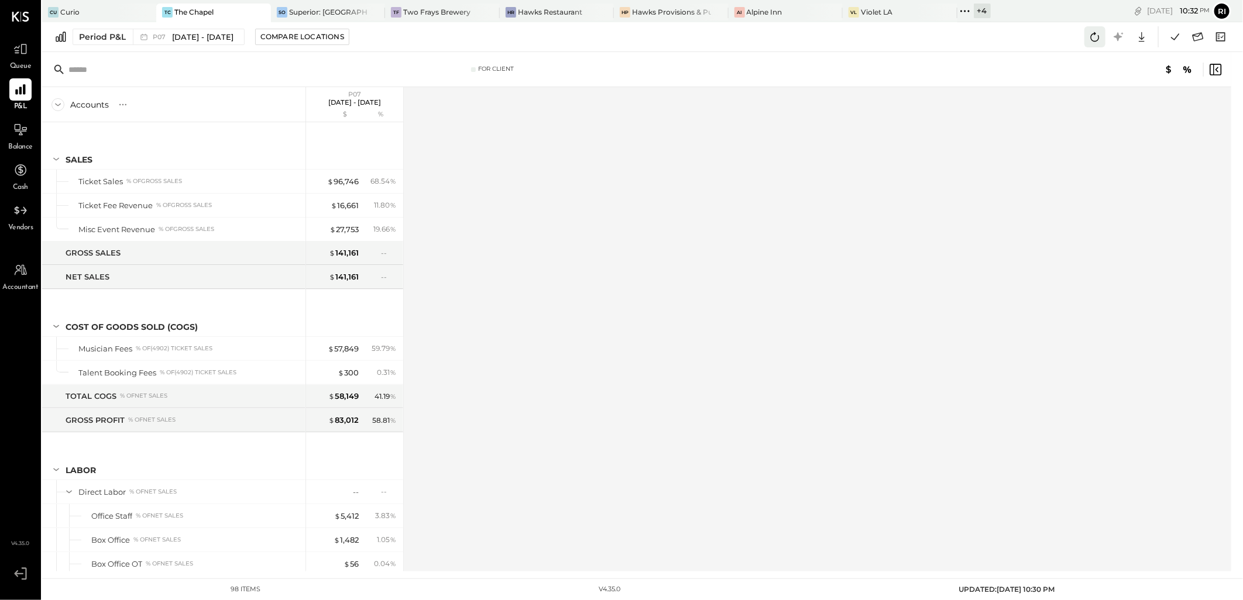
click at [1100, 37] on icon at bounding box center [1094, 36] width 15 height 15
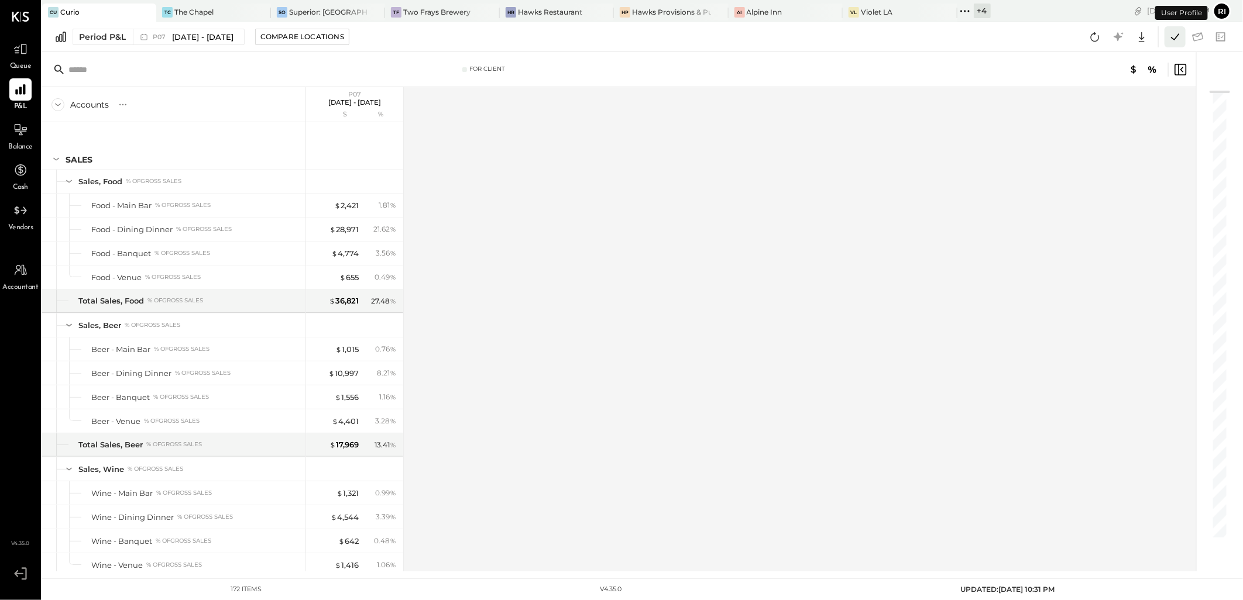
click at [1171, 37] on icon at bounding box center [1175, 36] width 8 height 6
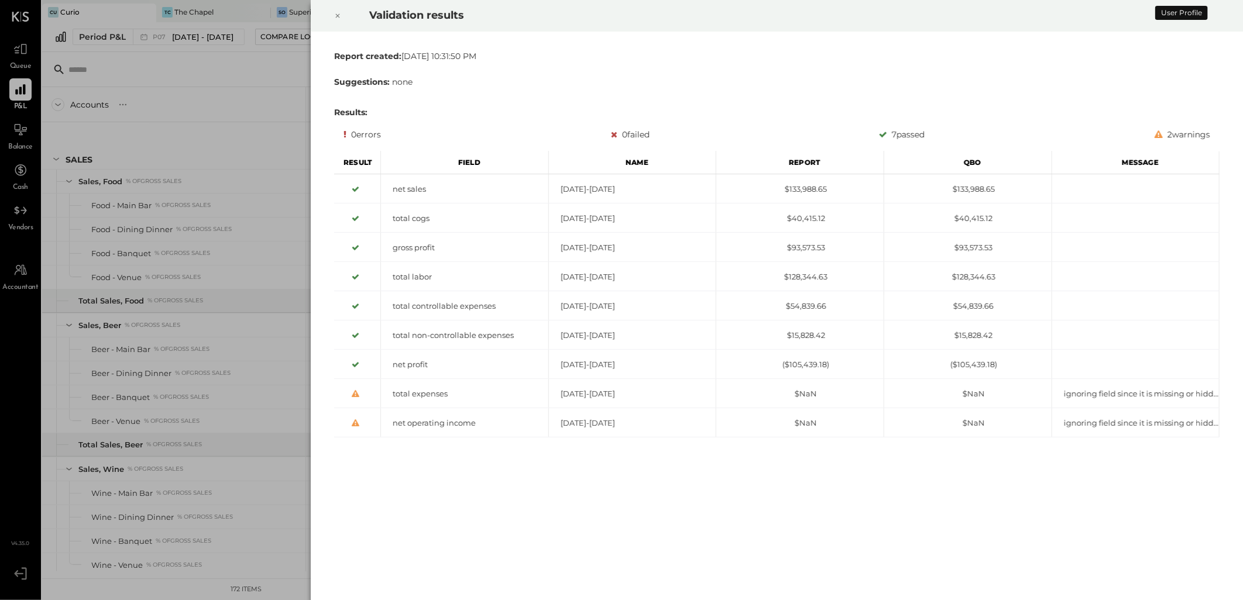
click at [341, 13] on div at bounding box center [338, 15] width 26 height 33
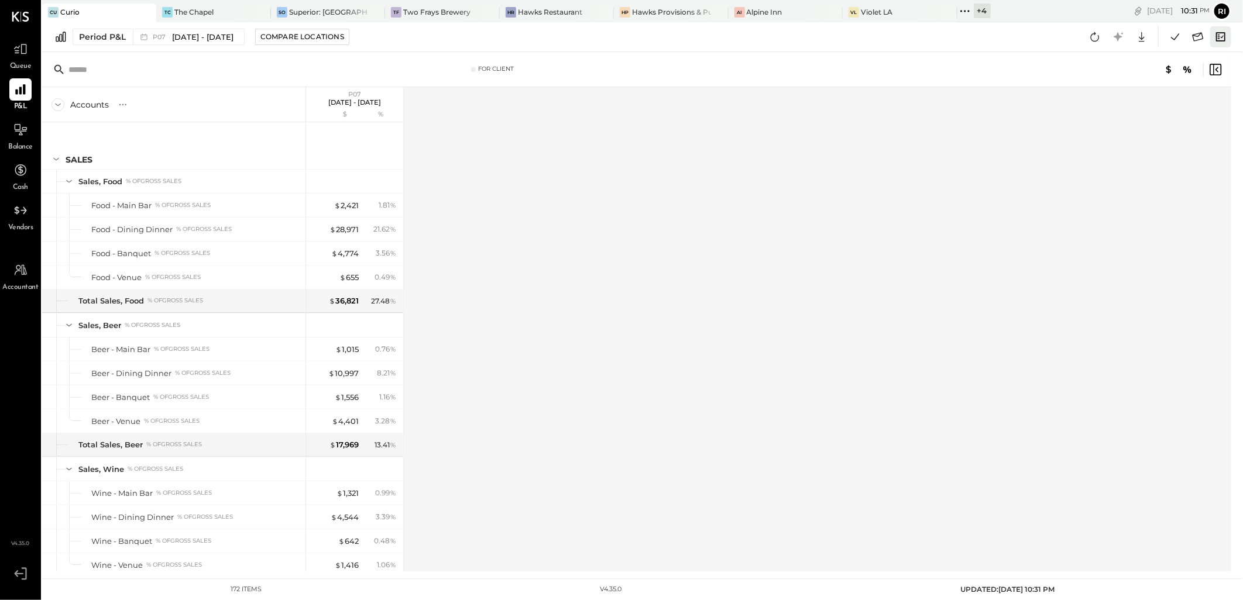
click at [1216, 42] on icon at bounding box center [1220, 36] width 15 height 15
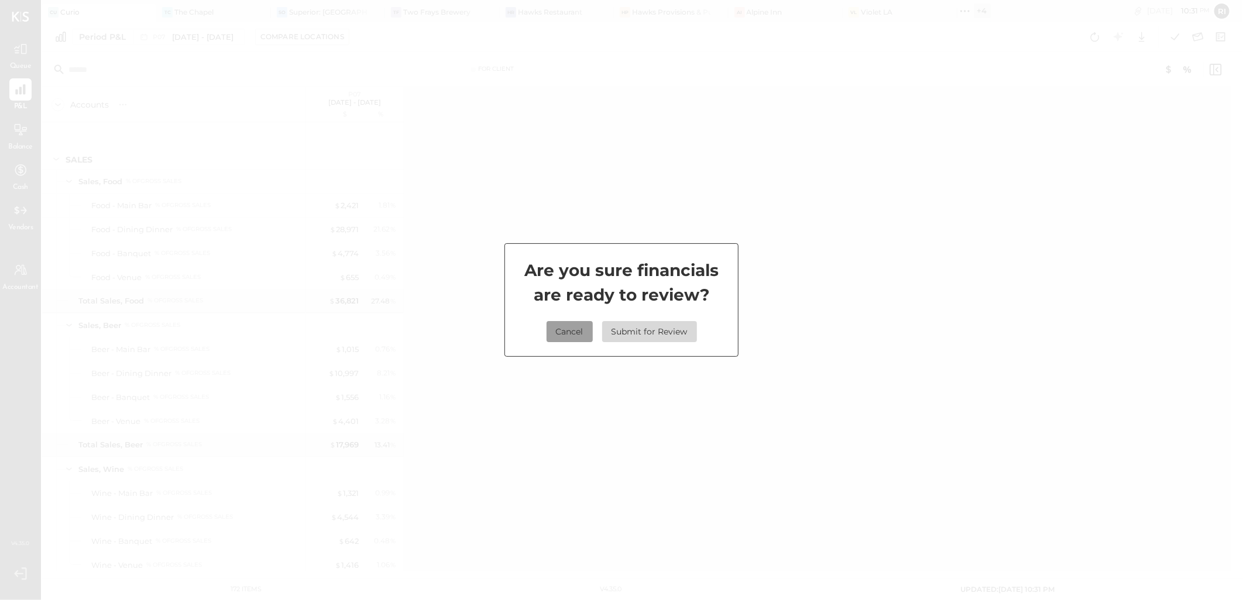
click at [578, 328] on button "Cancel" at bounding box center [569, 331] width 46 height 21
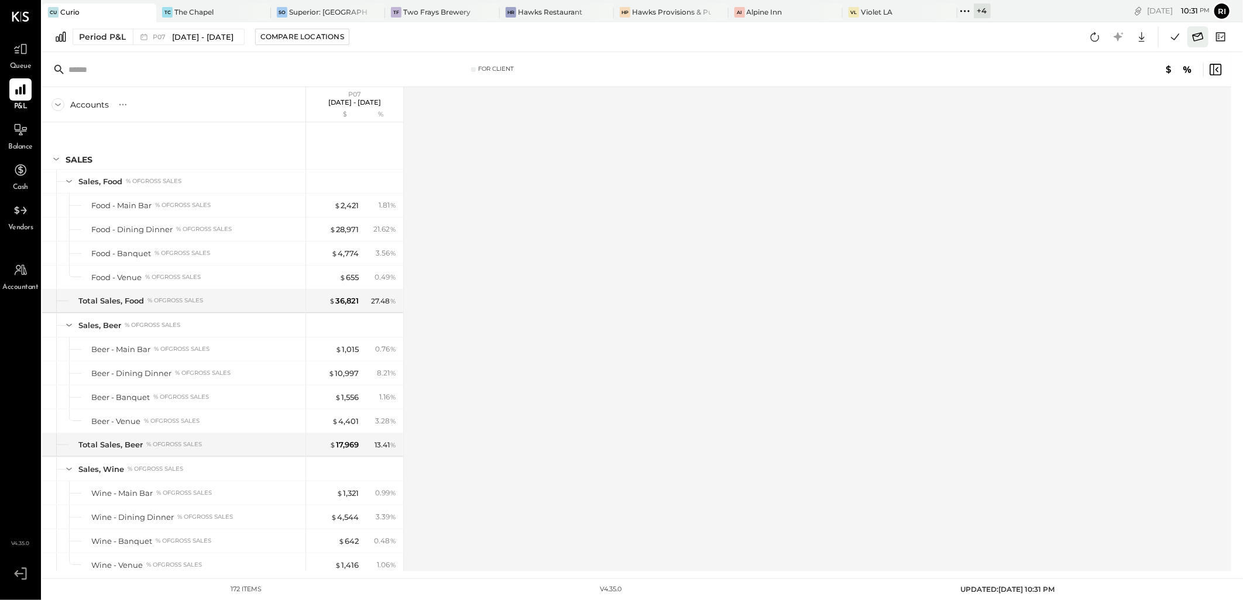
click at [1194, 30] on icon at bounding box center [1197, 36] width 15 height 15
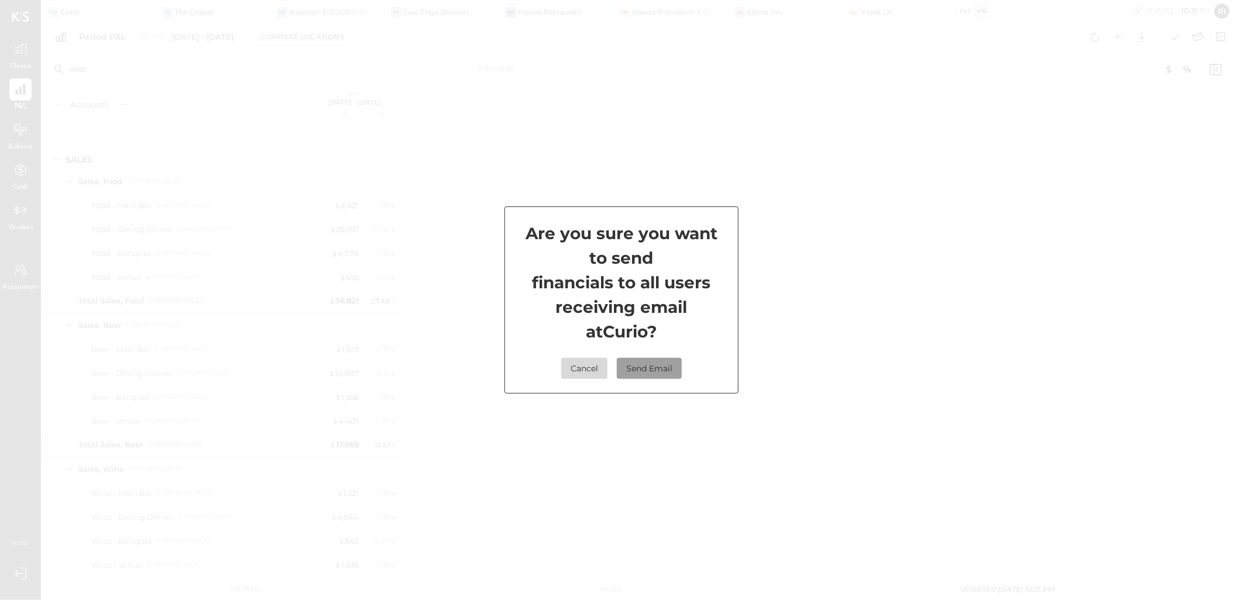
click at [666, 363] on button "Send Email" at bounding box center [649, 368] width 65 height 21
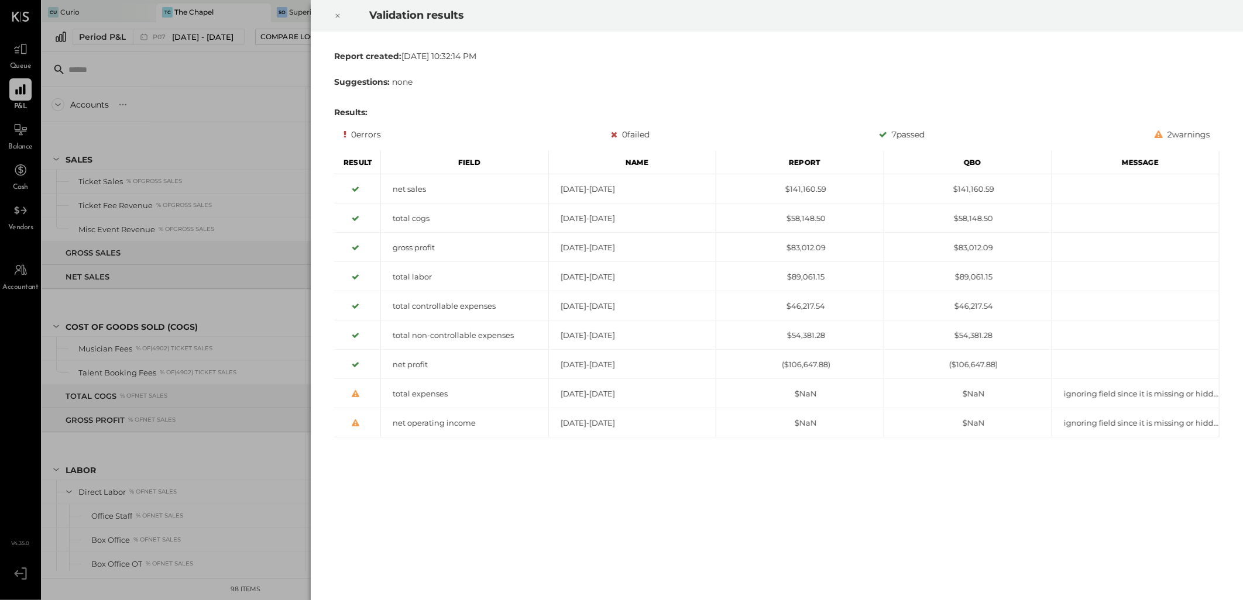
click at [337, 16] on icon at bounding box center [337, 16] width 7 height 14
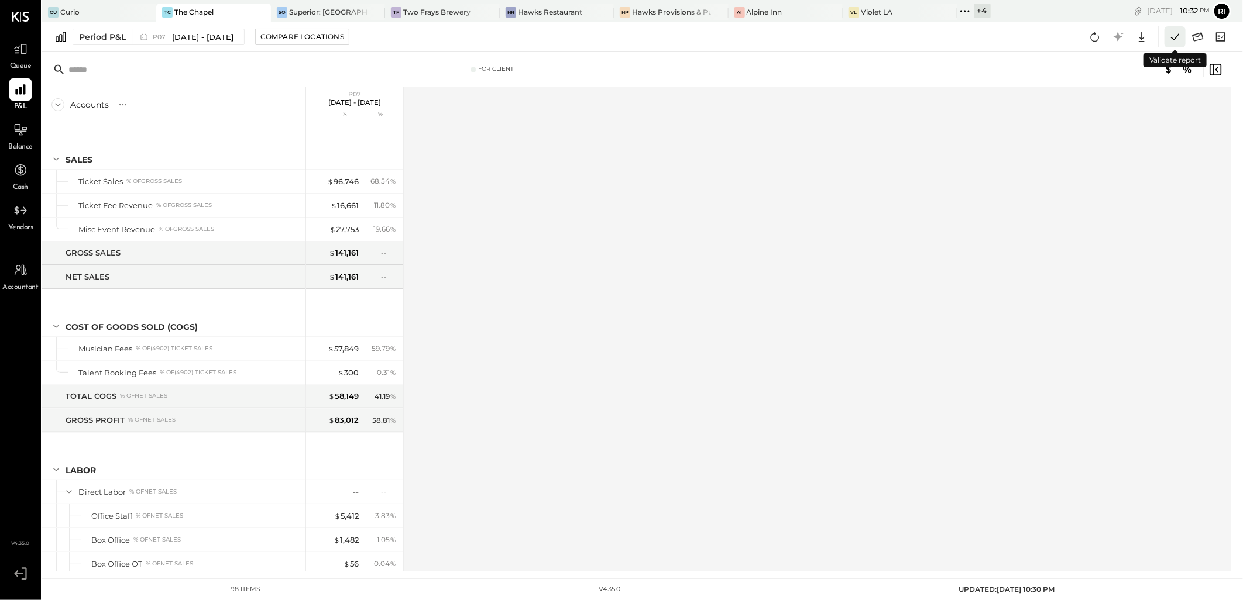
click at [1167, 33] on icon at bounding box center [1174, 36] width 15 height 15
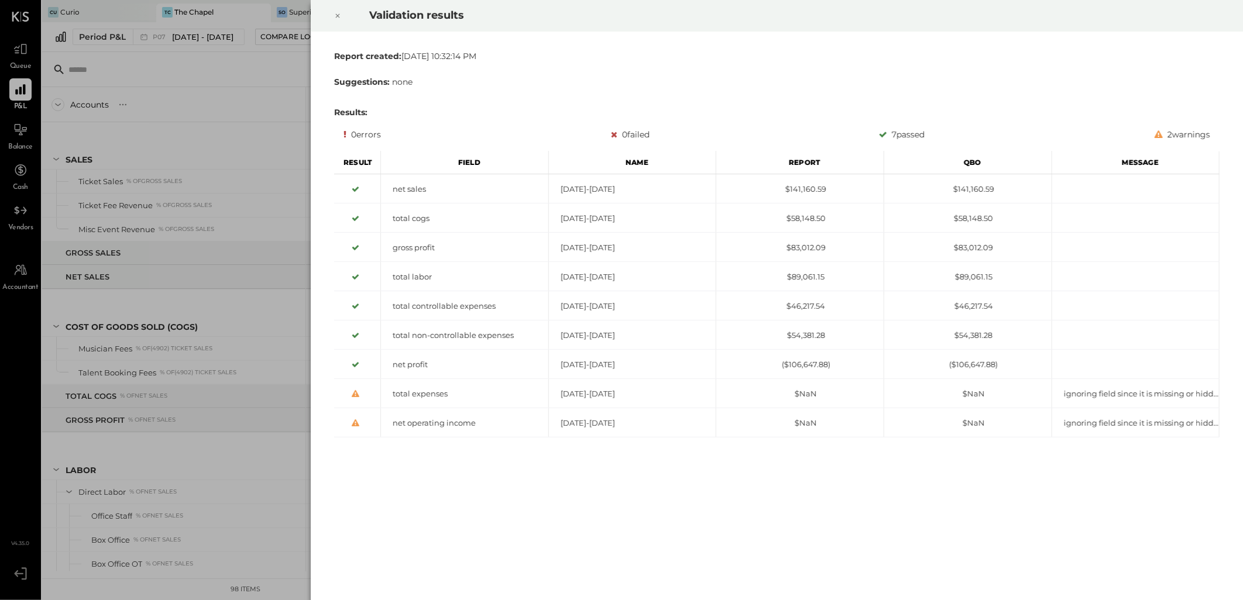
click at [339, 11] on icon at bounding box center [337, 16] width 7 height 14
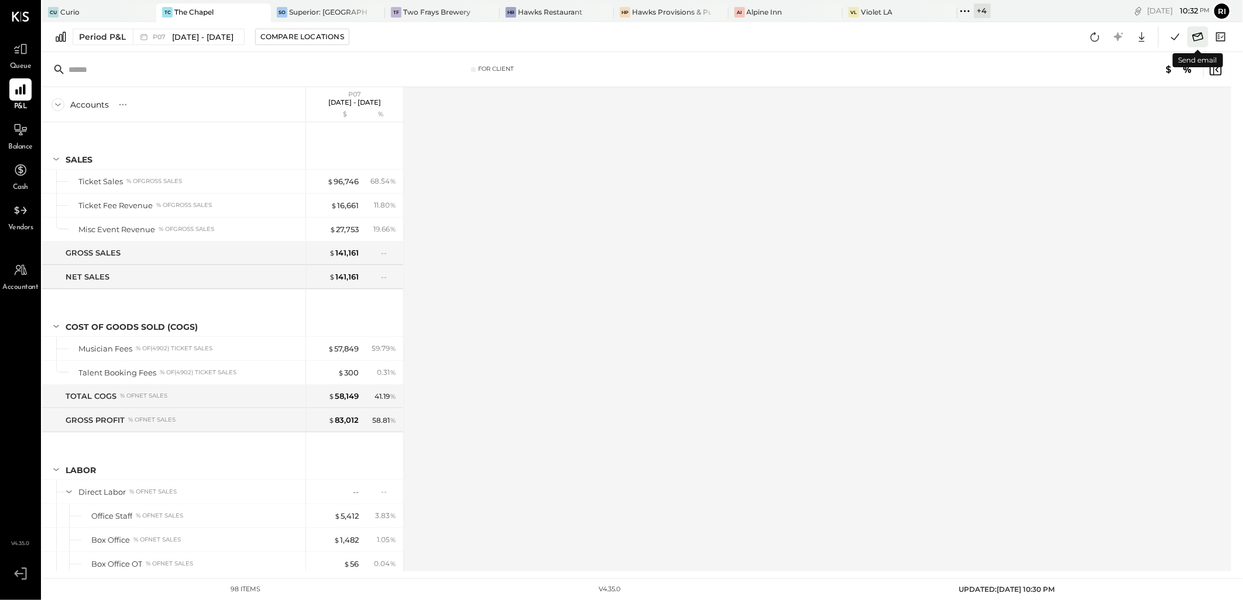
click at [1195, 43] on icon at bounding box center [1197, 36] width 15 height 15
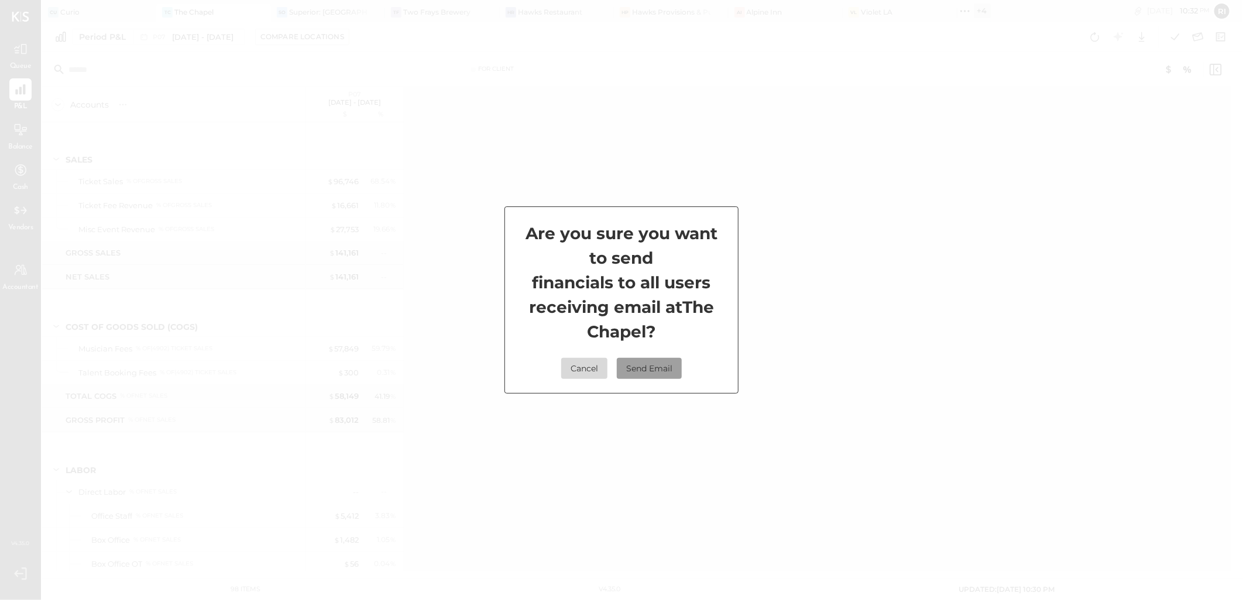
click at [637, 369] on button "Send Email" at bounding box center [649, 368] width 65 height 21
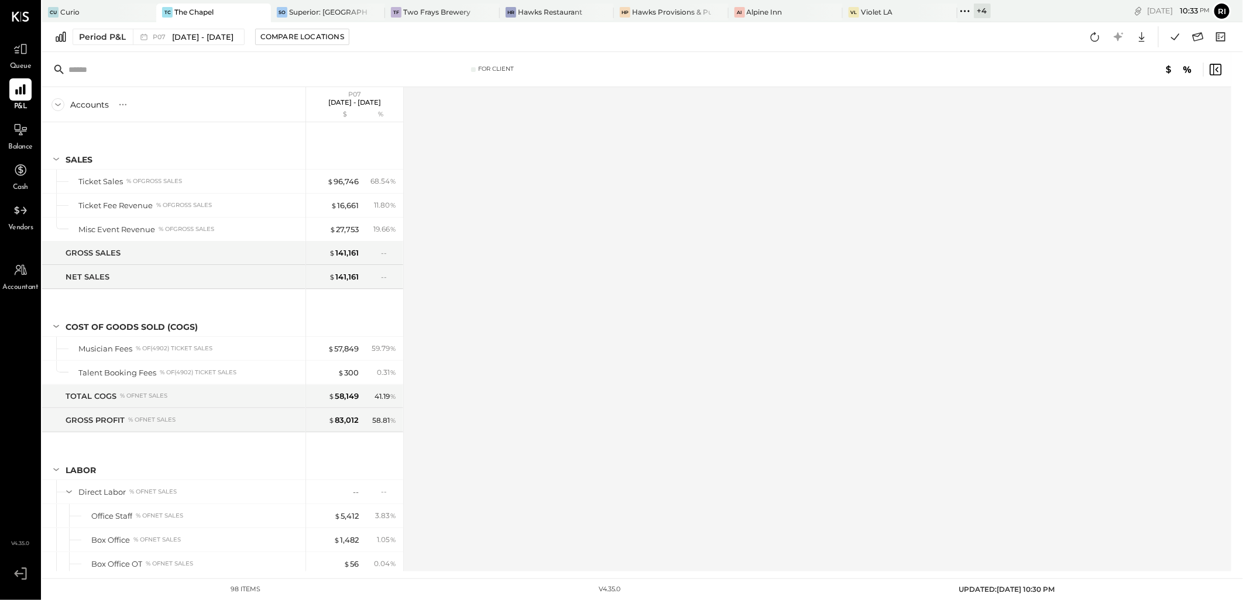
click at [637, 253] on div "Accounts S % GL P07 [DATE] - [DATE] $ % SALES Ticket Sales % of GROSS SALES Tic…" at bounding box center [637, 329] width 1191 height 484
